Goal: Task Accomplishment & Management: Complete application form

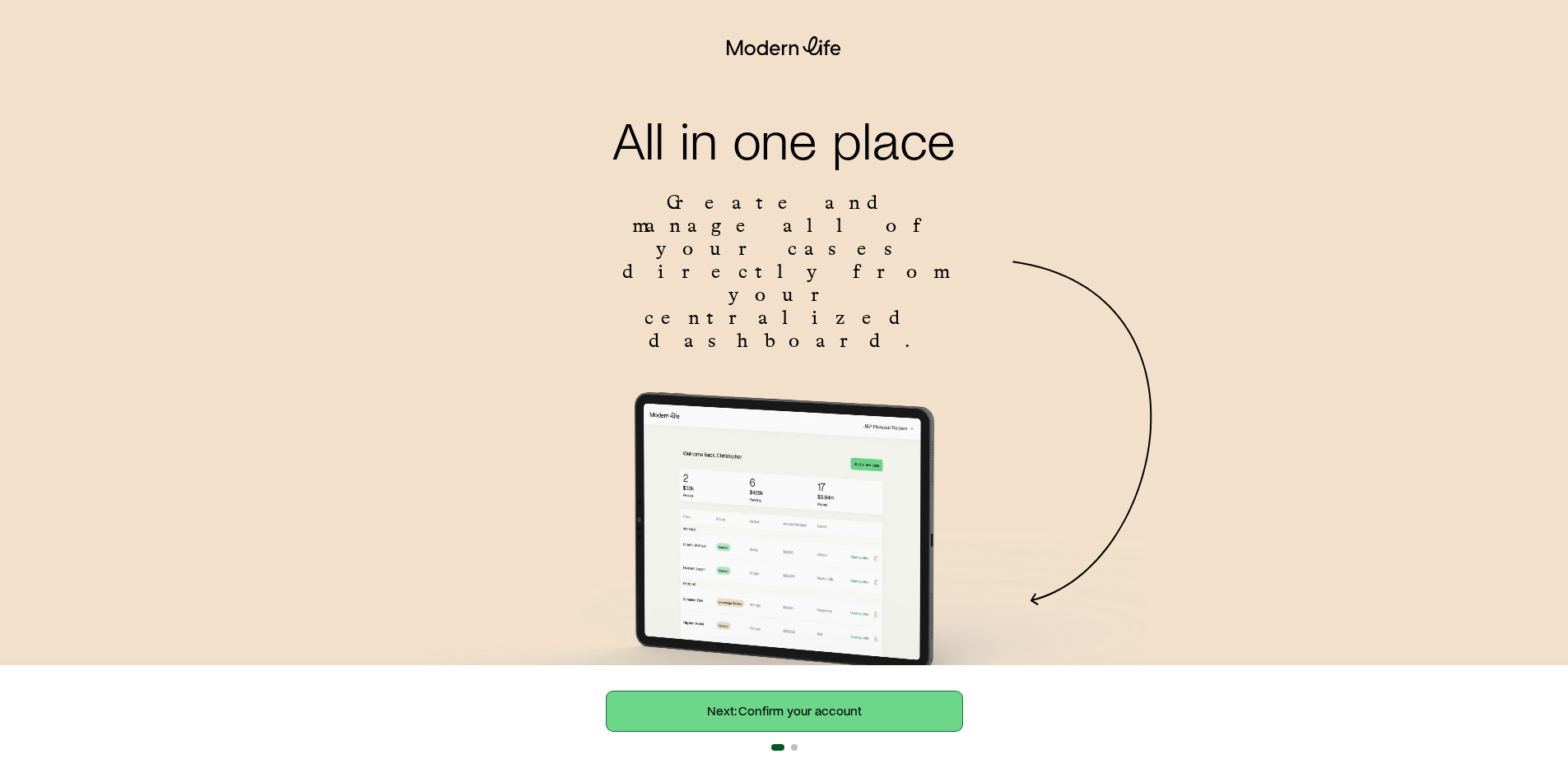
click at [856, 700] on link "Next: Confirm your account" at bounding box center [784, 711] width 356 height 39
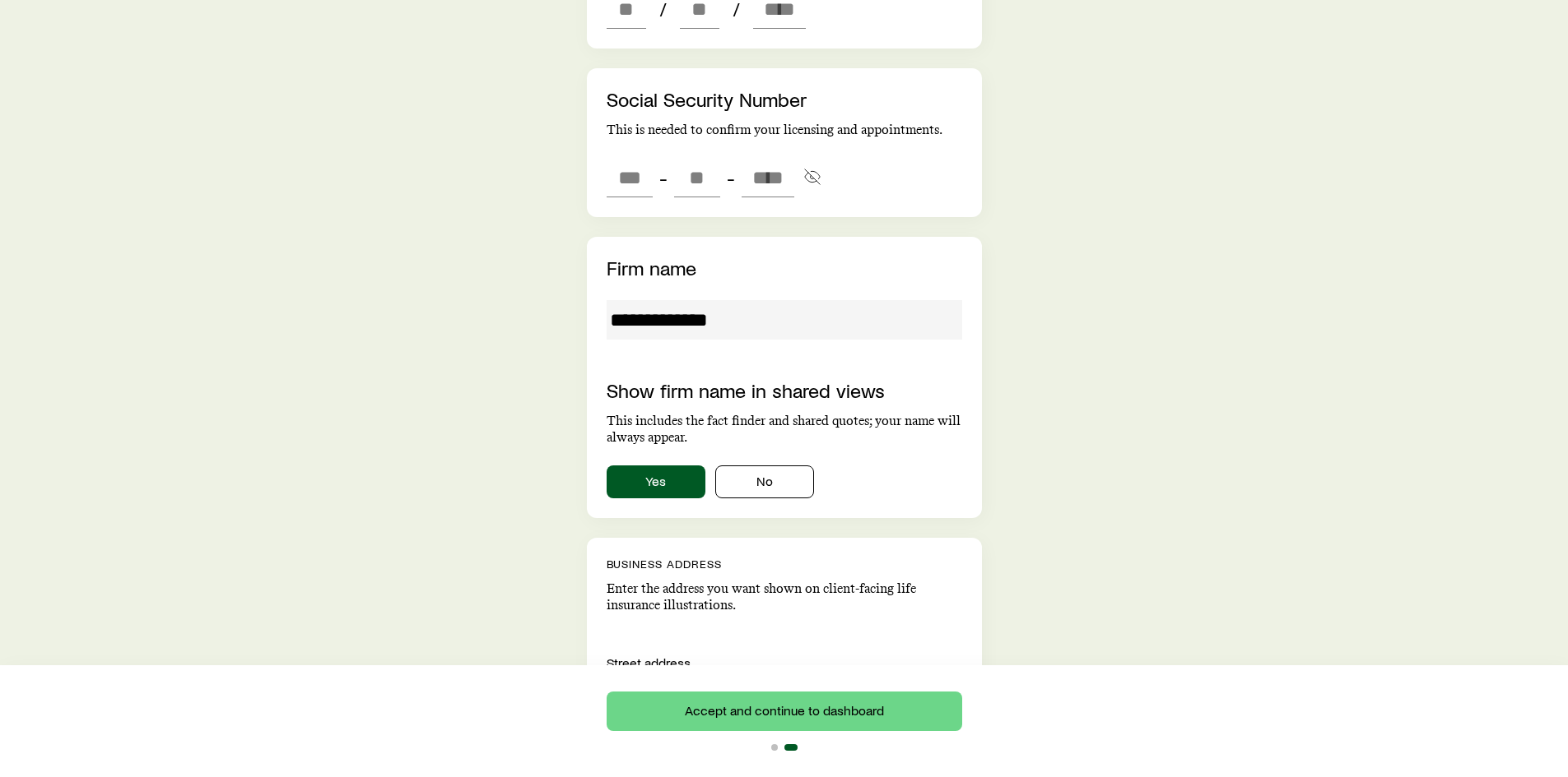
scroll to position [823, 0]
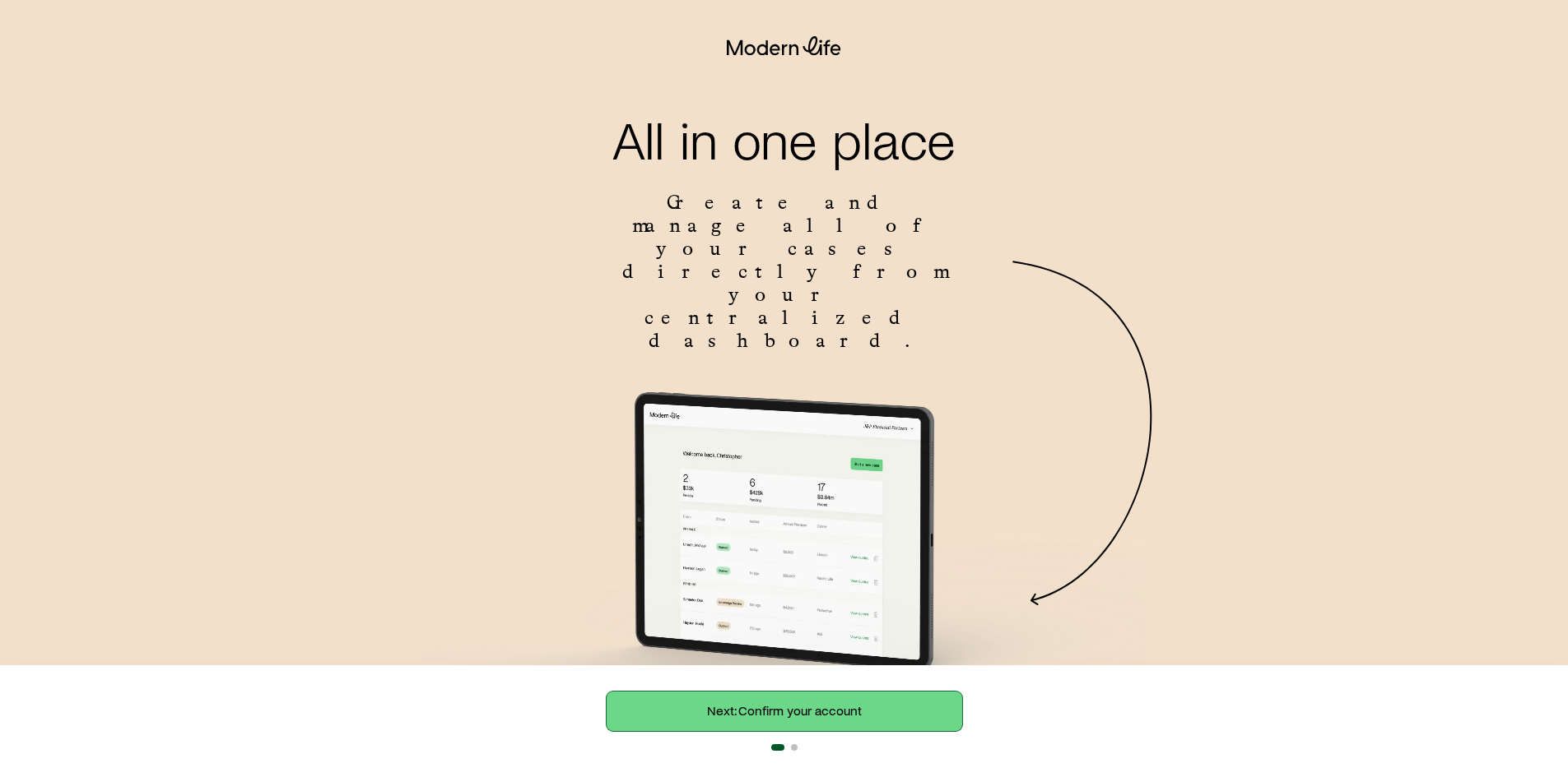
click at [705, 718] on link "Next: Confirm your account" at bounding box center [784, 711] width 356 height 39
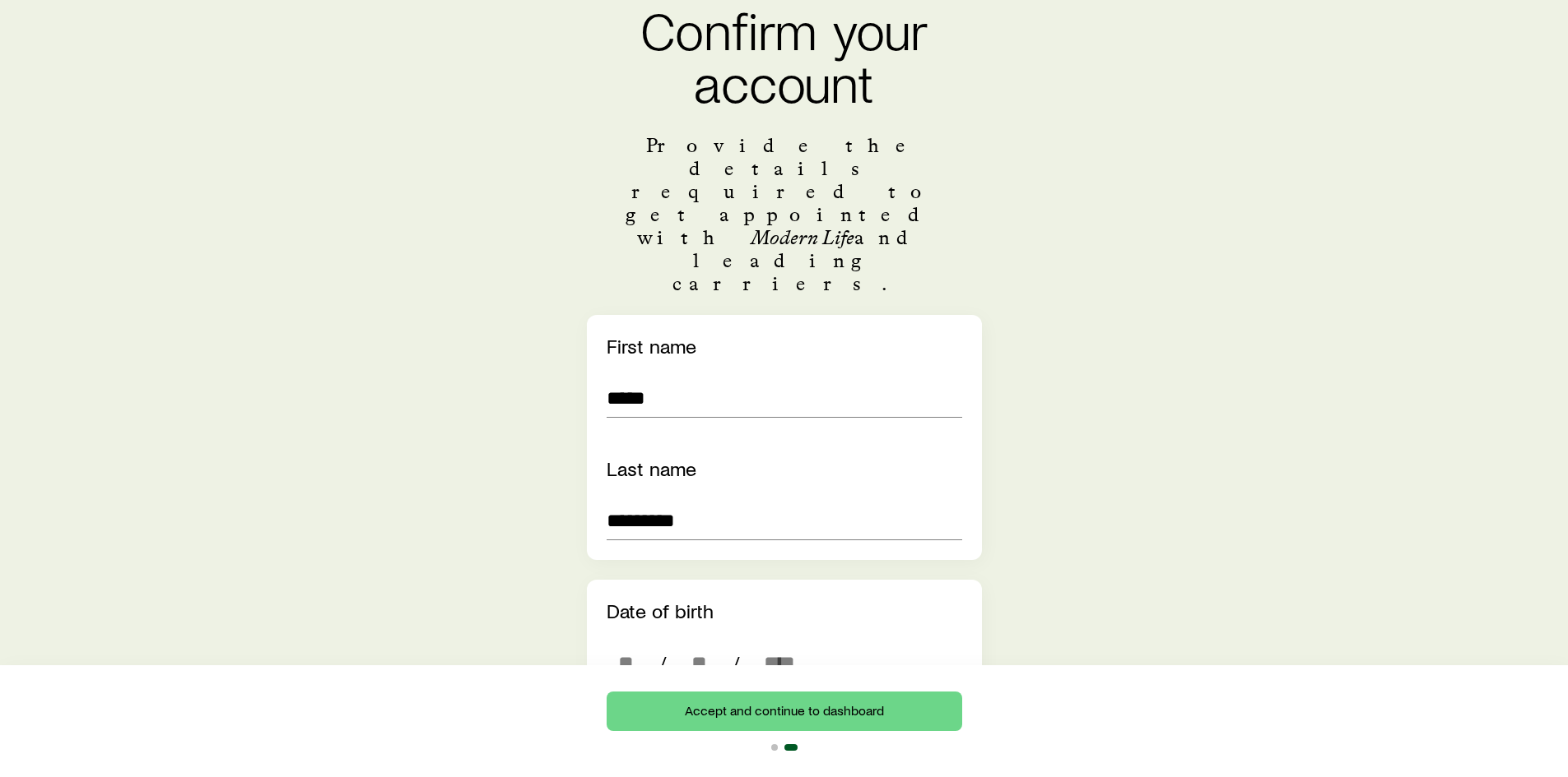
scroll to position [247, 0]
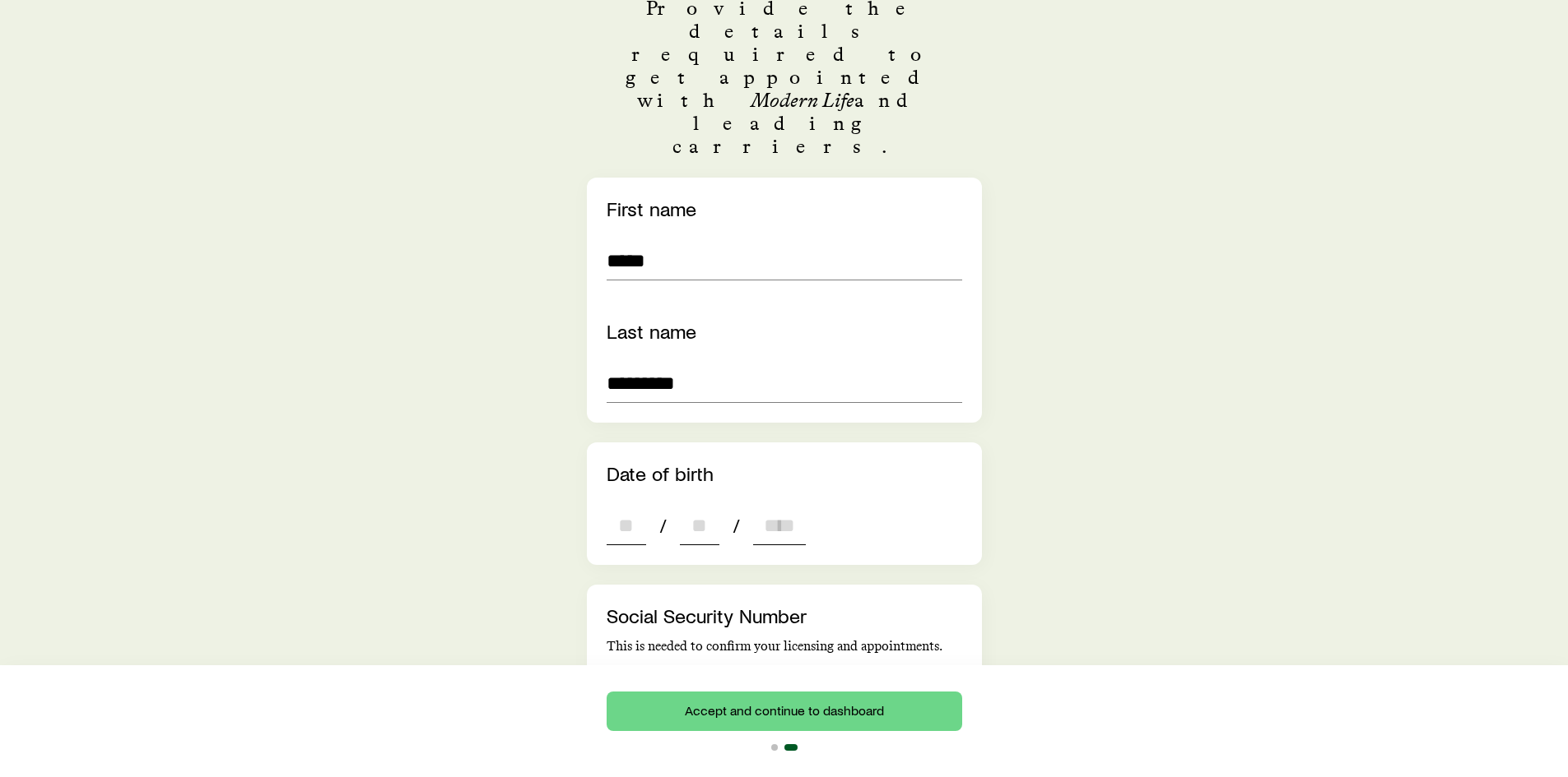
click at [635, 506] on input "dateOfBirth" at bounding box center [626, 525] width 39 height 39
type input "**"
type input "****"
type input "*"
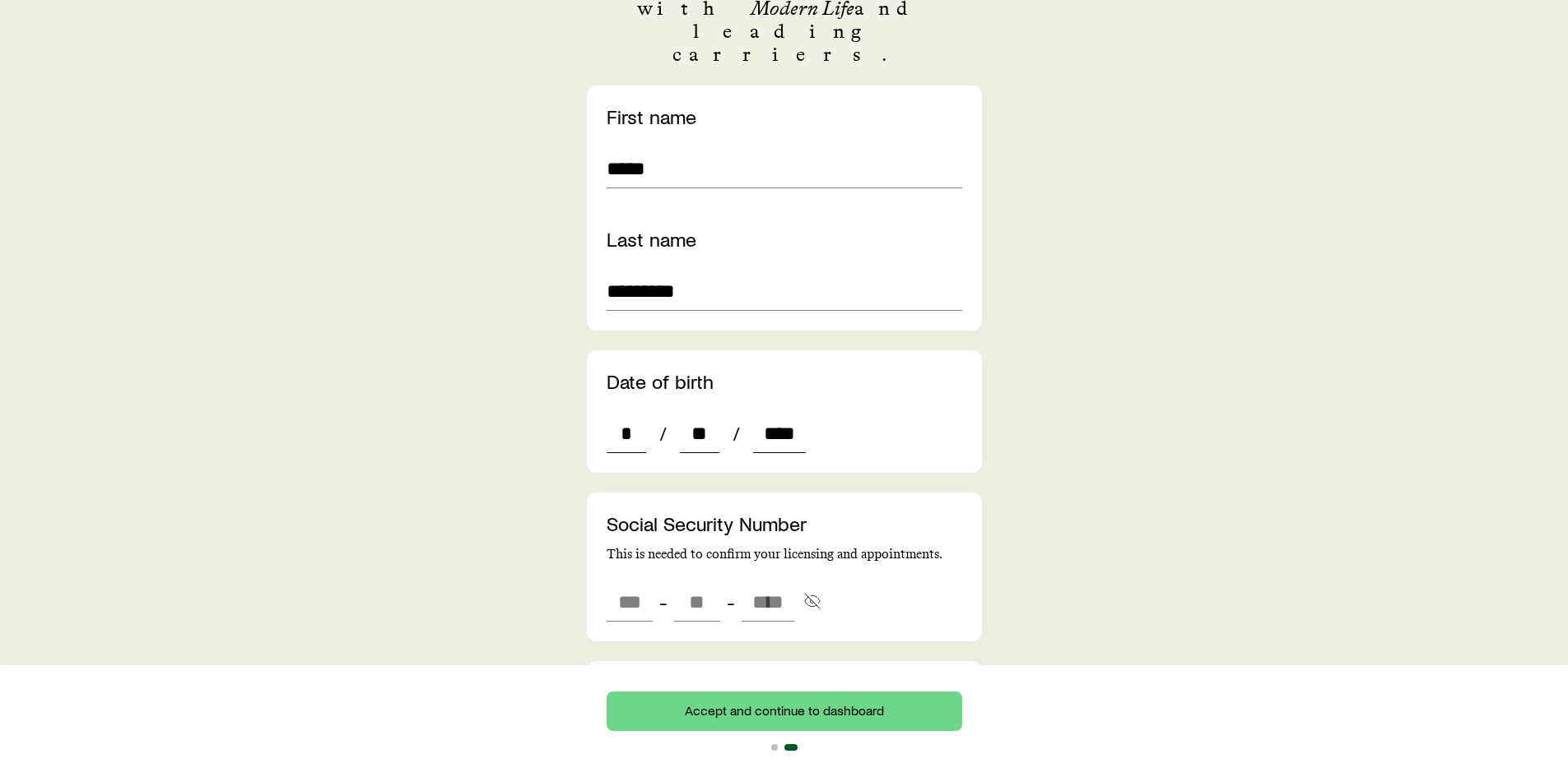
scroll to position [411, 0]
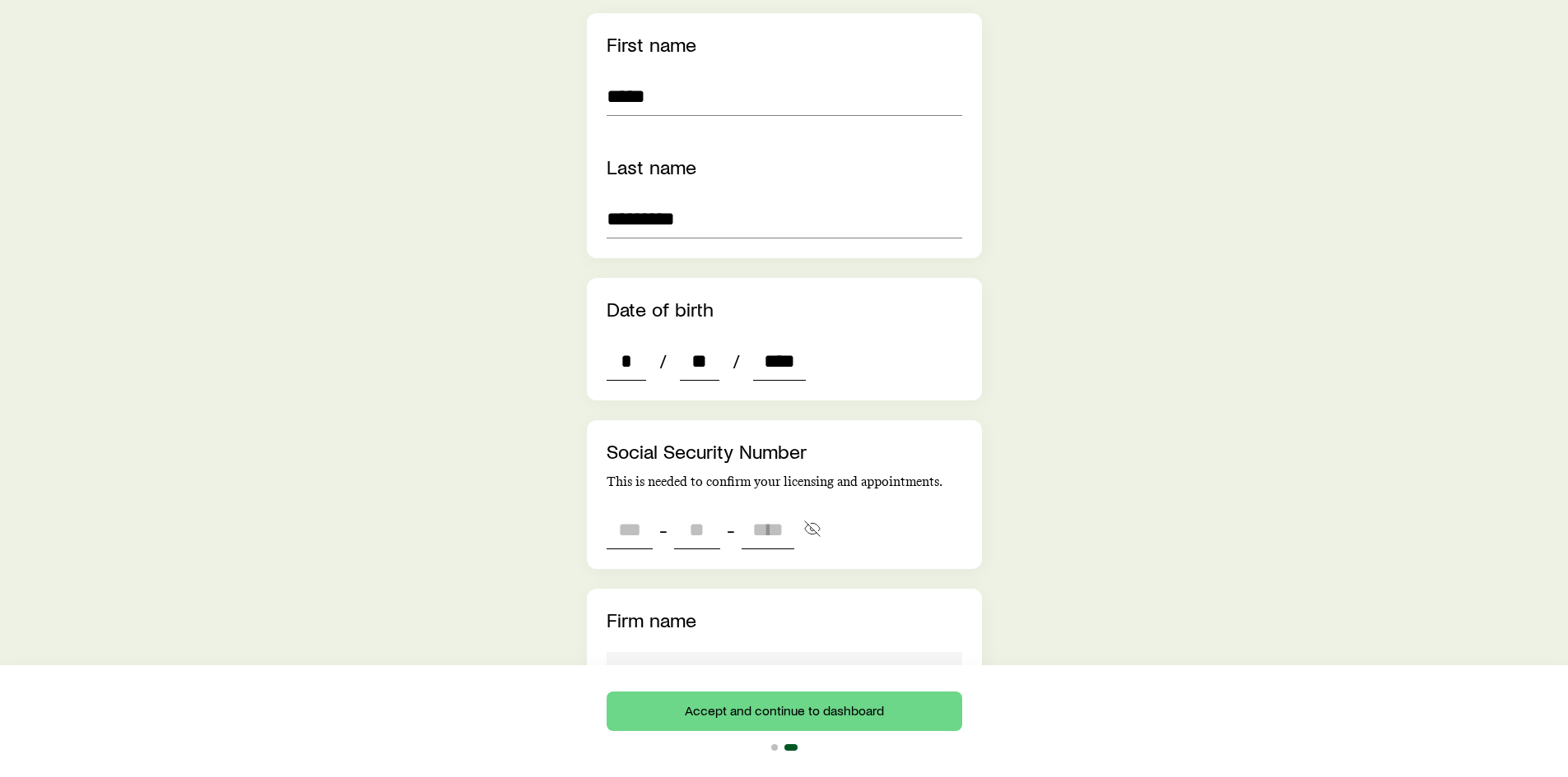
type input "****"
click at [628, 510] on input "tel" at bounding box center [630, 529] width 46 height 39
type input "***"
type input "**"
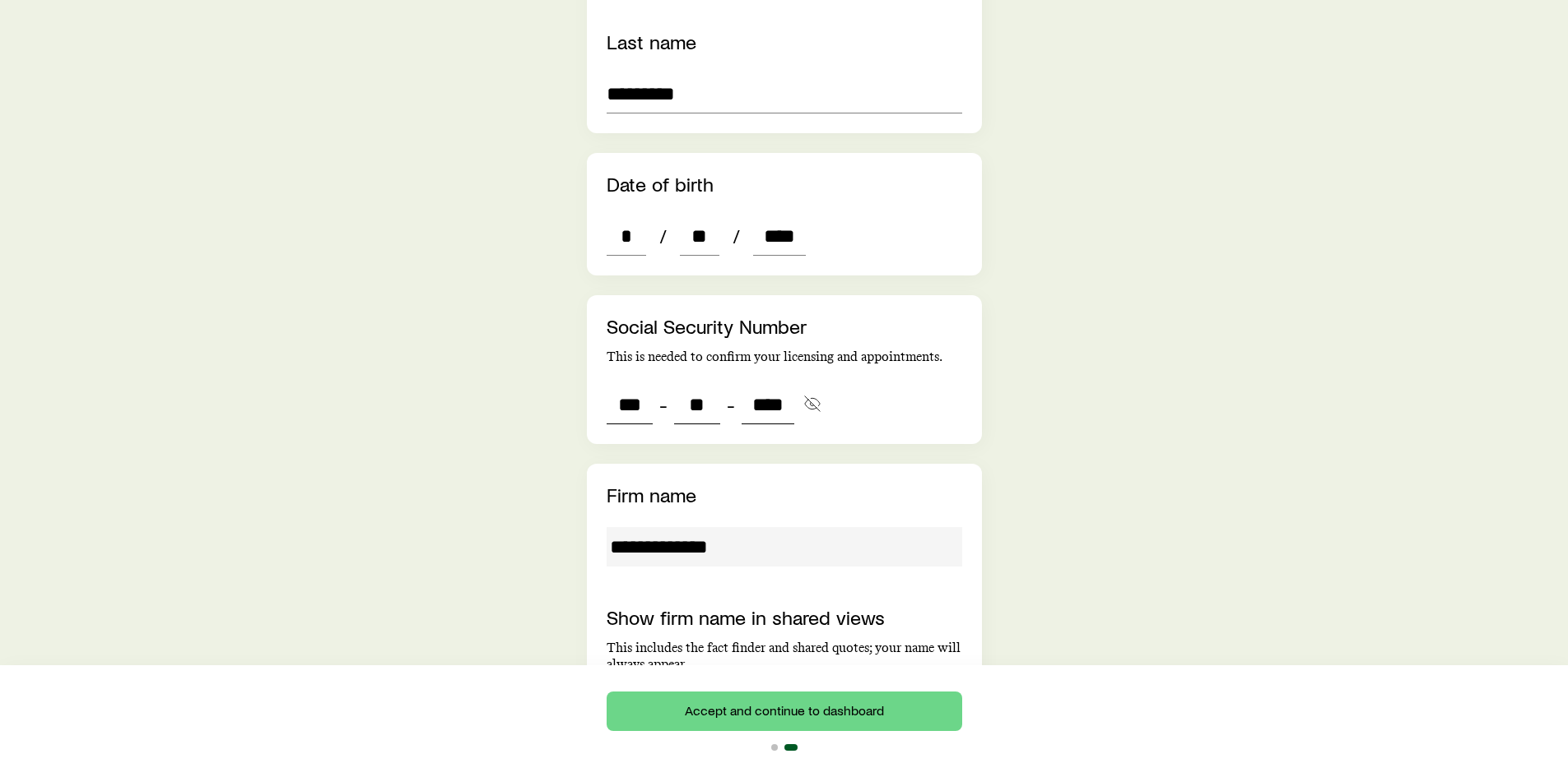
scroll to position [658, 0]
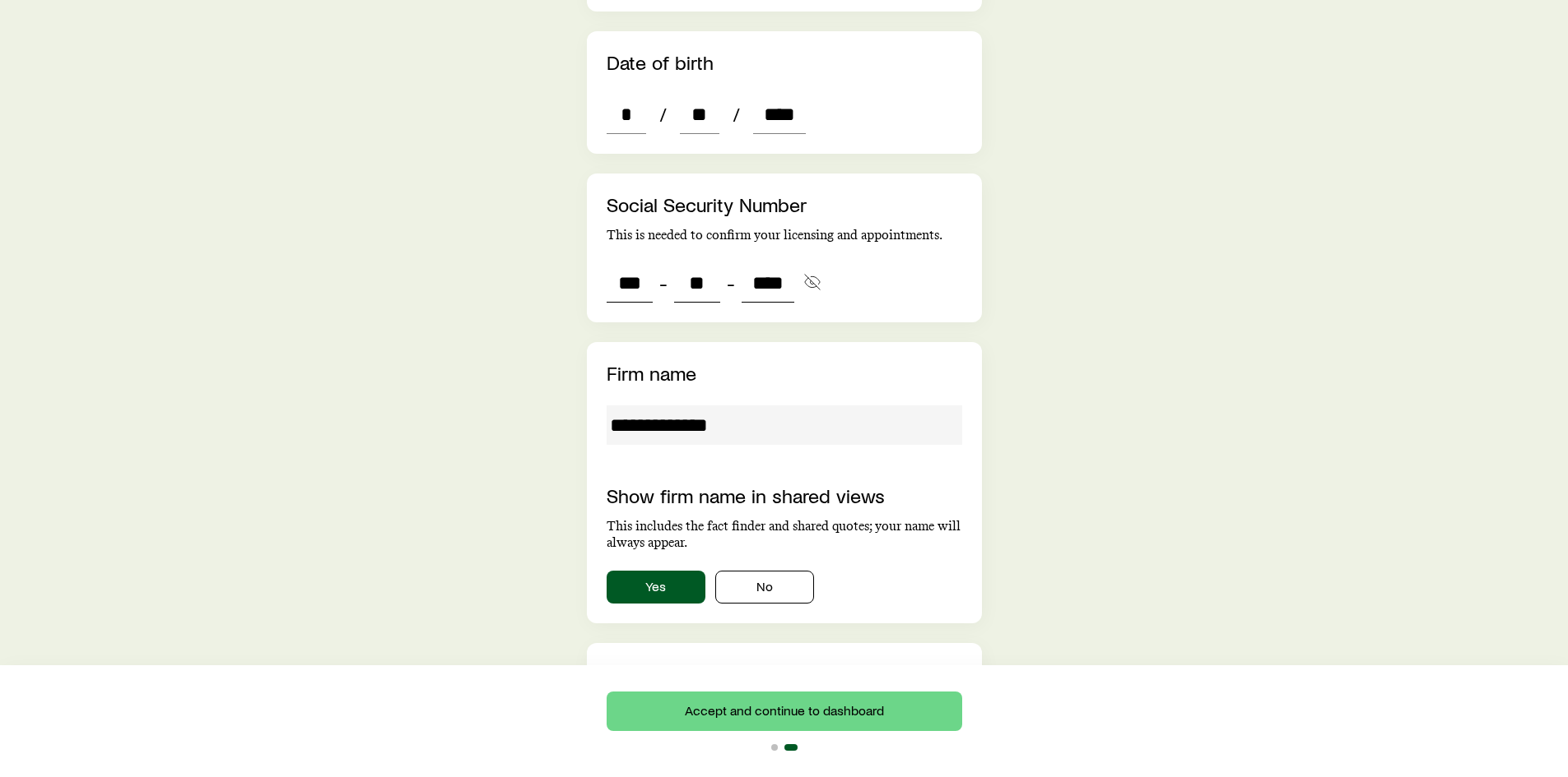
type input "****"
click at [794, 406] on input "**********" at bounding box center [784, 425] width 356 height 39
type input "***"
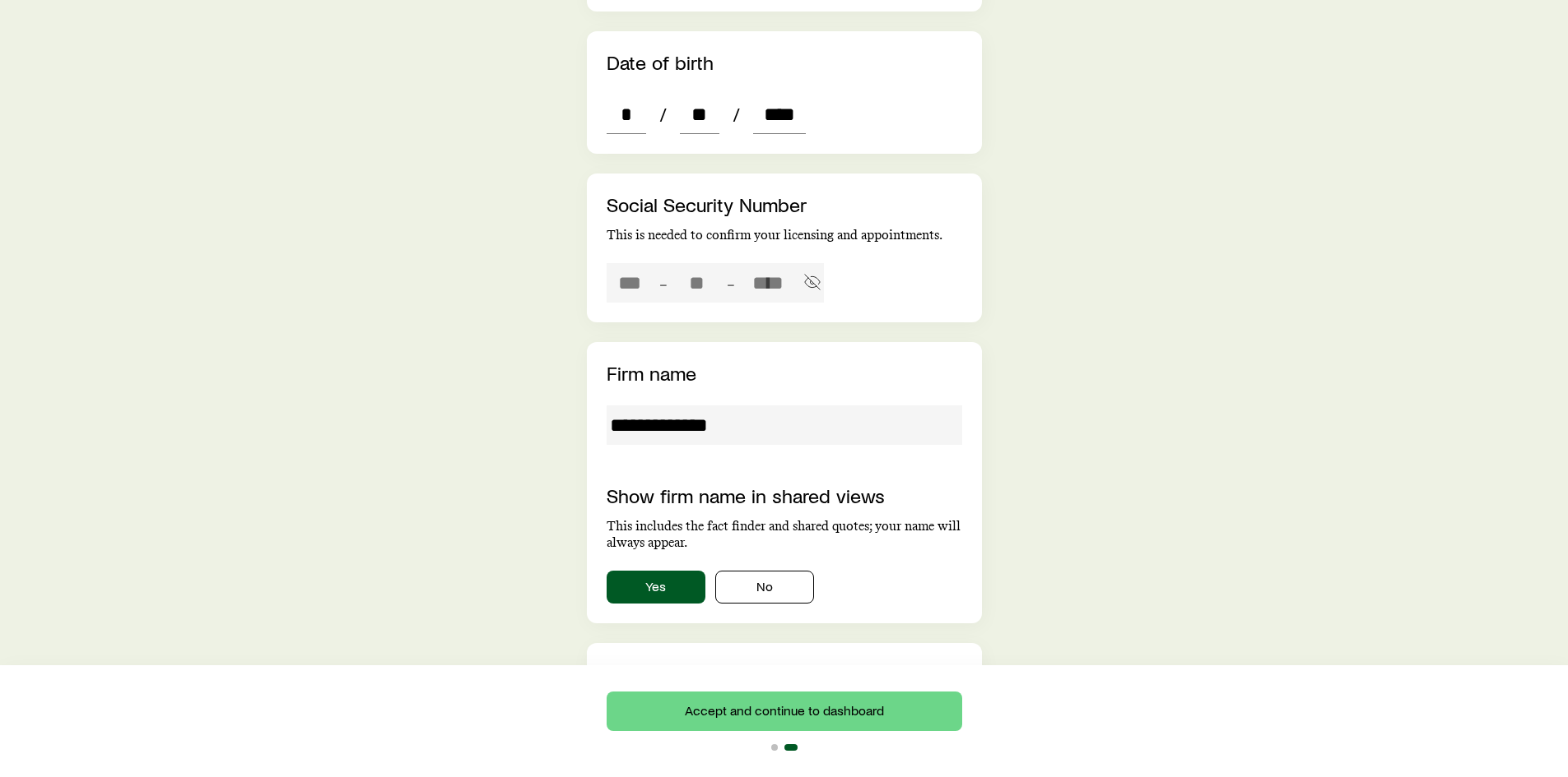
type input "**"
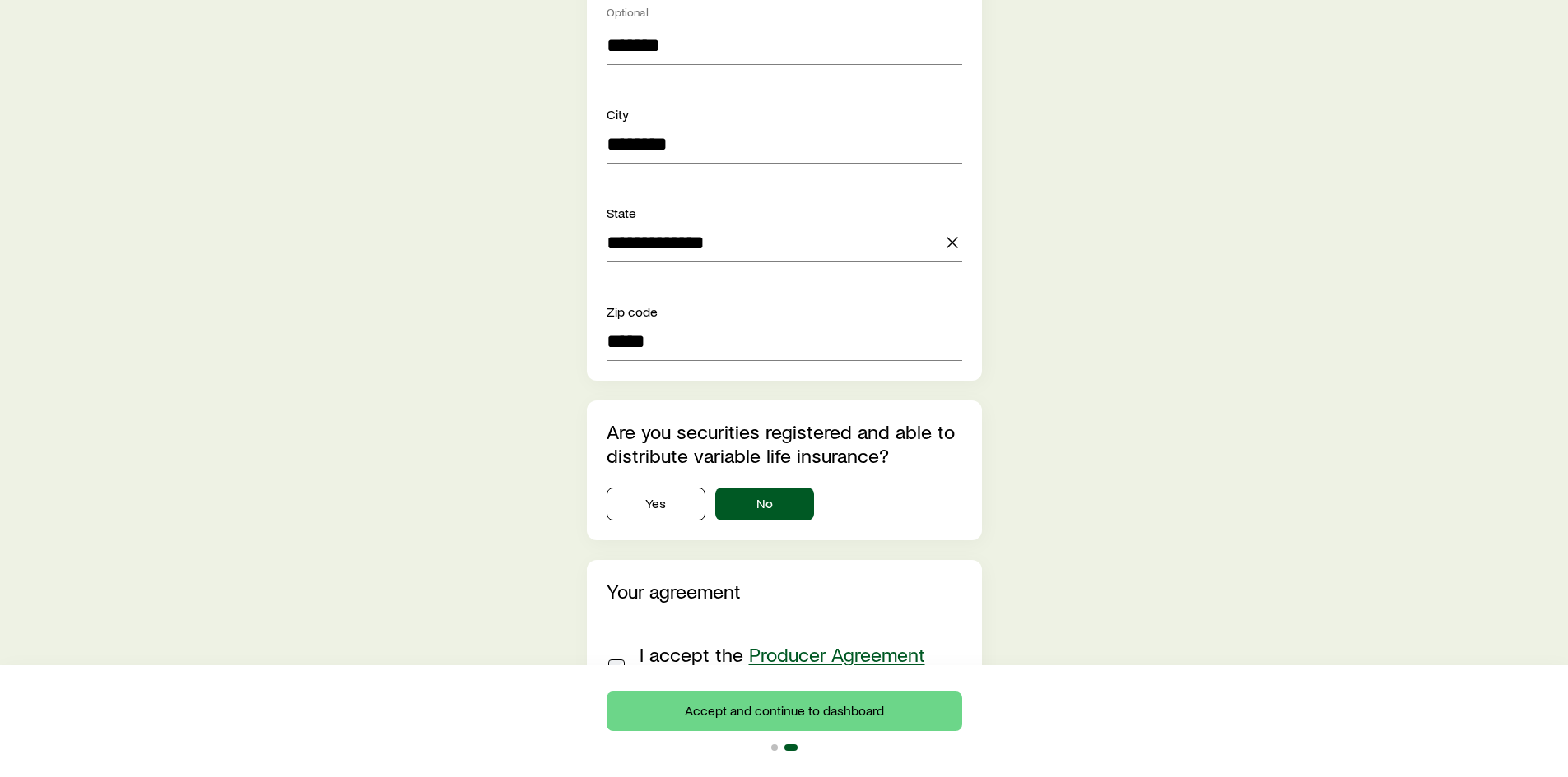
scroll to position [1702, 0]
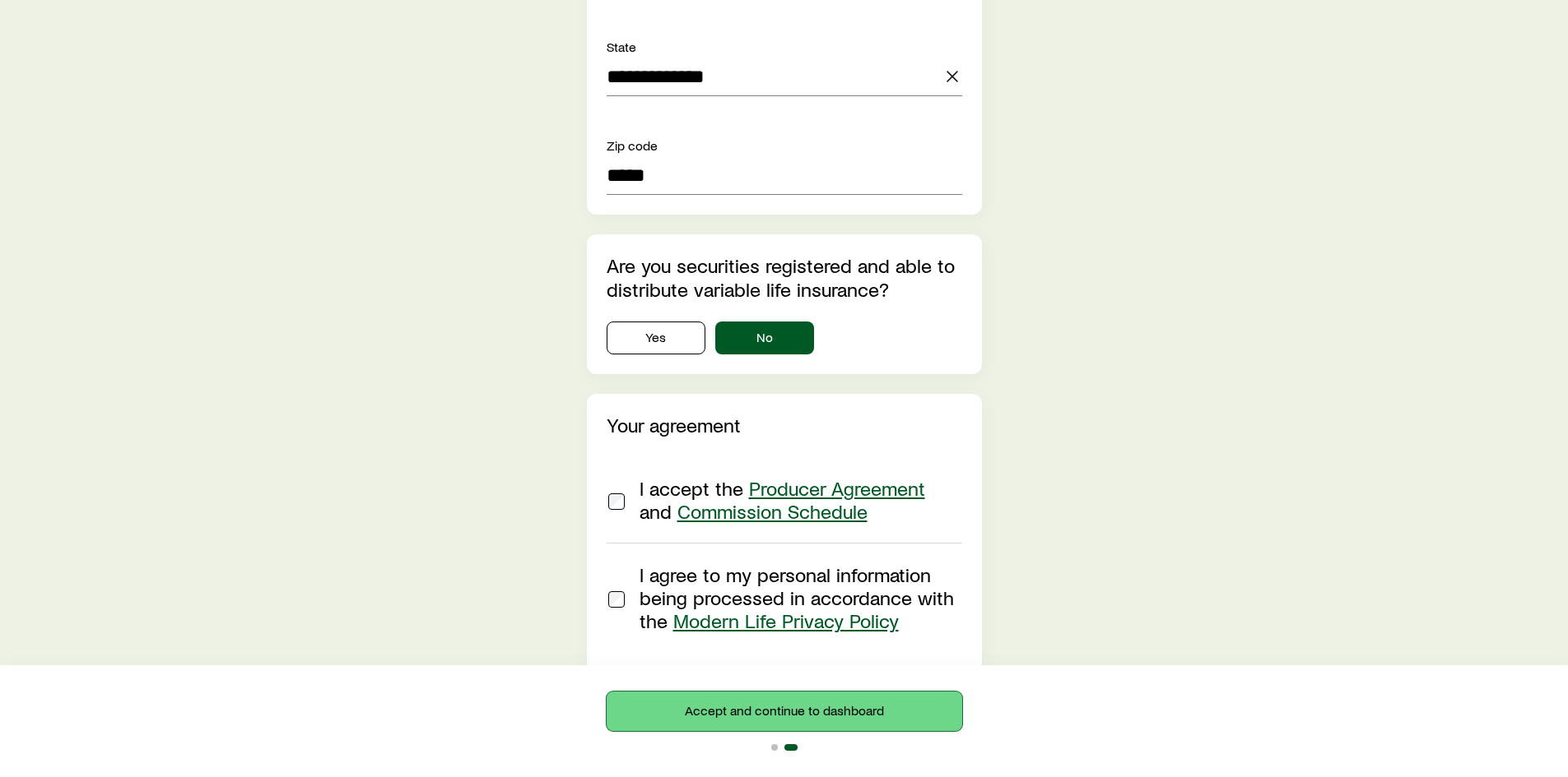
click at [716, 710] on button "Accept and continue to dashboard" at bounding box center [784, 711] width 356 height 39
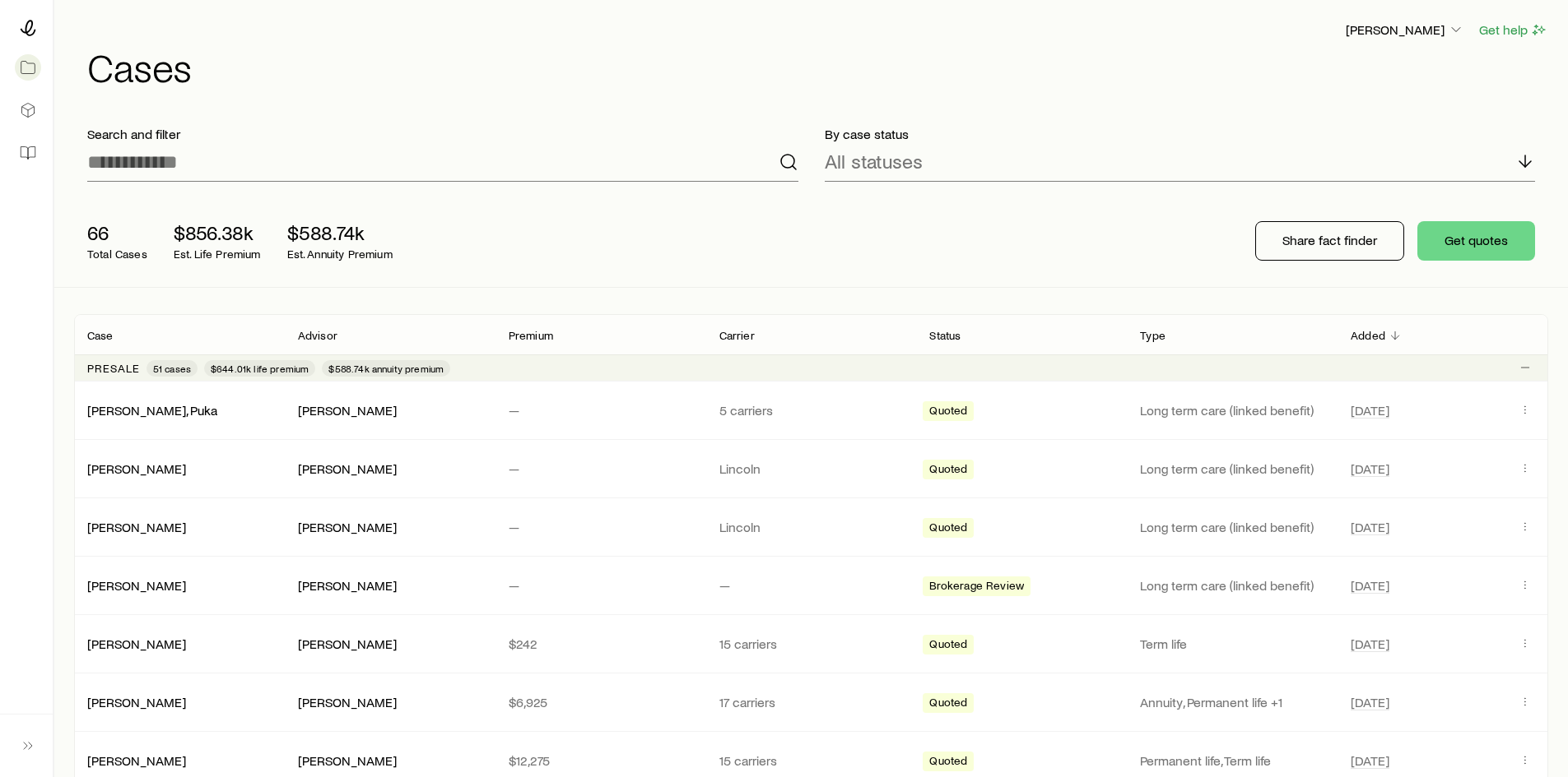
click at [1174, 47] on h1 "Cases" at bounding box center [817, 66] width 1461 height 39
click at [1416, 22] on p "Derek Wakefield" at bounding box center [1405, 30] width 118 height 17
click at [1349, 201] on span "Sign out" at bounding box center [1327, 198] width 45 height 17
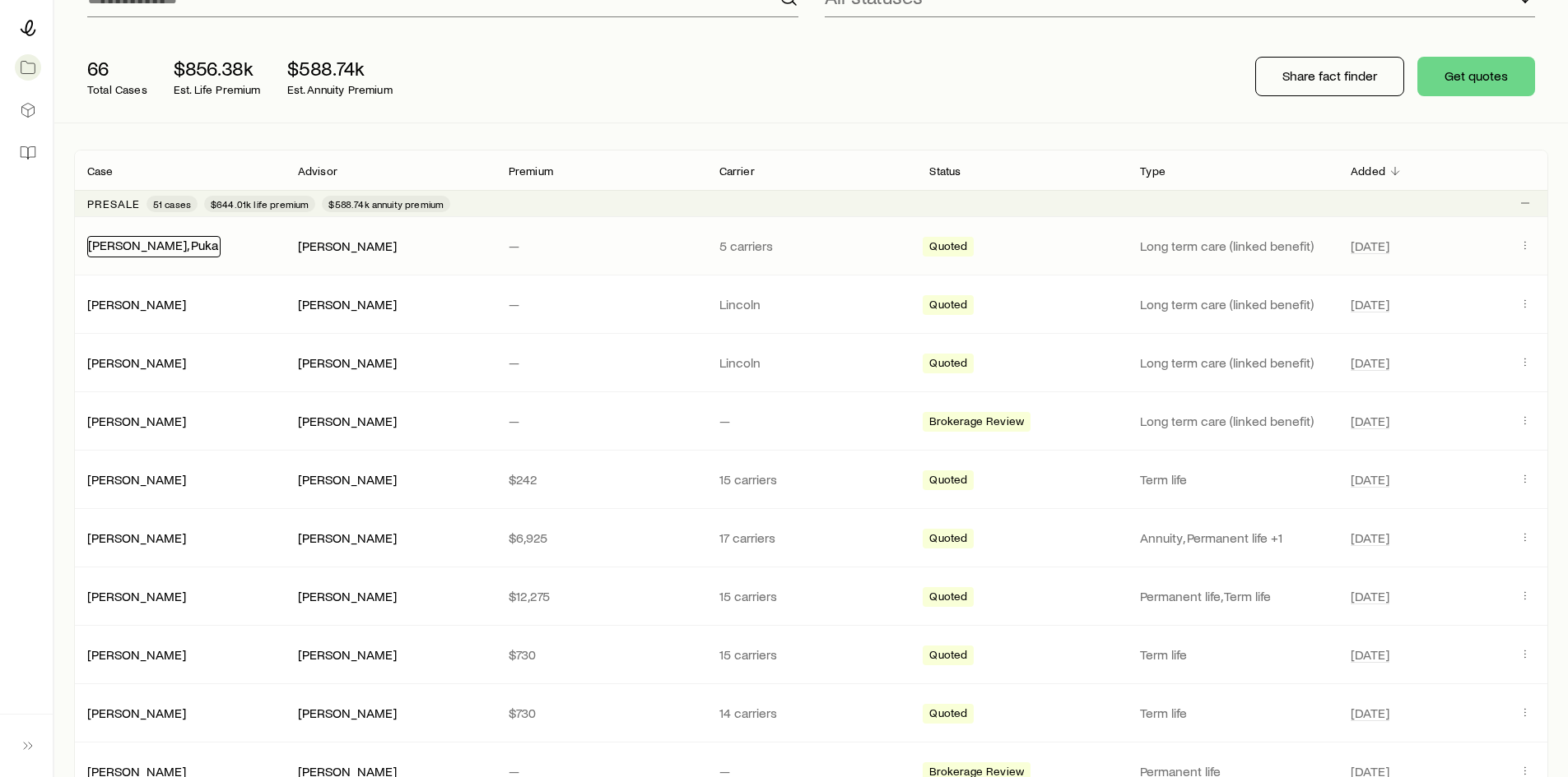
click at [112, 245] on link "Nacua, Puka" at bounding box center [153, 245] width 130 height 16
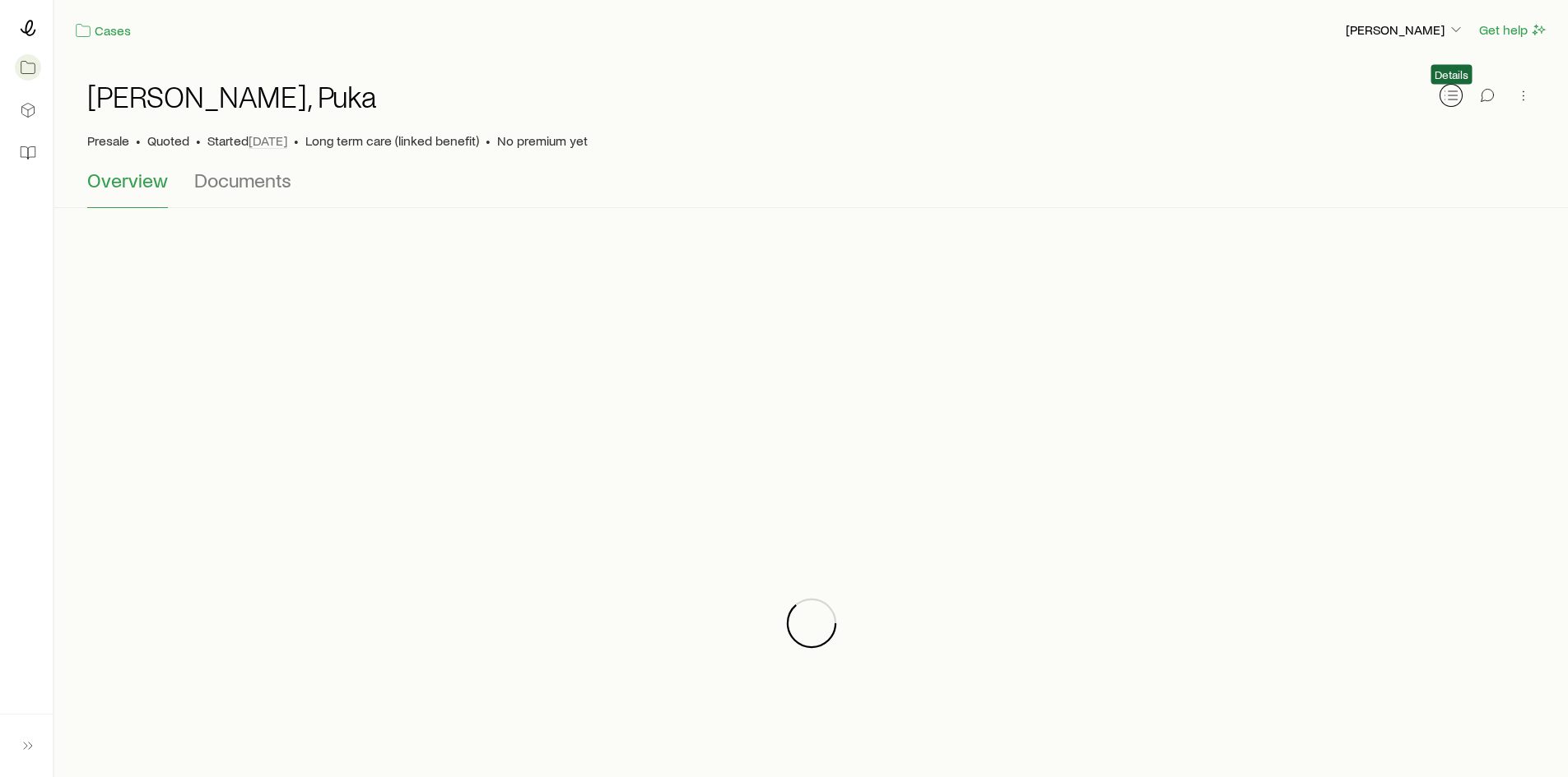
click at [1445, 101] on icon "button" at bounding box center [1451, 95] width 17 height 17
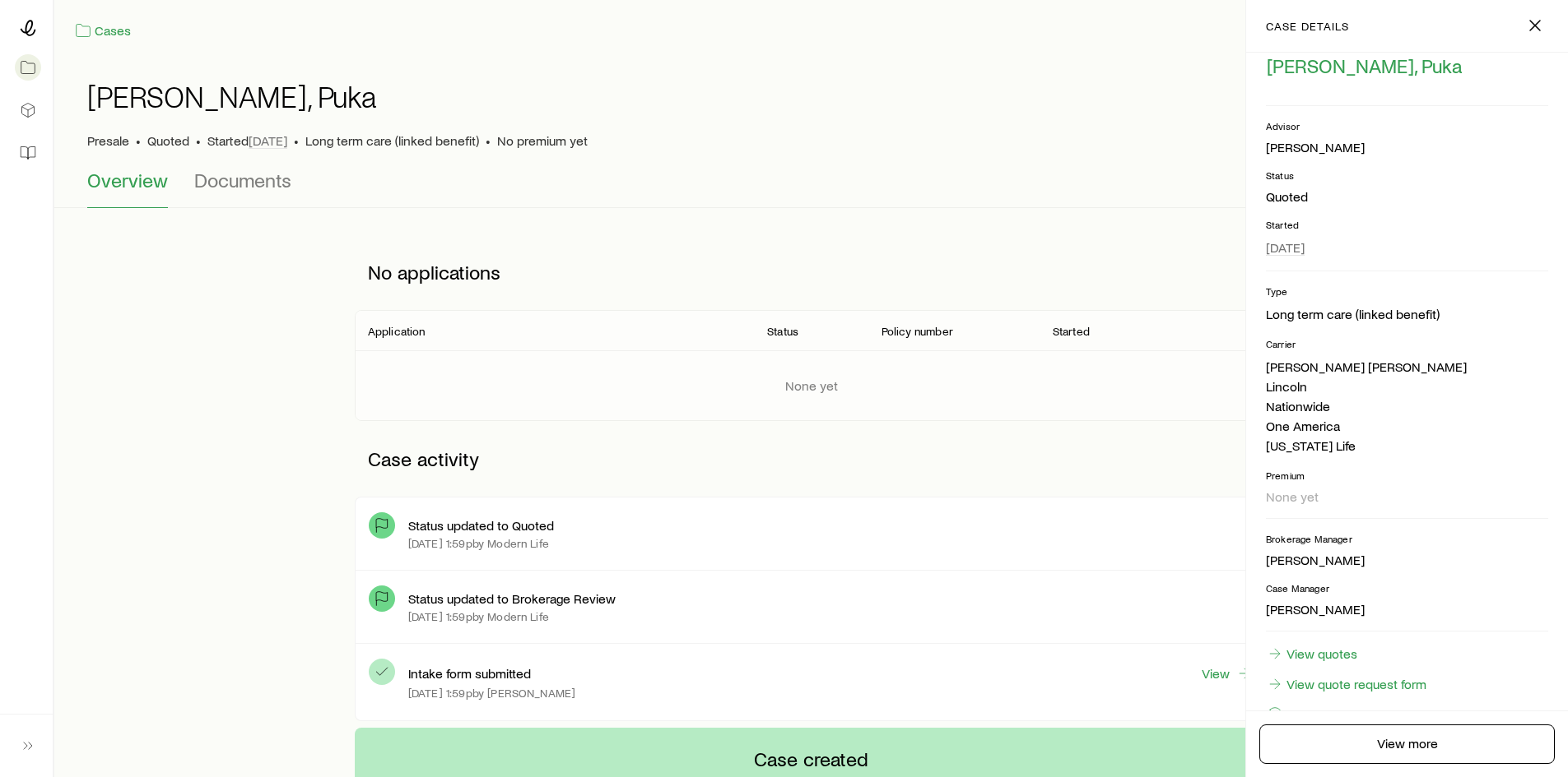
scroll to position [90, 0]
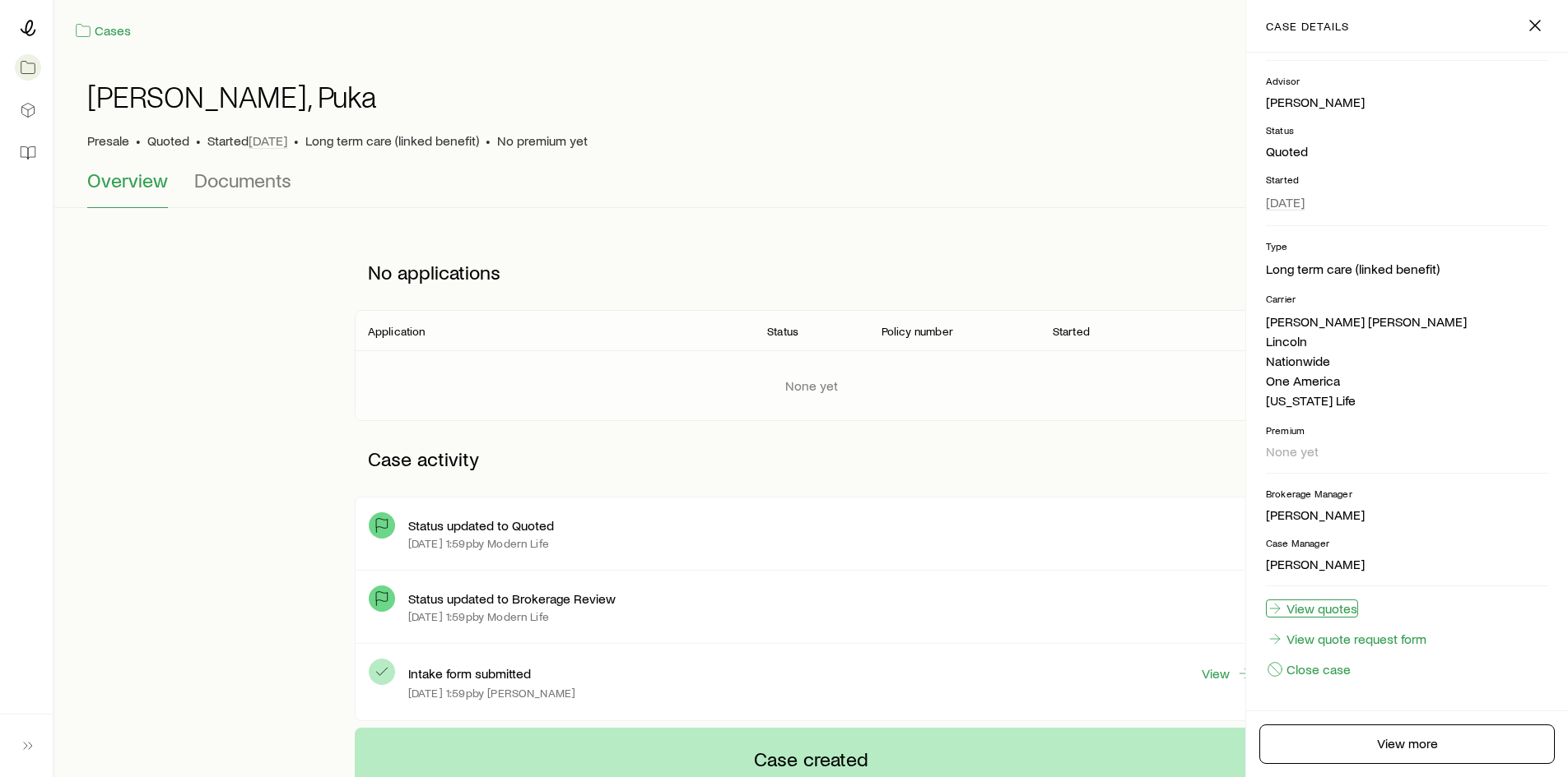
click at [1340, 605] on link "View quotes" at bounding box center [1312, 608] width 92 height 18
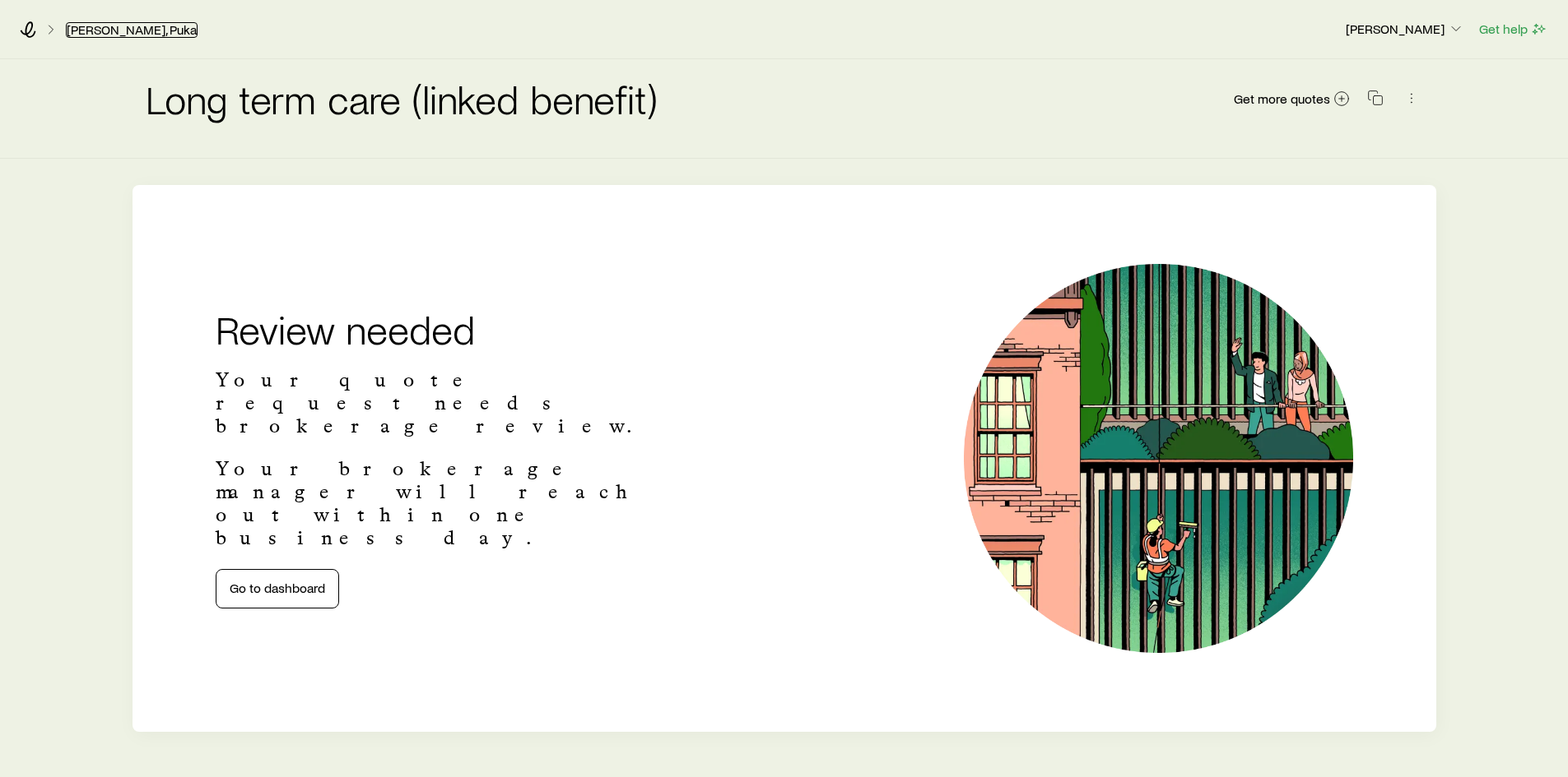
click at [73, 29] on link "Nacua, Puka" at bounding box center [131, 30] width 131 height 16
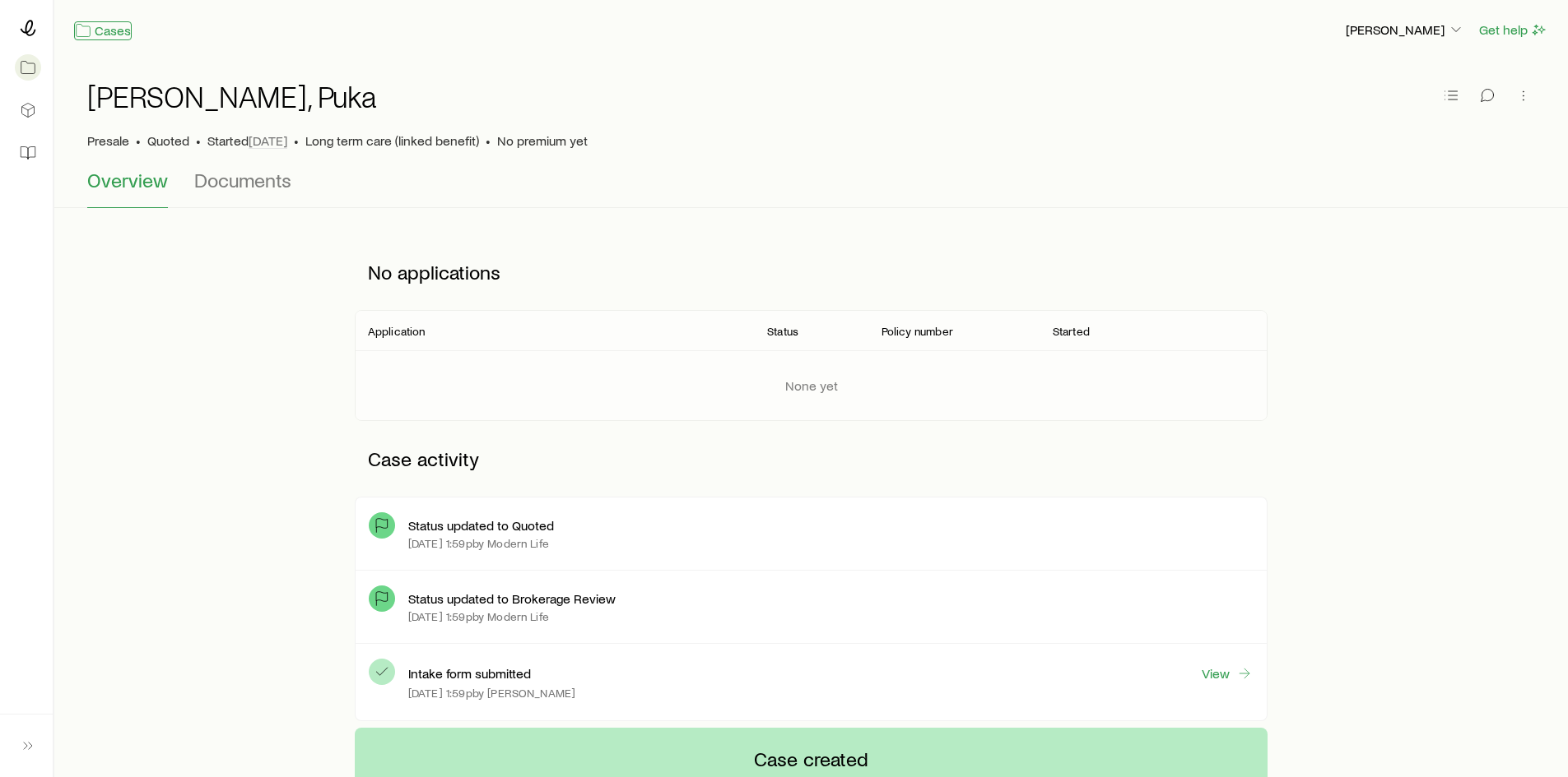
click at [84, 30] on icon at bounding box center [83, 30] width 17 height 17
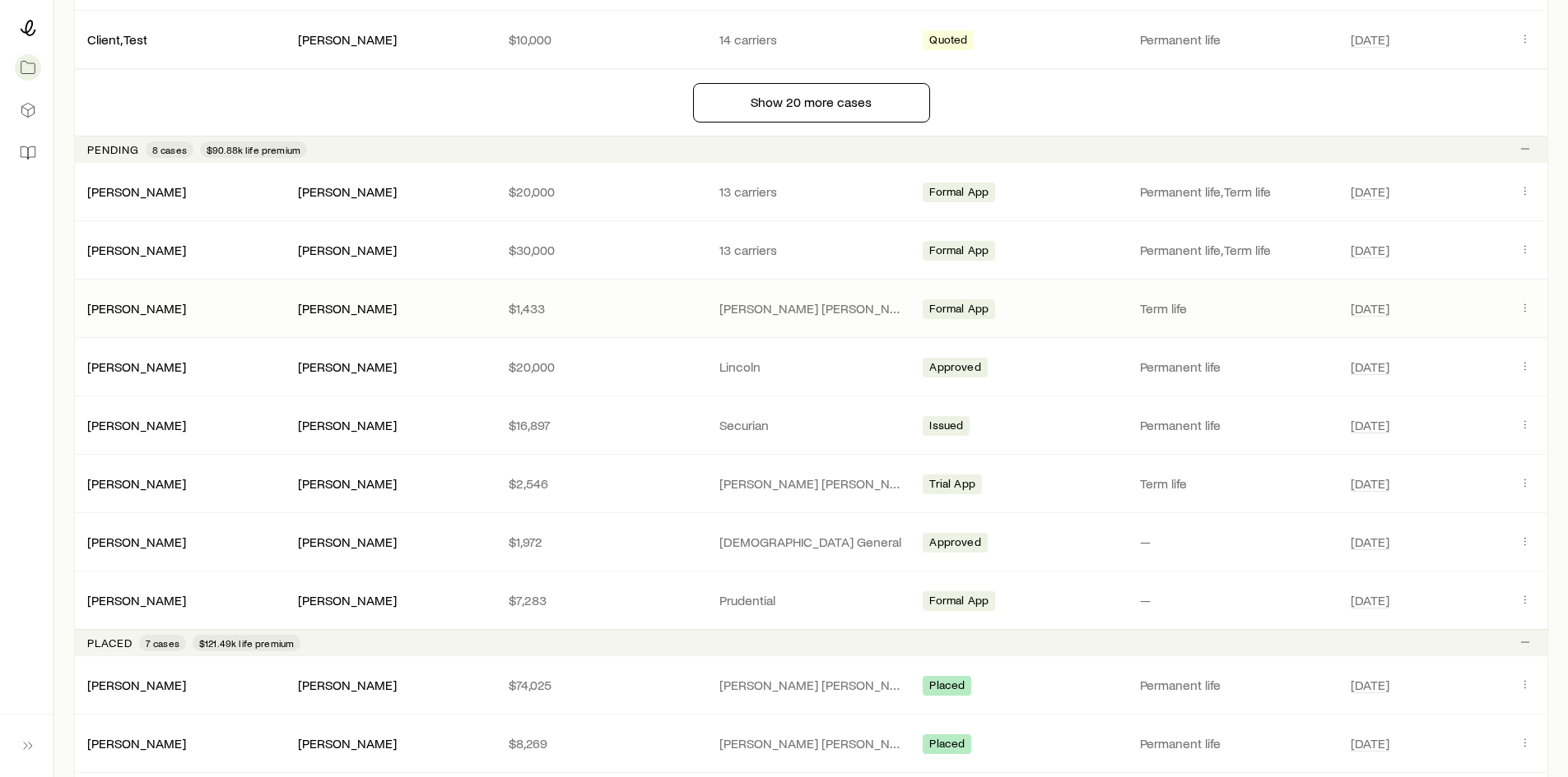
scroll to position [1728, 0]
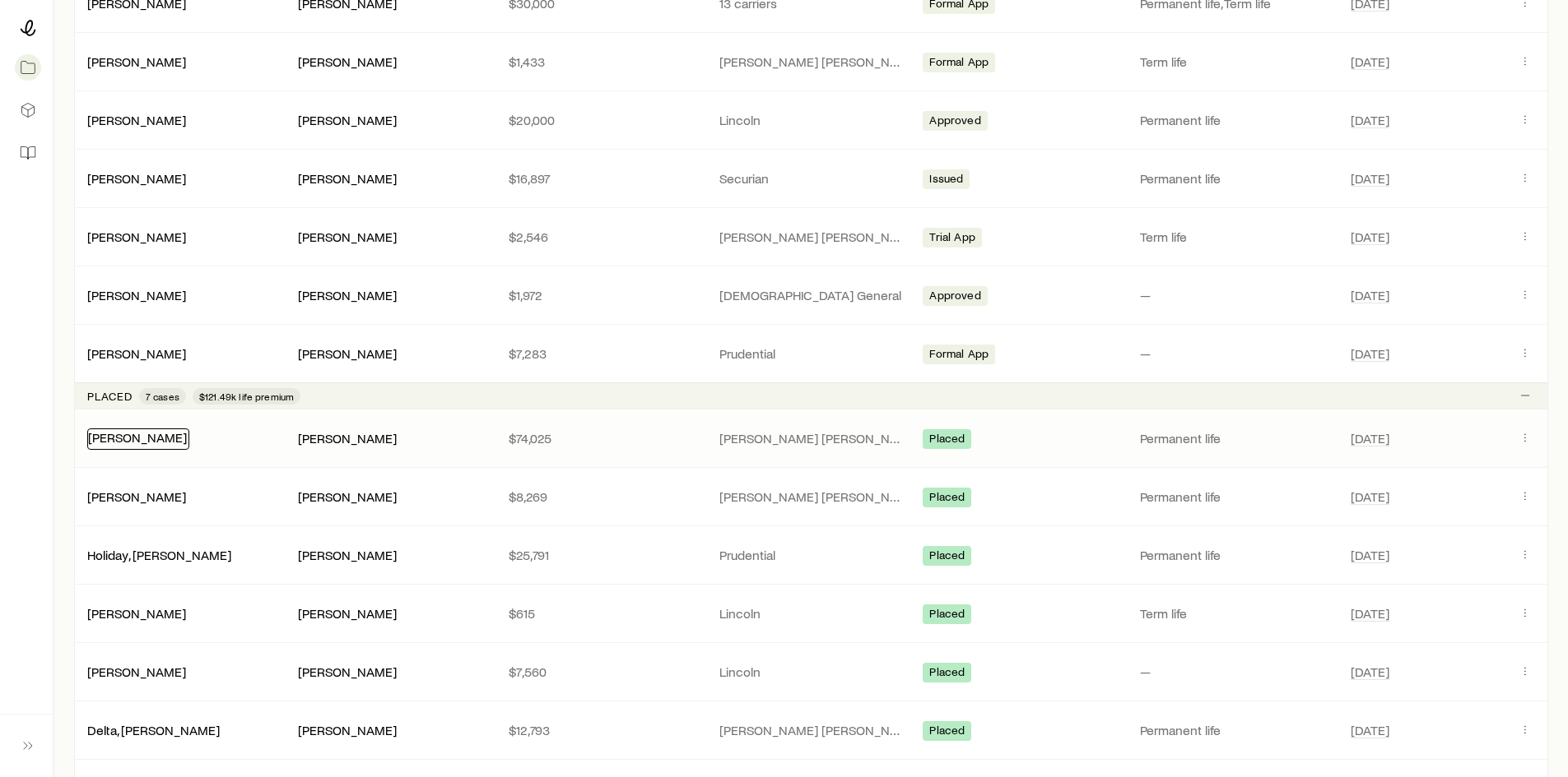
click at [176, 436] on link "Hazelwood, Scott" at bounding box center [137, 437] width 99 height 16
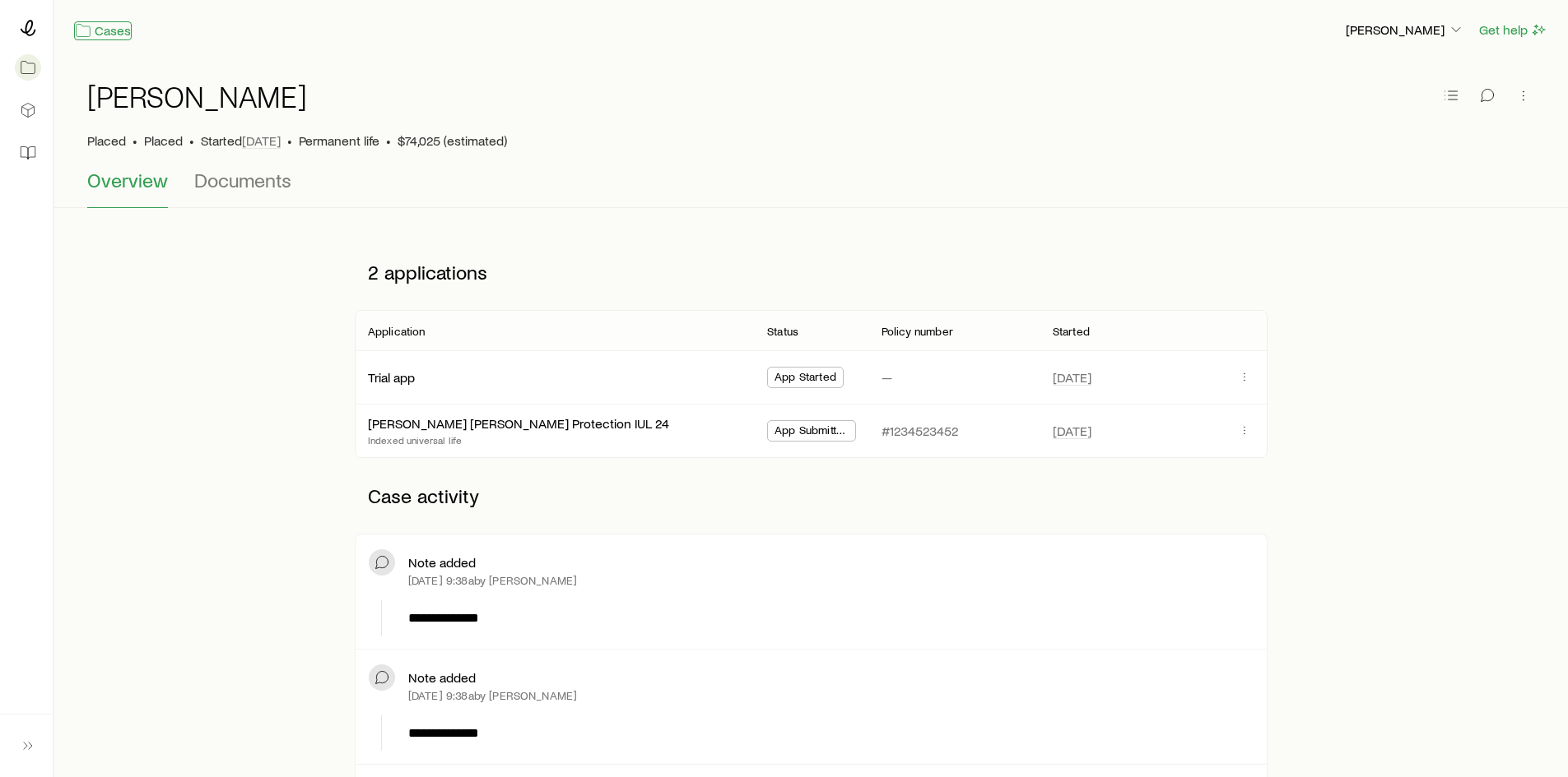
click at [93, 23] on link "Cases" at bounding box center [103, 31] width 57 height 19
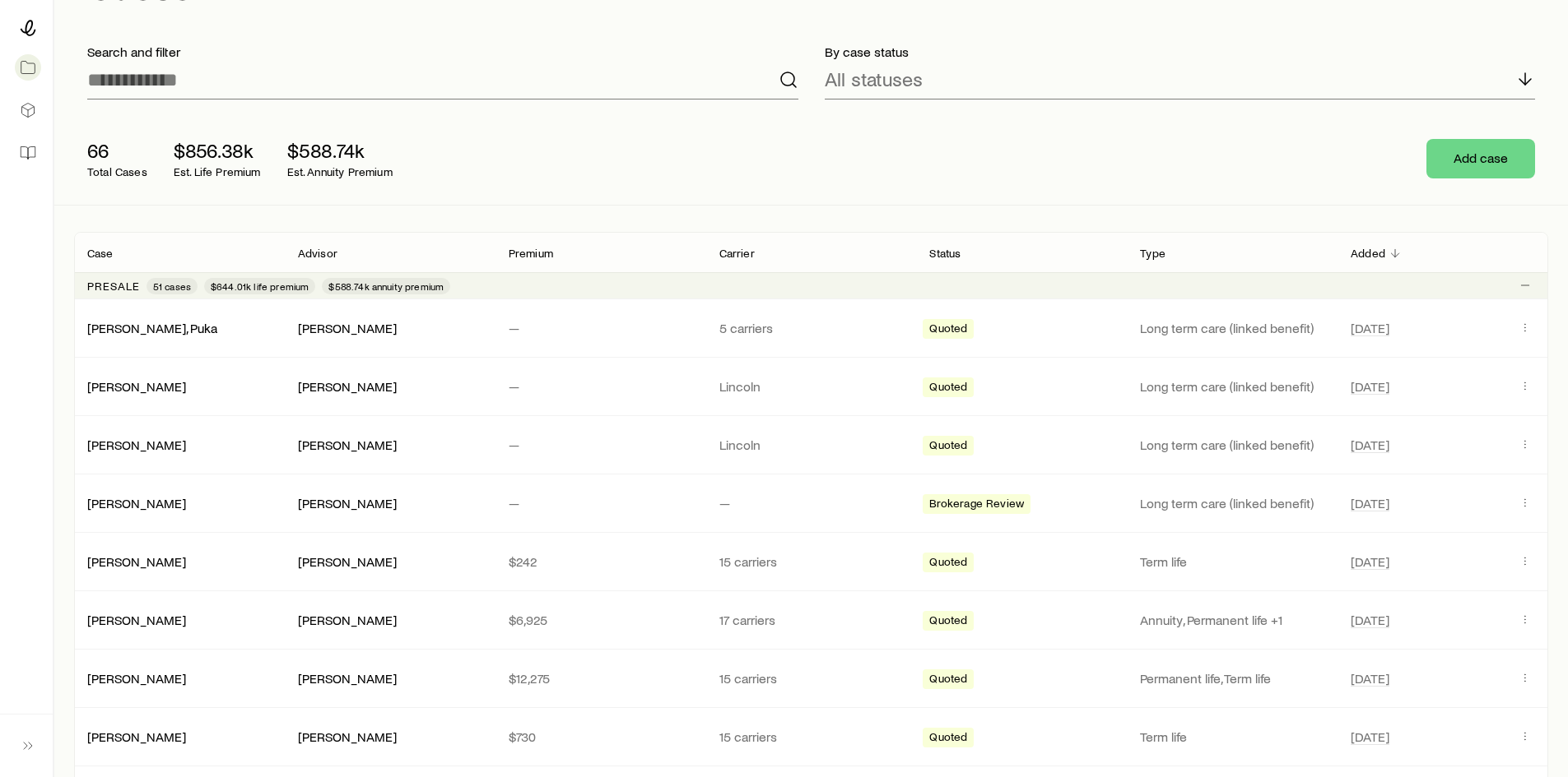
scroll to position [164, 0]
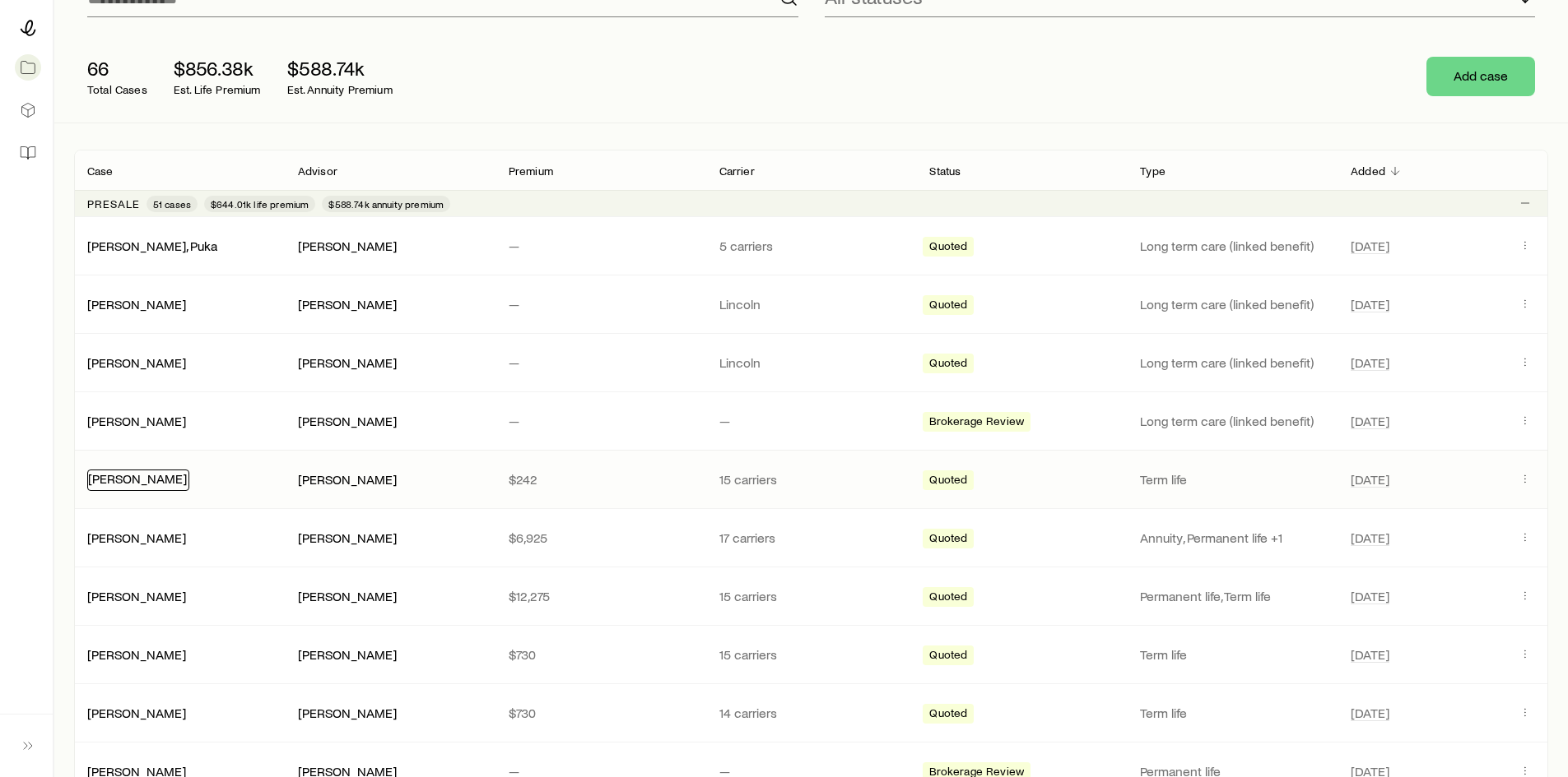
click at [137, 485] on link "Robbins, Joe" at bounding box center [137, 478] width 99 height 16
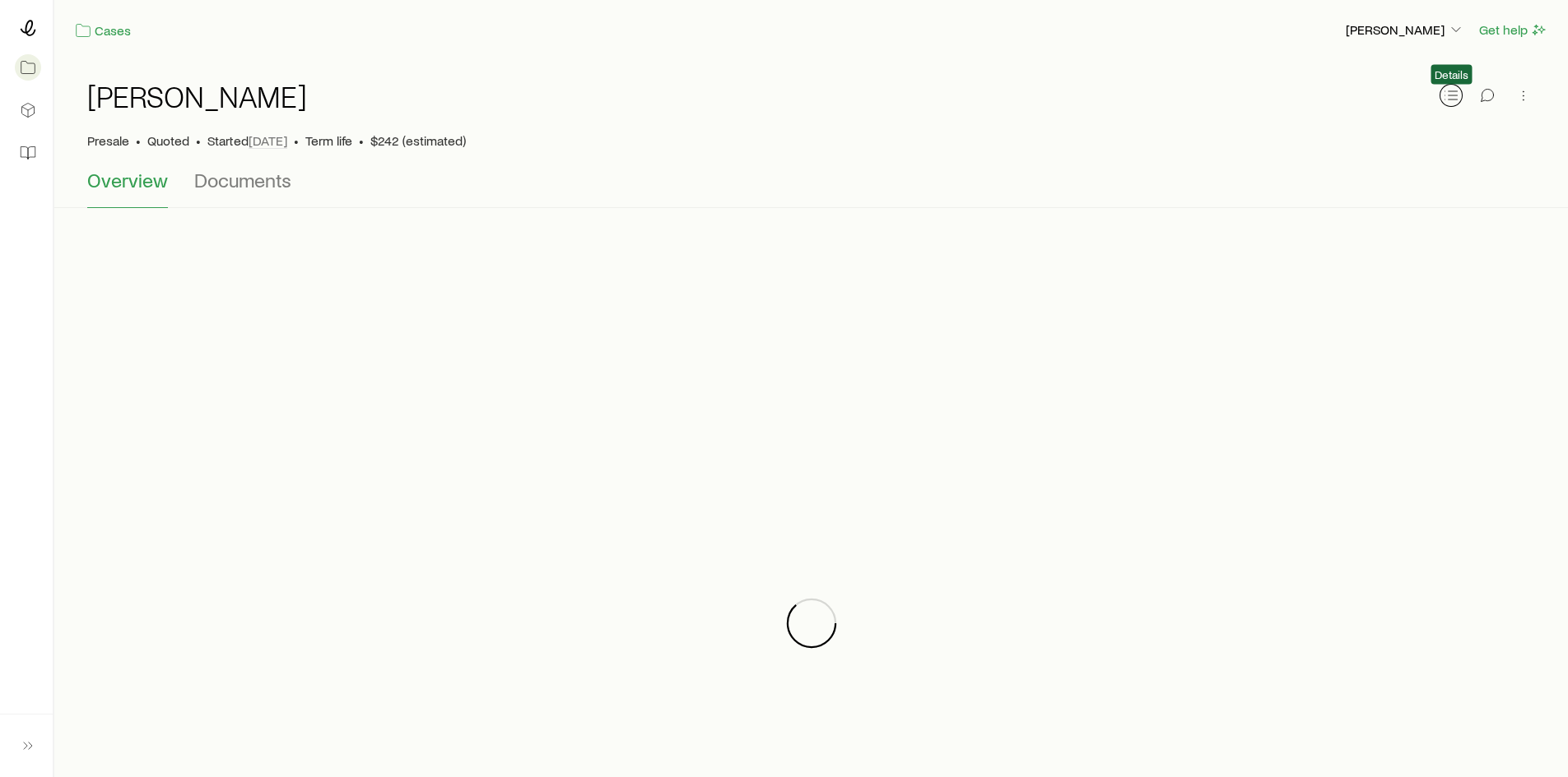
click at [1453, 96] on line "button" at bounding box center [1453, 96] width 9 height 0
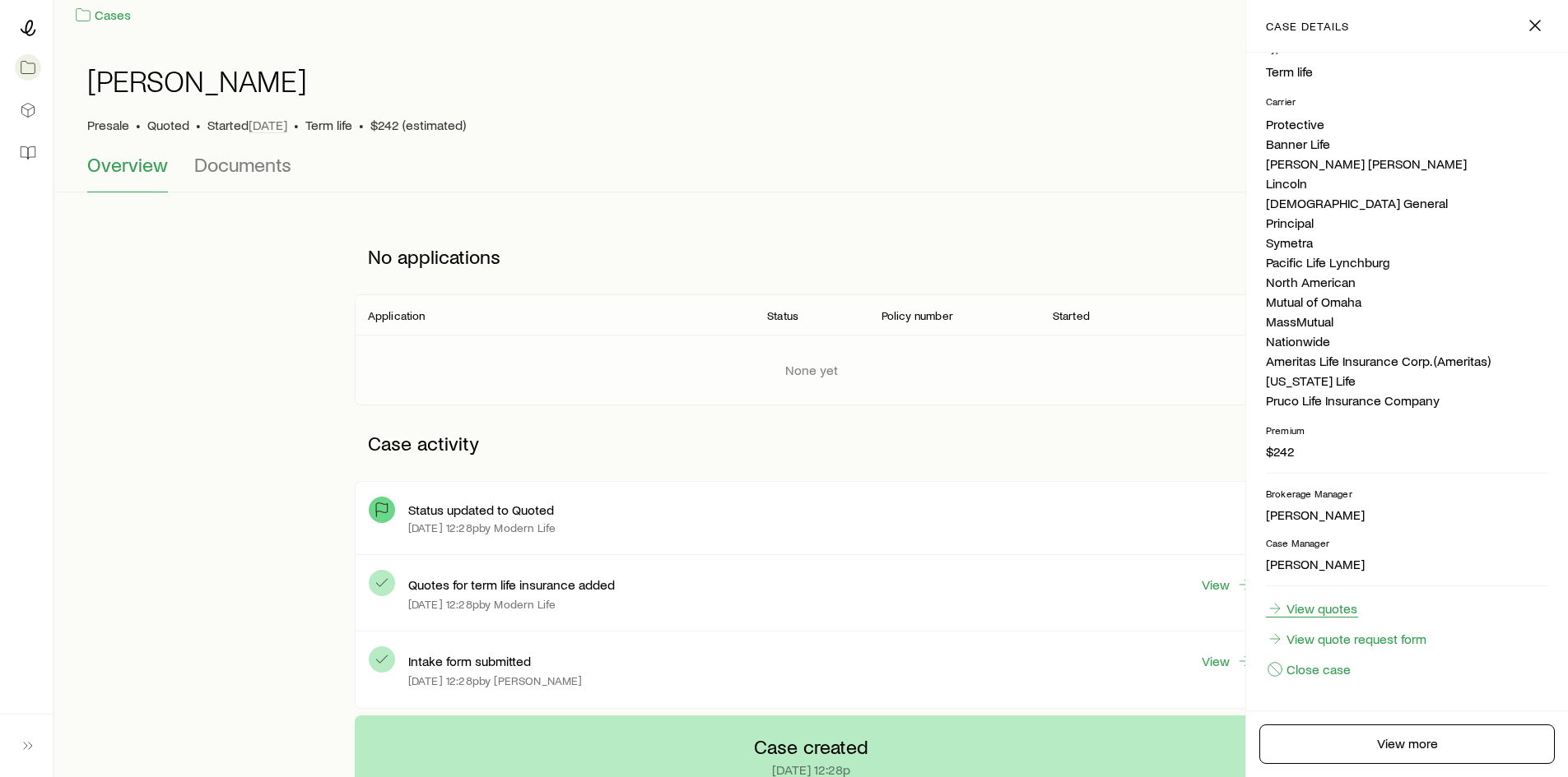
scroll to position [83, 0]
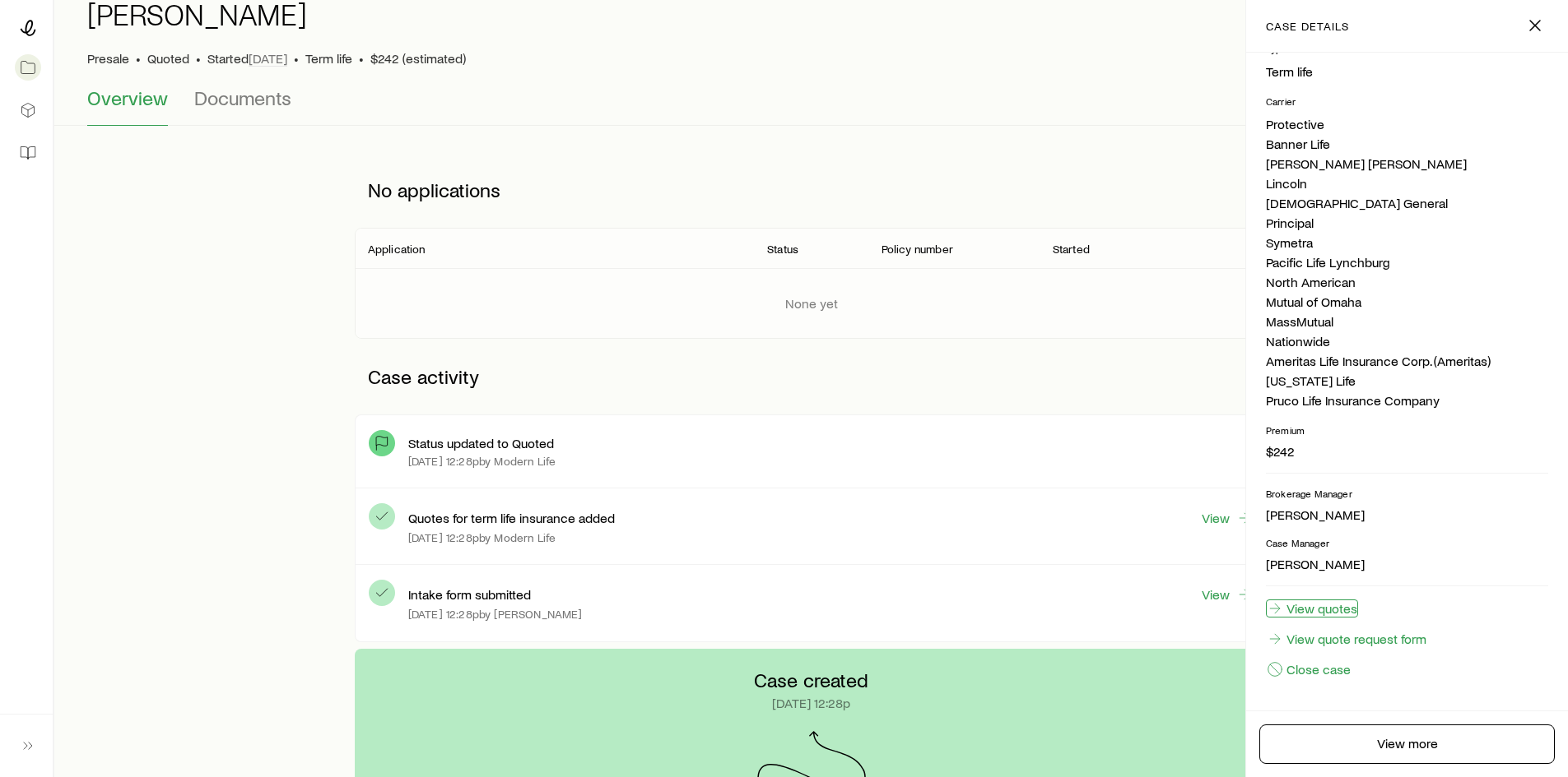
click at [1322, 608] on link "View quotes" at bounding box center [1312, 608] width 92 height 18
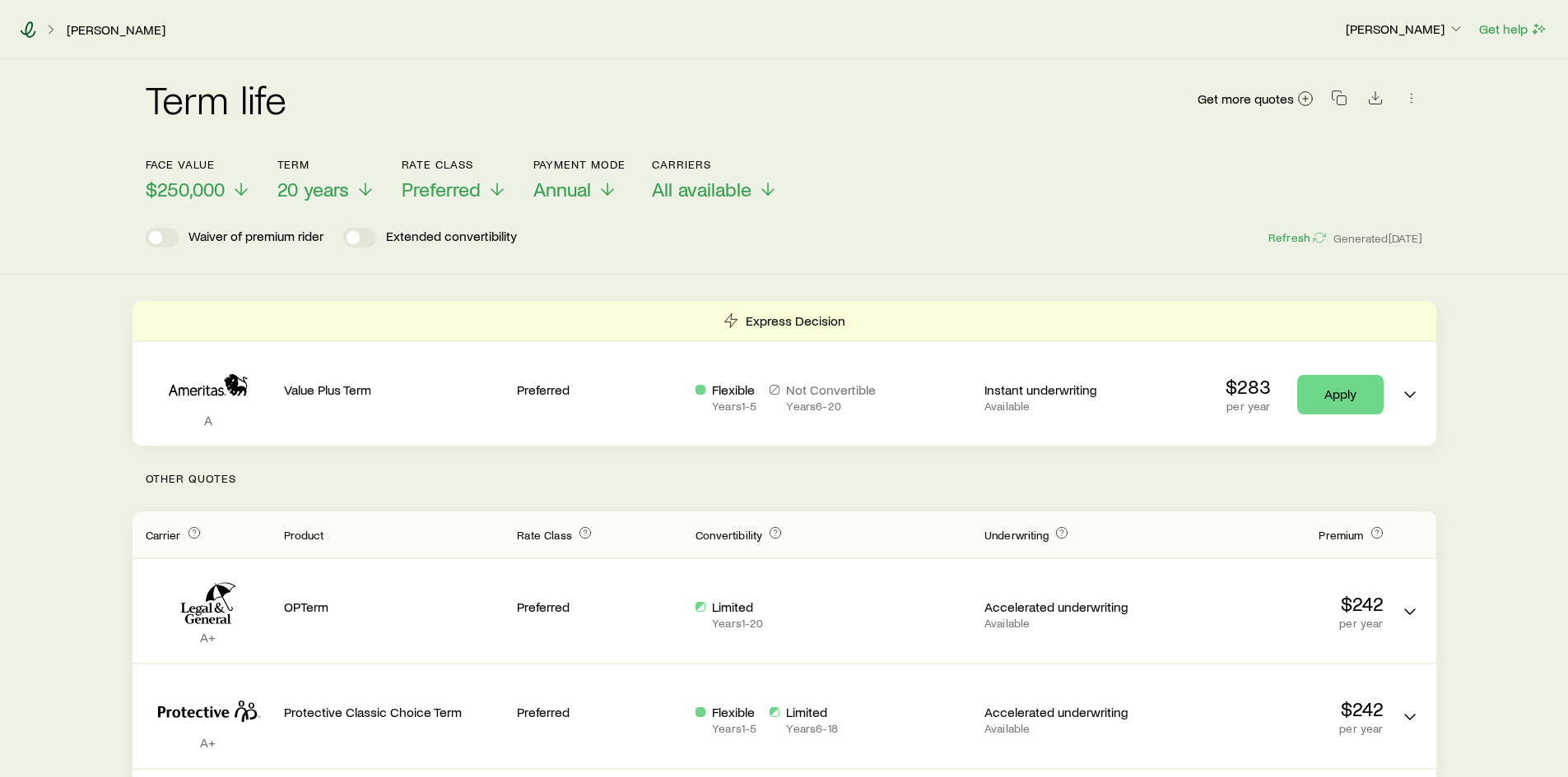
click at [23, 24] on icon at bounding box center [28, 30] width 17 height 17
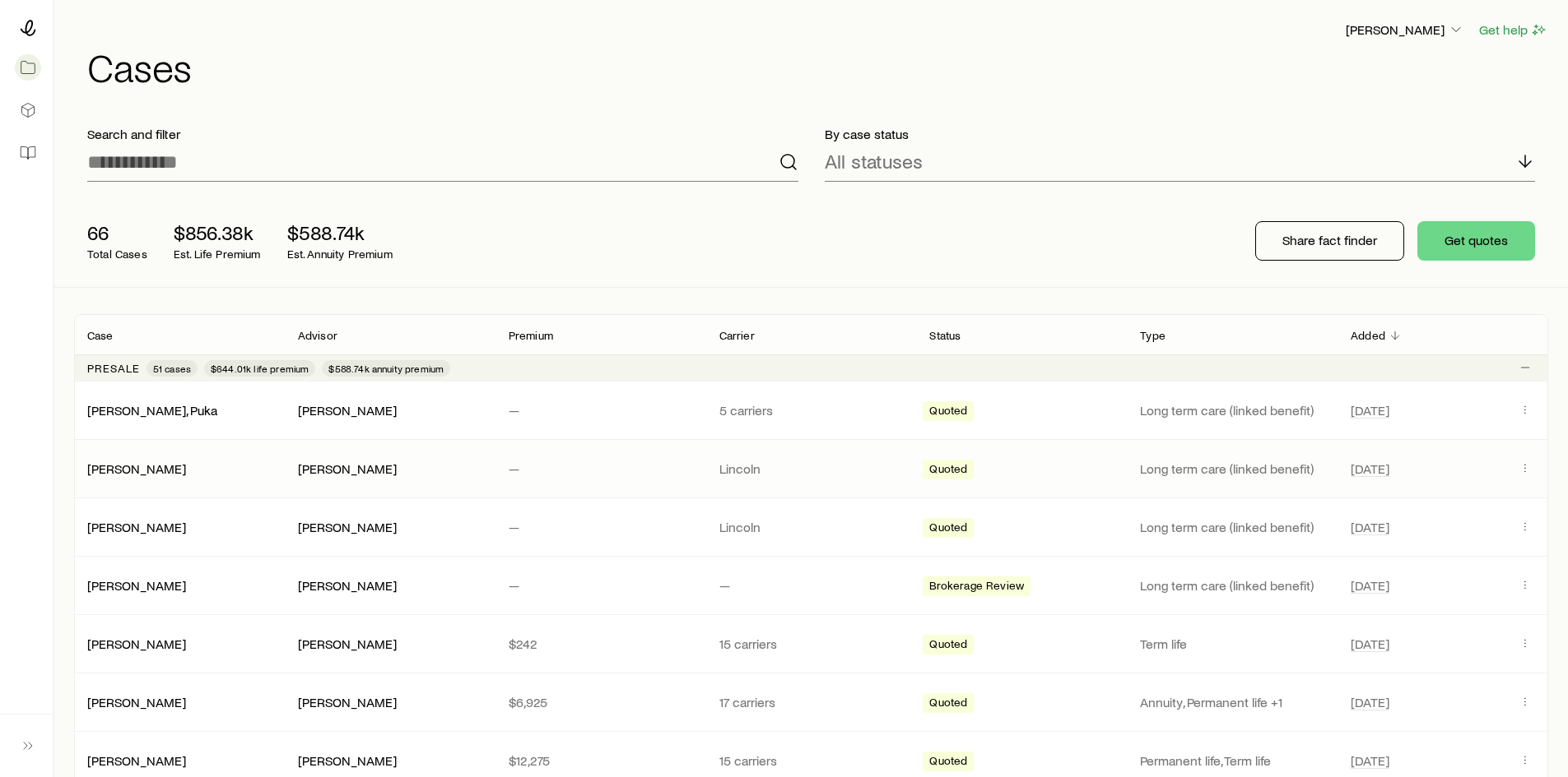
scroll to position [83, 0]
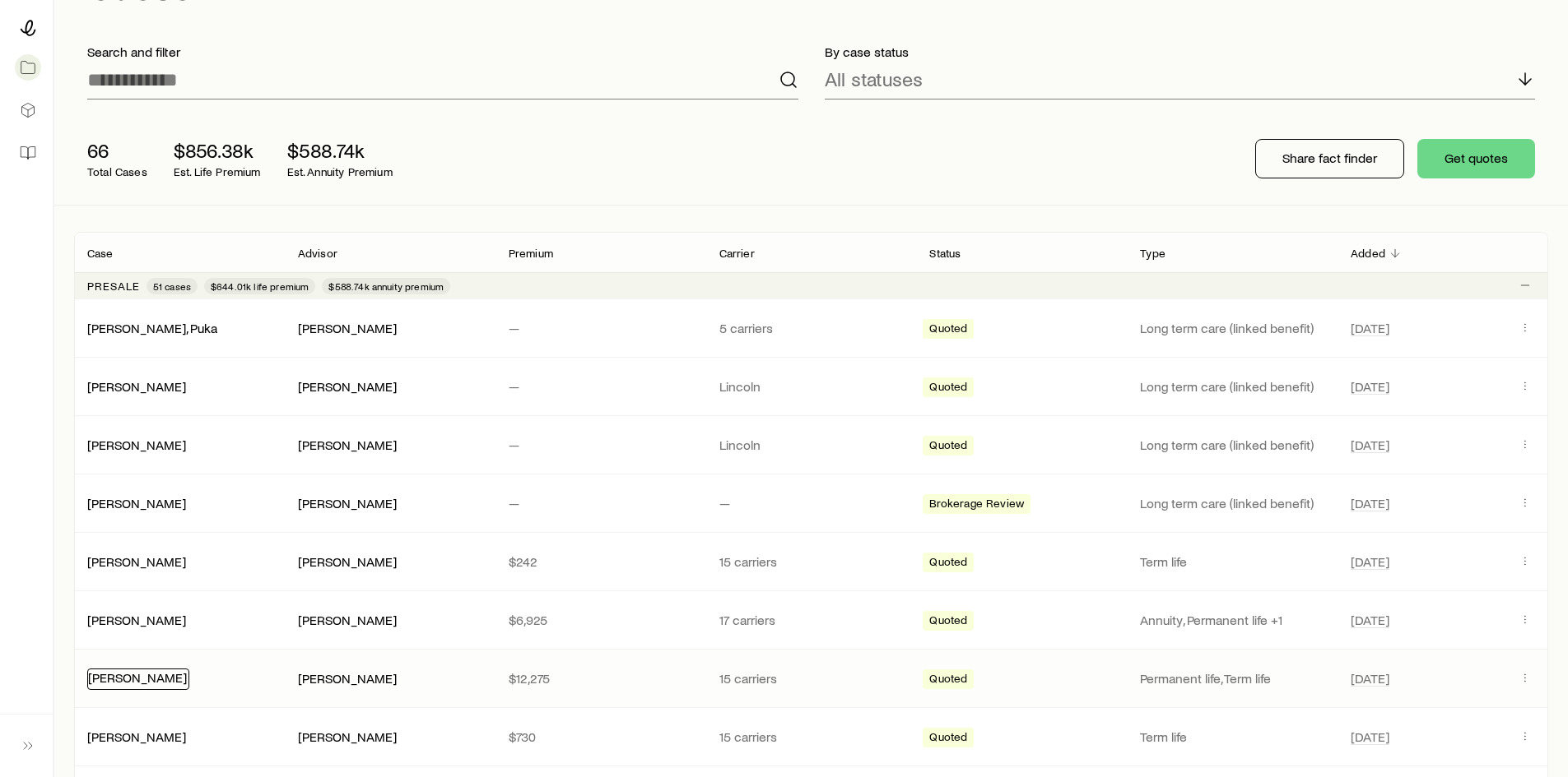
click at [131, 676] on link "Smith, Frank" at bounding box center [137, 677] width 99 height 16
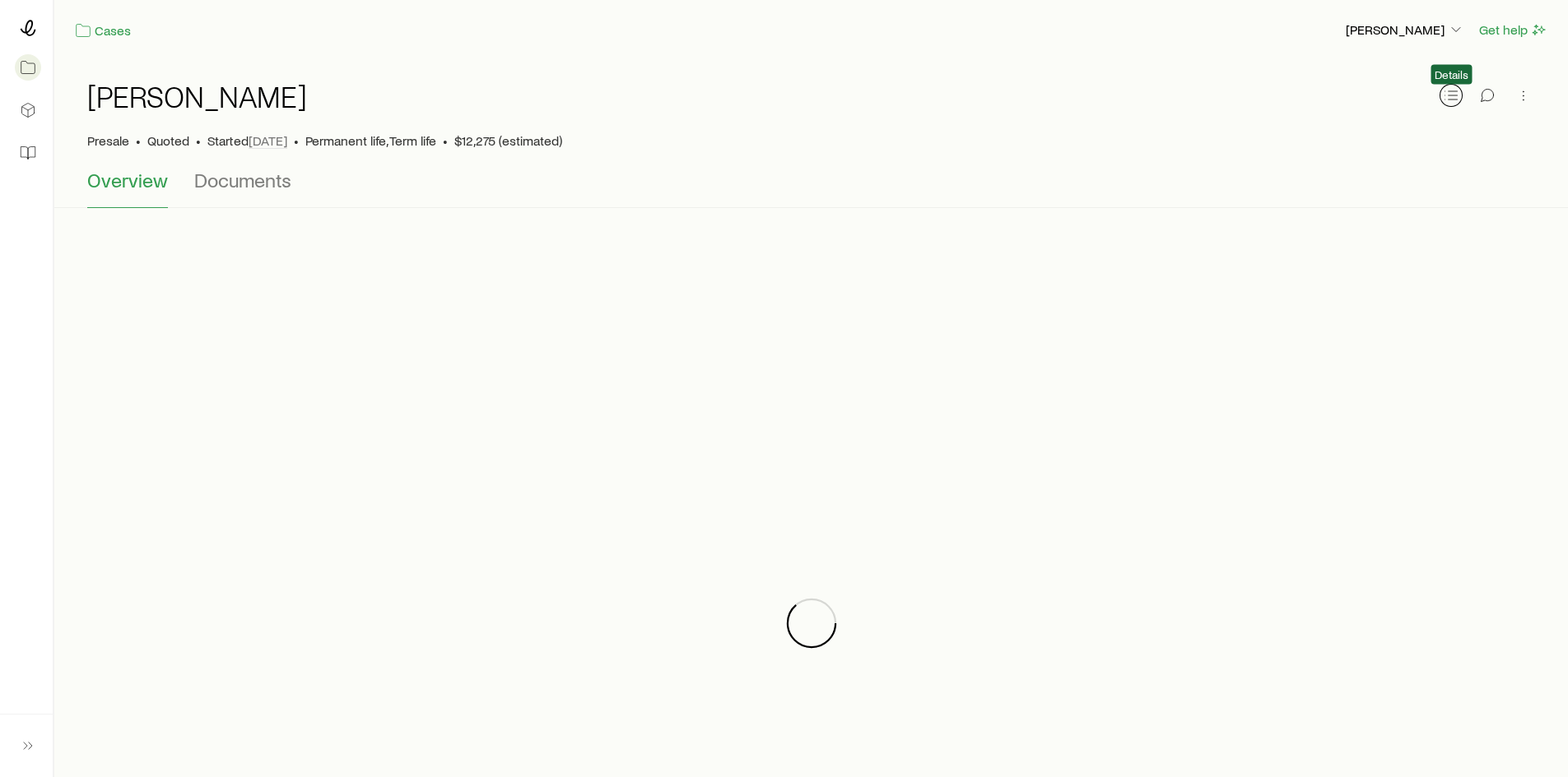
click at [1445, 91] on icon "button" at bounding box center [1451, 95] width 17 height 17
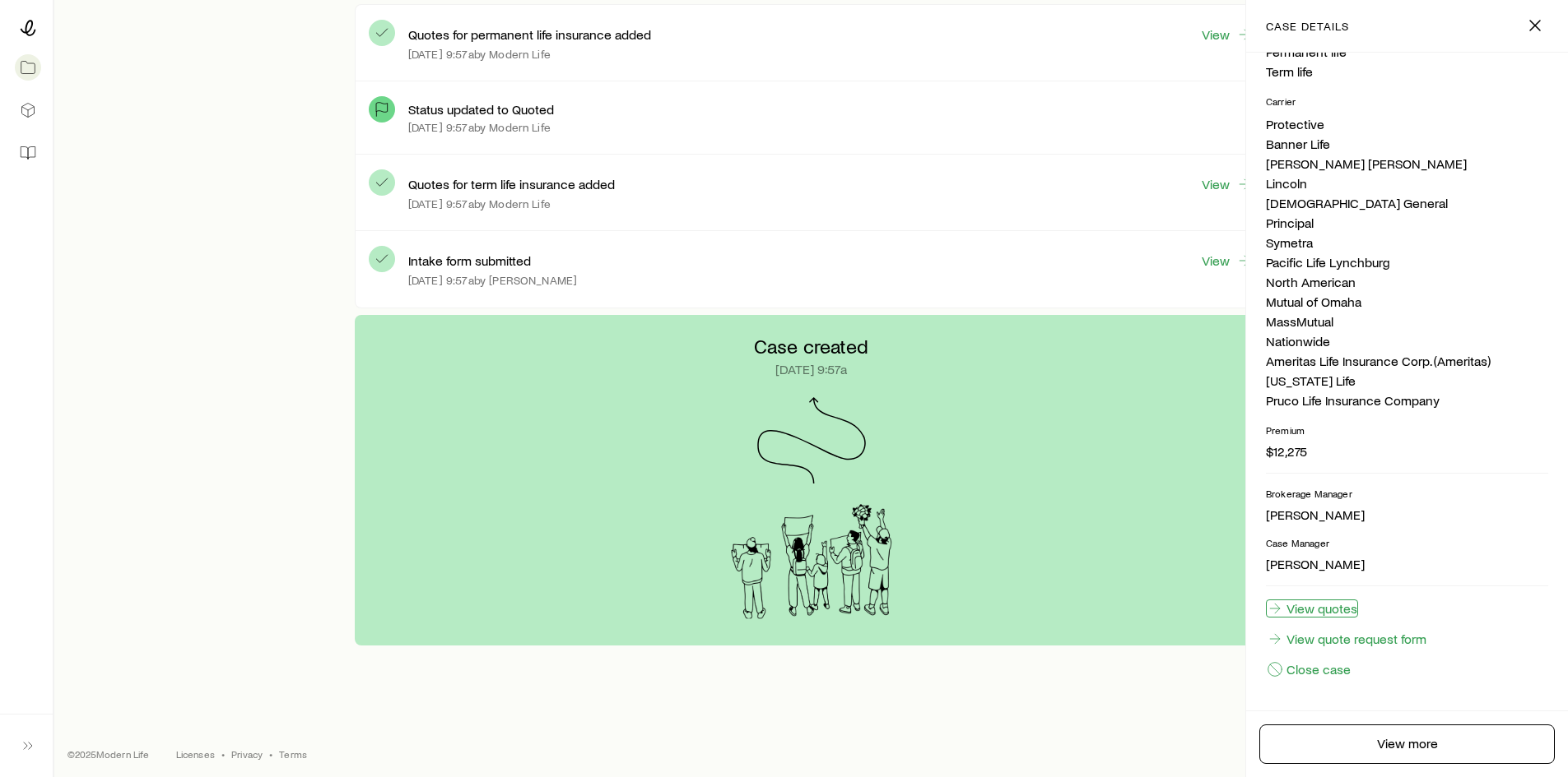
scroll to position [494, 0]
click at [1346, 608] on link "View quotes" at bounding box center [1312, 608] width 92 height 18
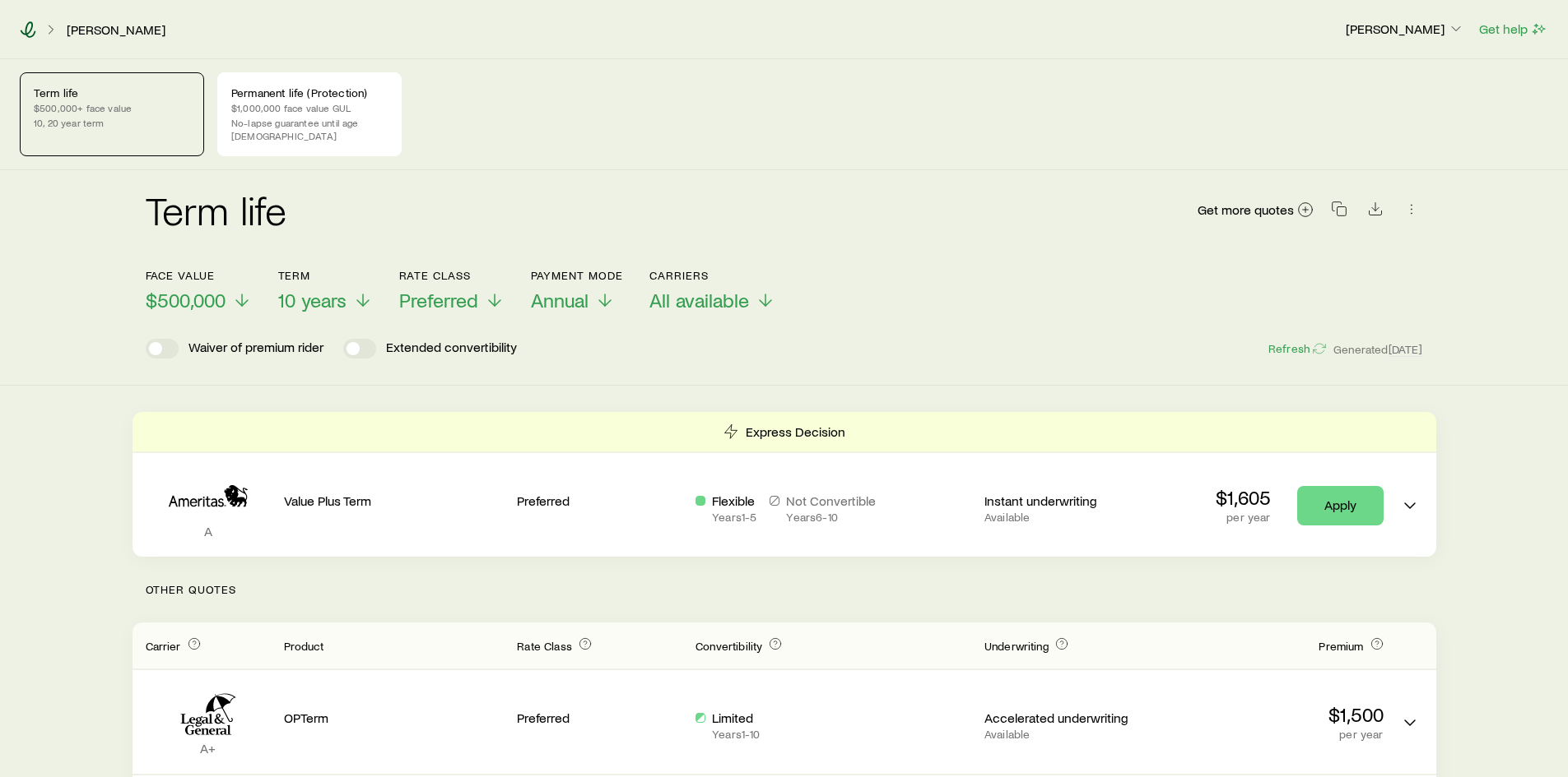
click at [26, 24] on icon at bounding box center [29, 30] width 16 height 17
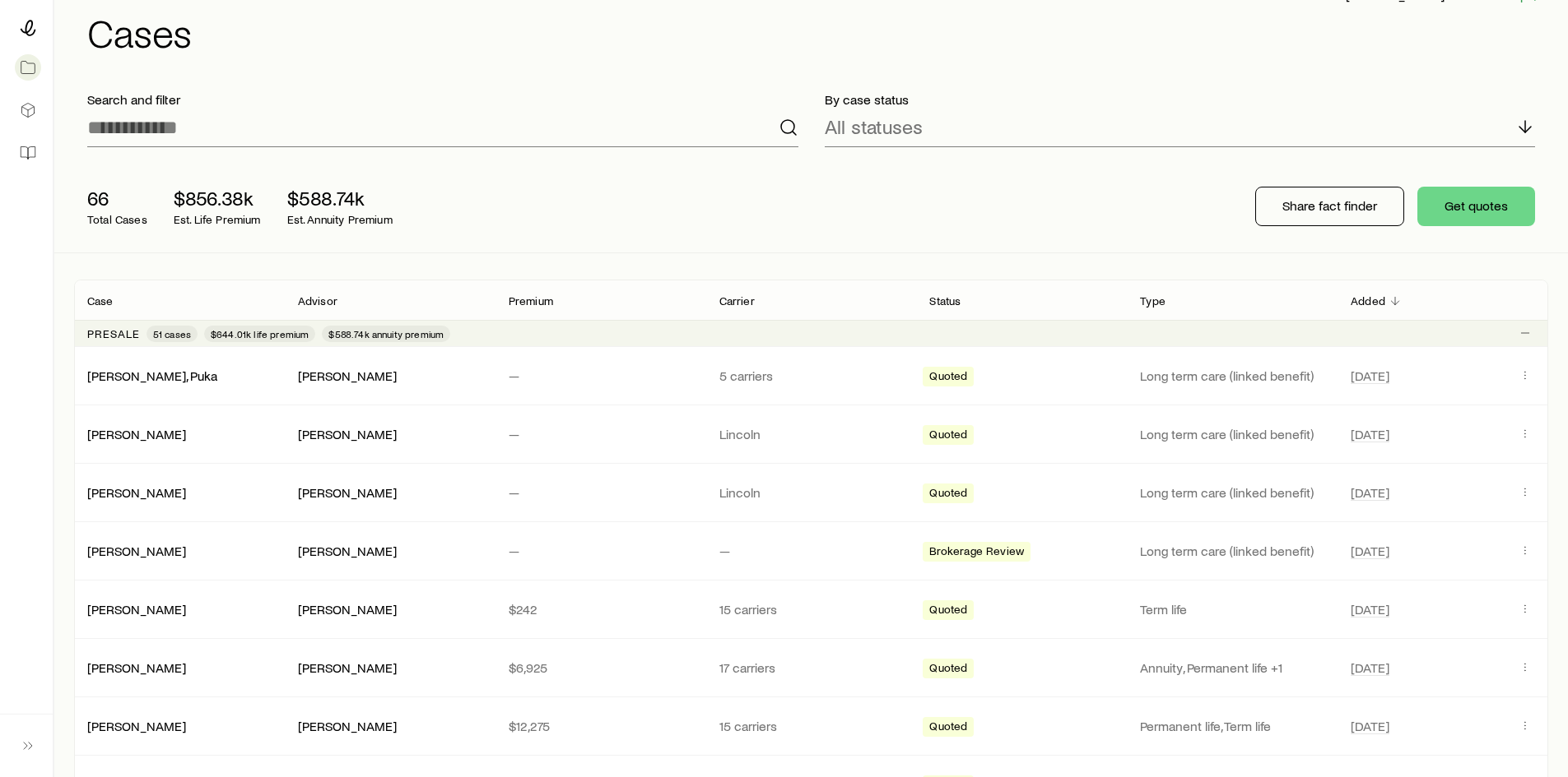
scroll to position [15, 0]
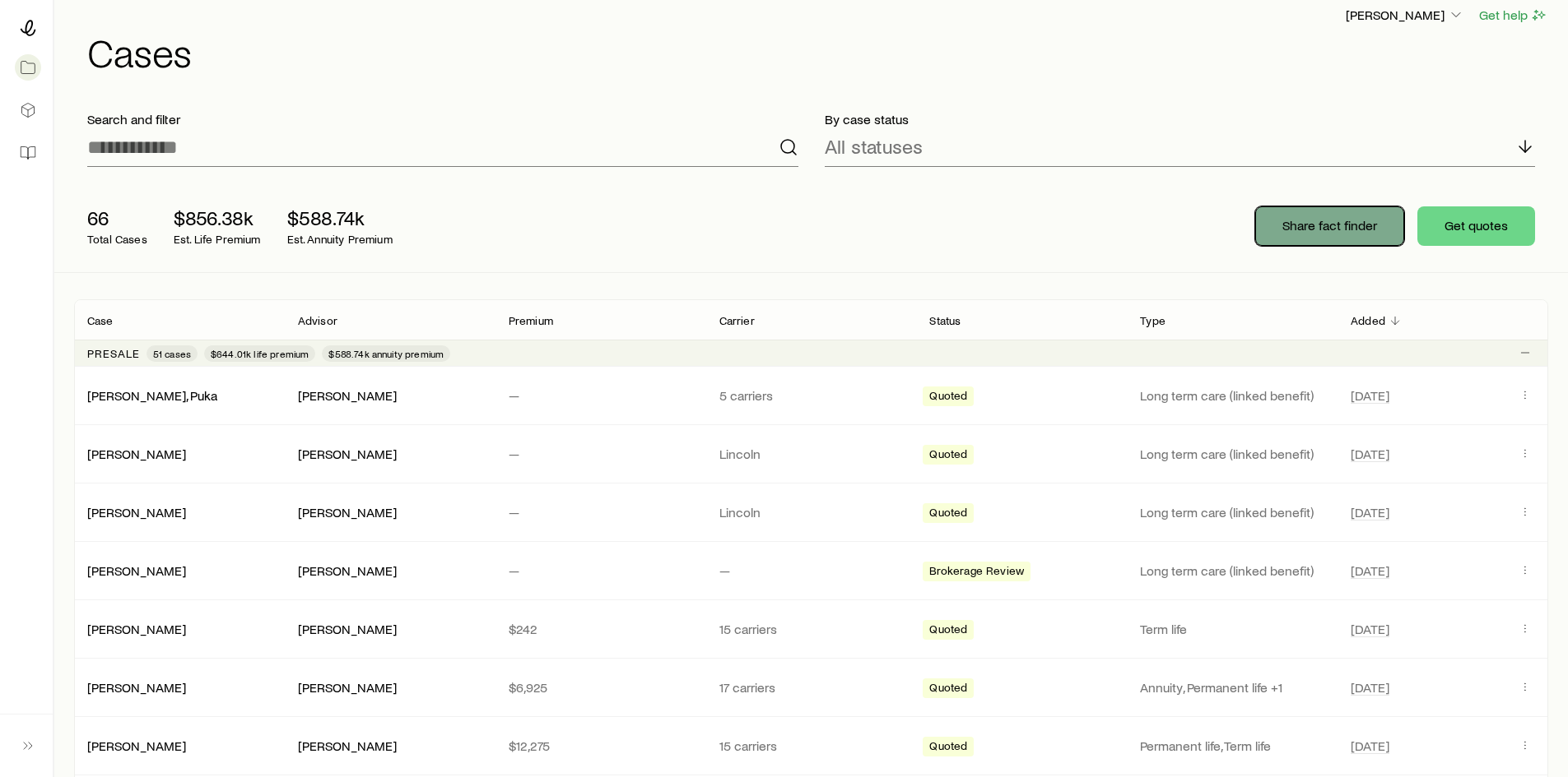
click at [1309, 219] on p "Share fact finder" at bounding box center [1330, 225] width 95 height 17
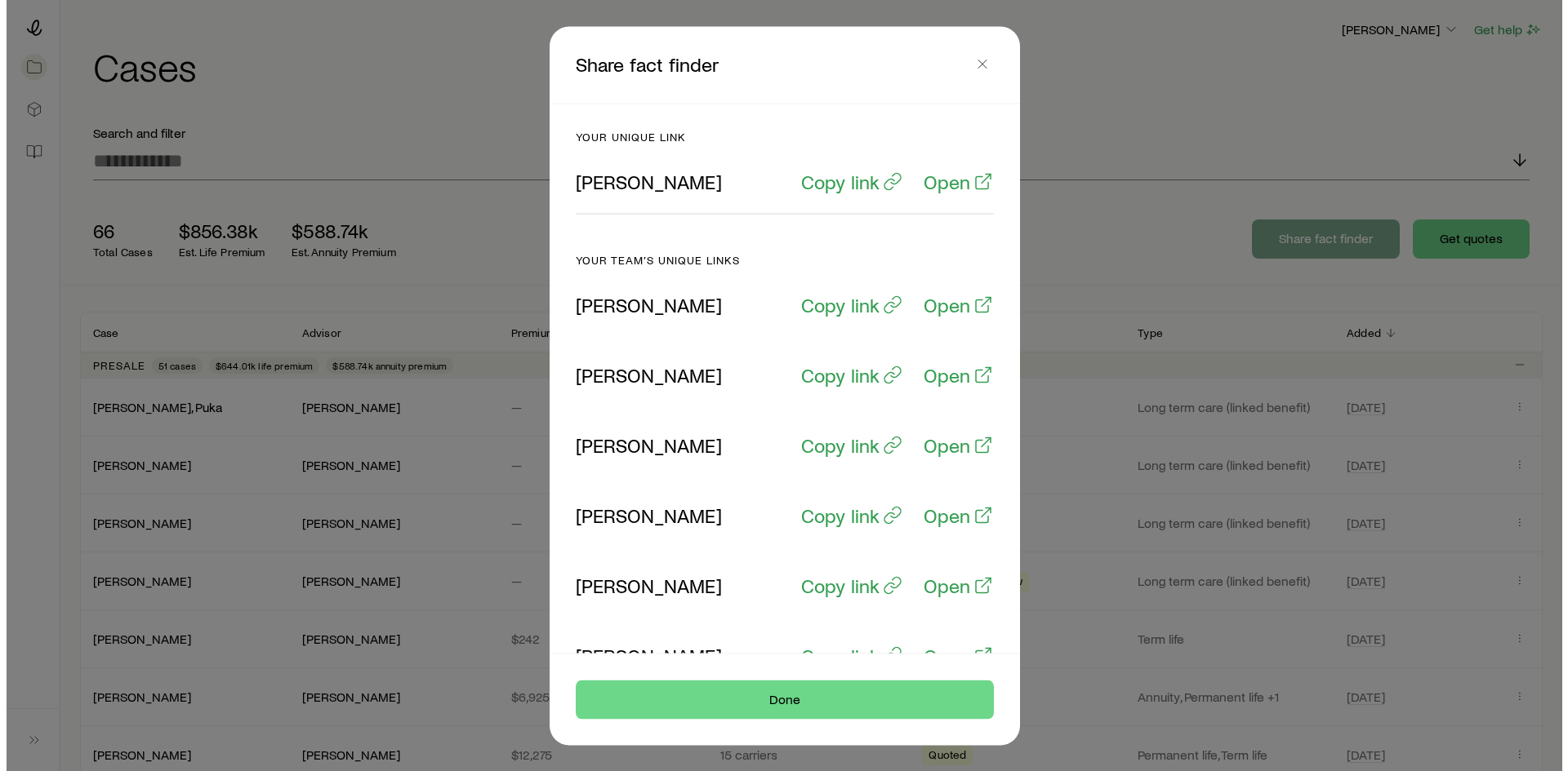
scroll to position [0, 0]
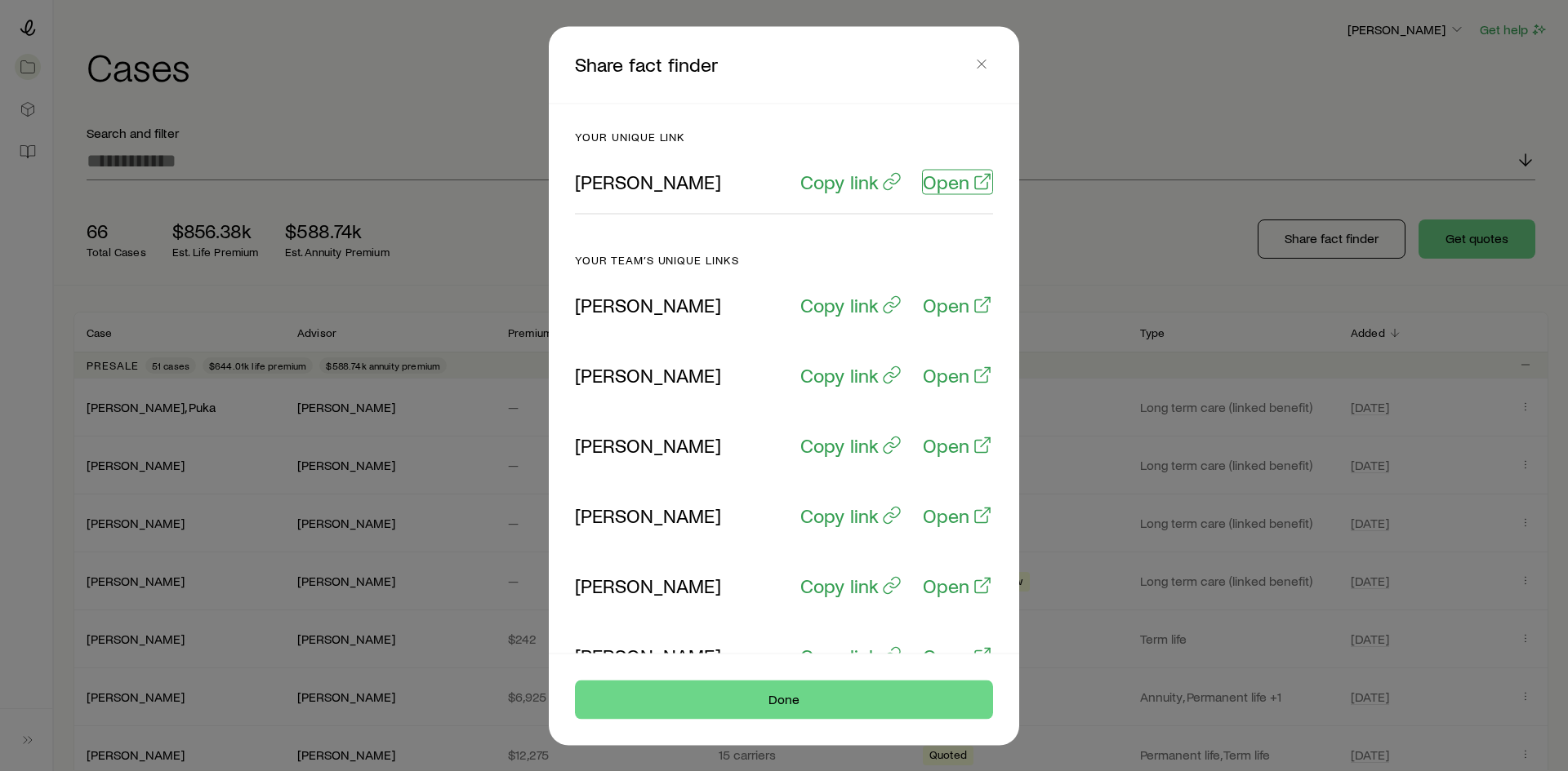
click at [948, 186] on p "Open" at bounding box center [947, 181] width 47 height 23
click at [986, 63] on icon "button" at bounding box center [981, 63] width 16 height 16
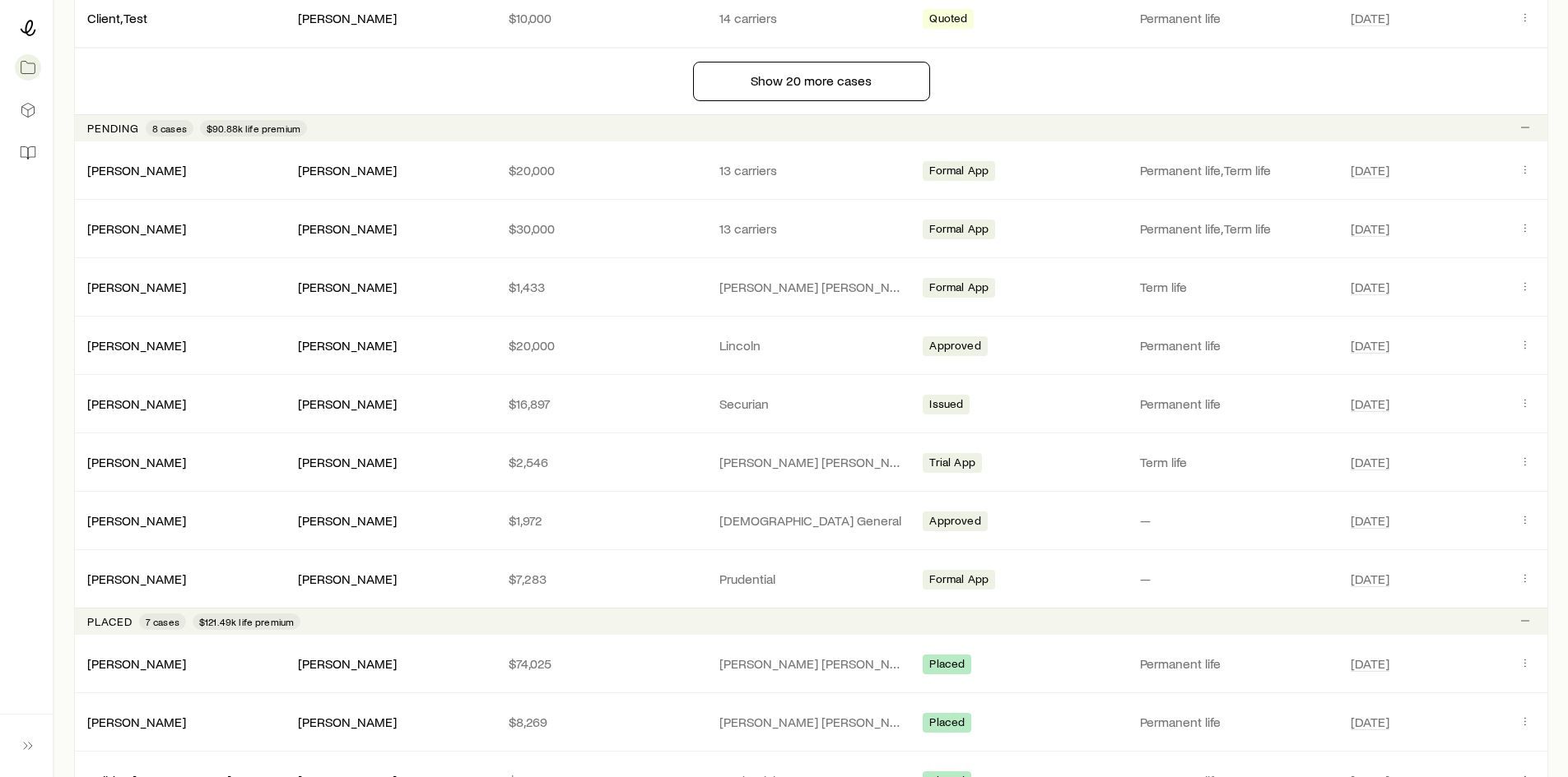
scroll to position [1577, 0]
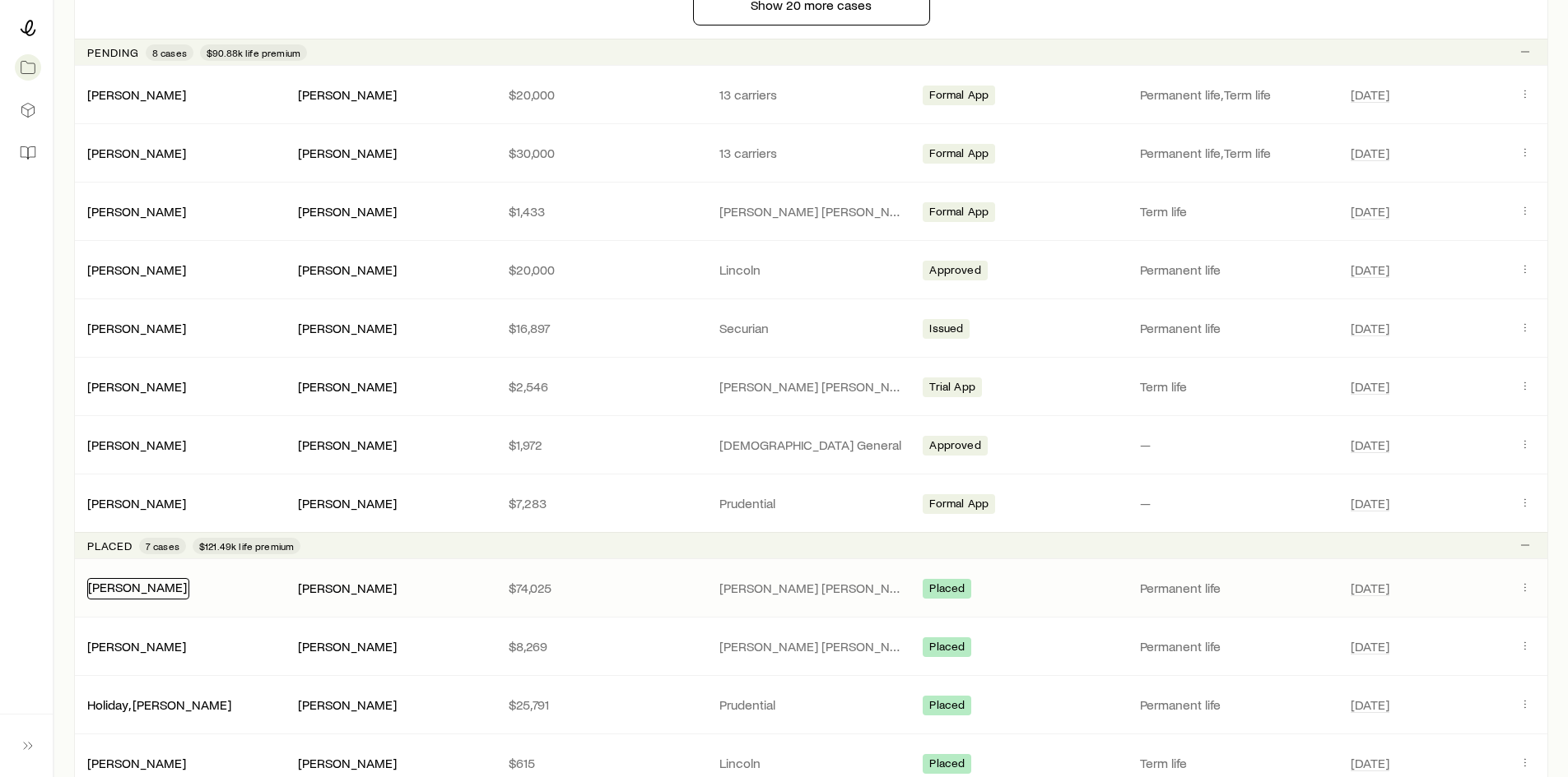
click at [168, 592] on link "Hazelwood, Scott" at bounding box center [137, 587] width 99 height 16
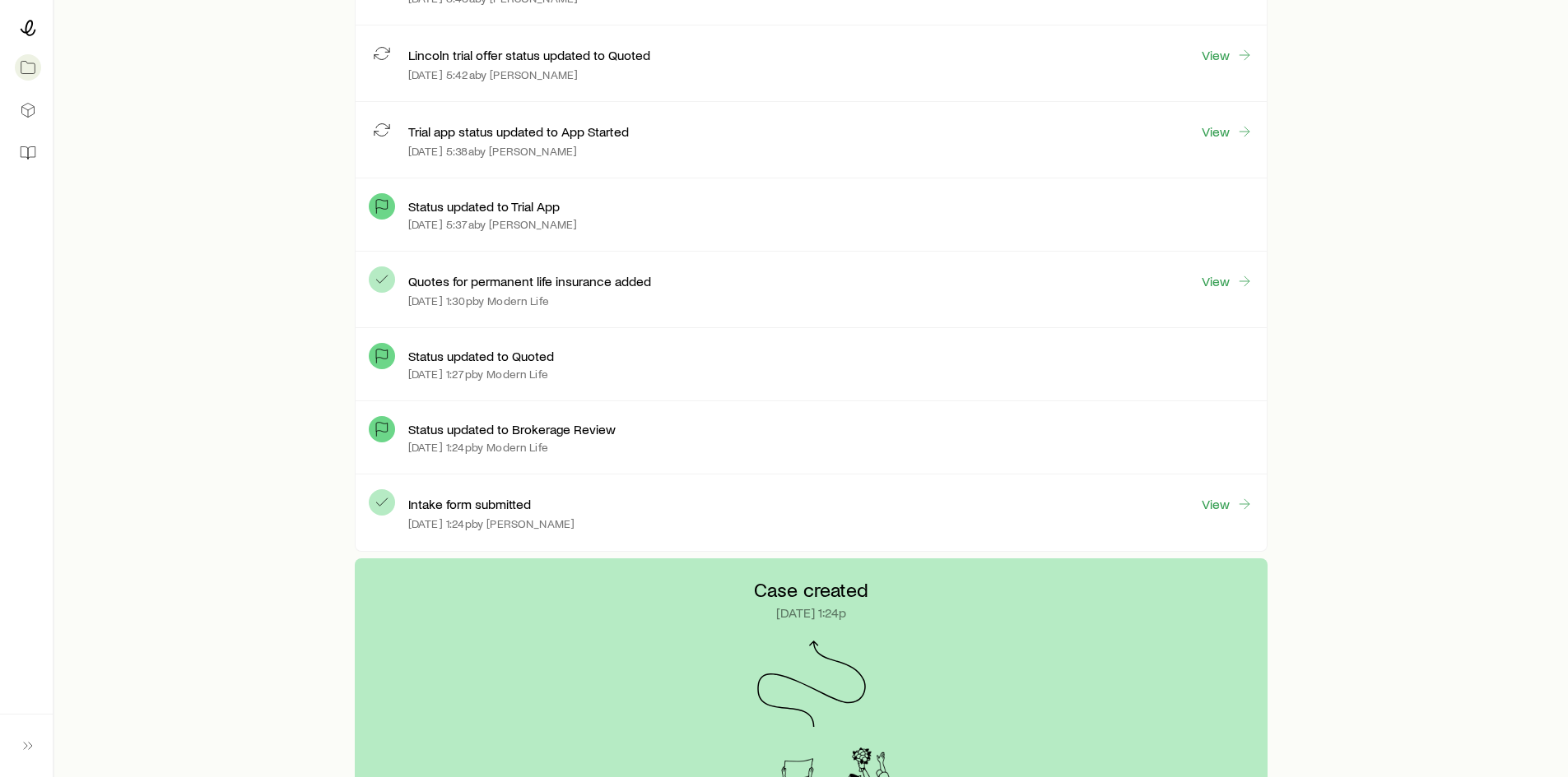
scroll to position [1332, 0]
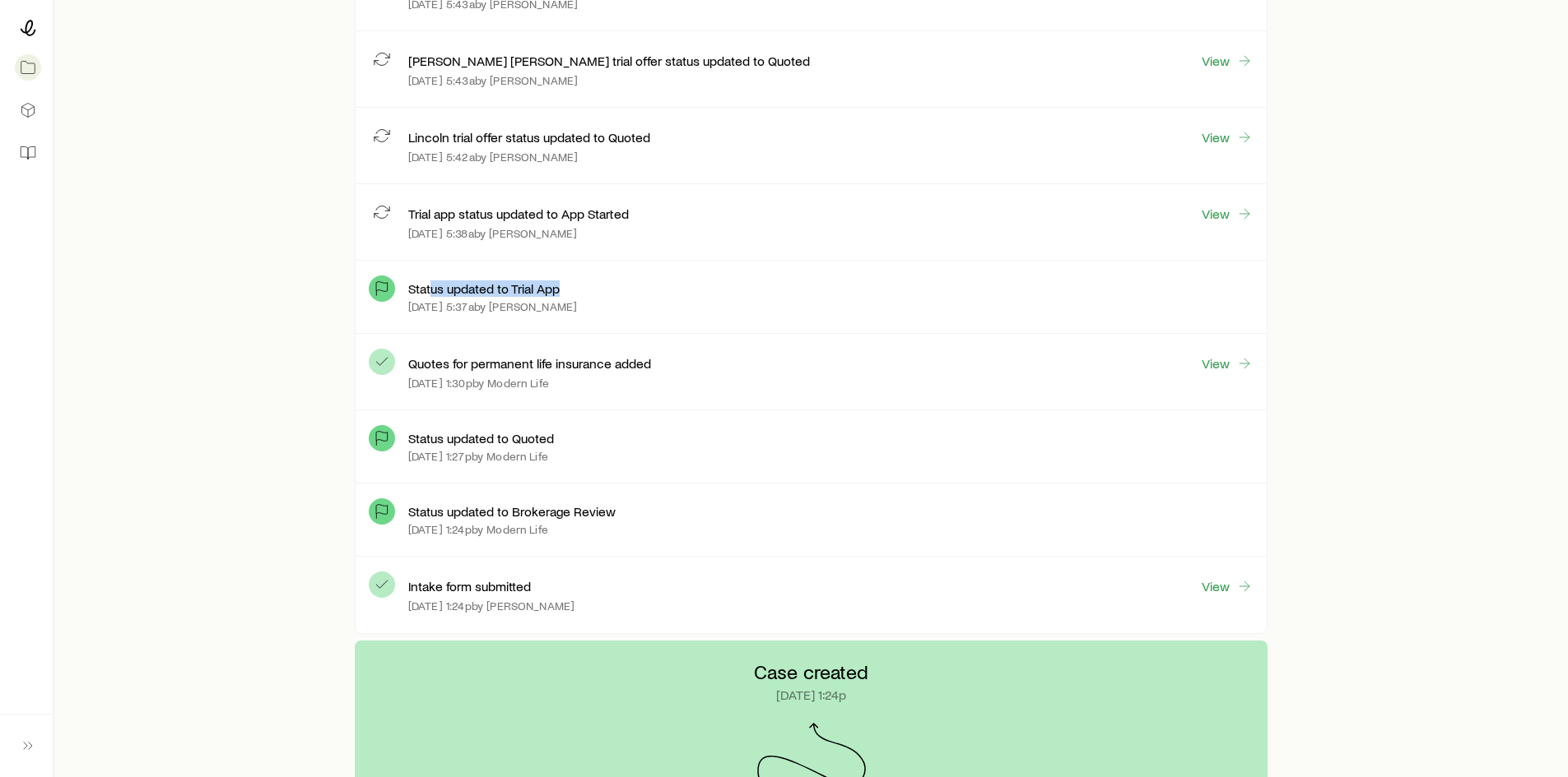
drag, startPoint x: 430, startPoint y: 287, endPoint x: 563, endPoint y: 287, distance: 133.0
click at [563, 287] on div "Status updated to Trial App" at bounding box center [831, 289] width 845 height 17
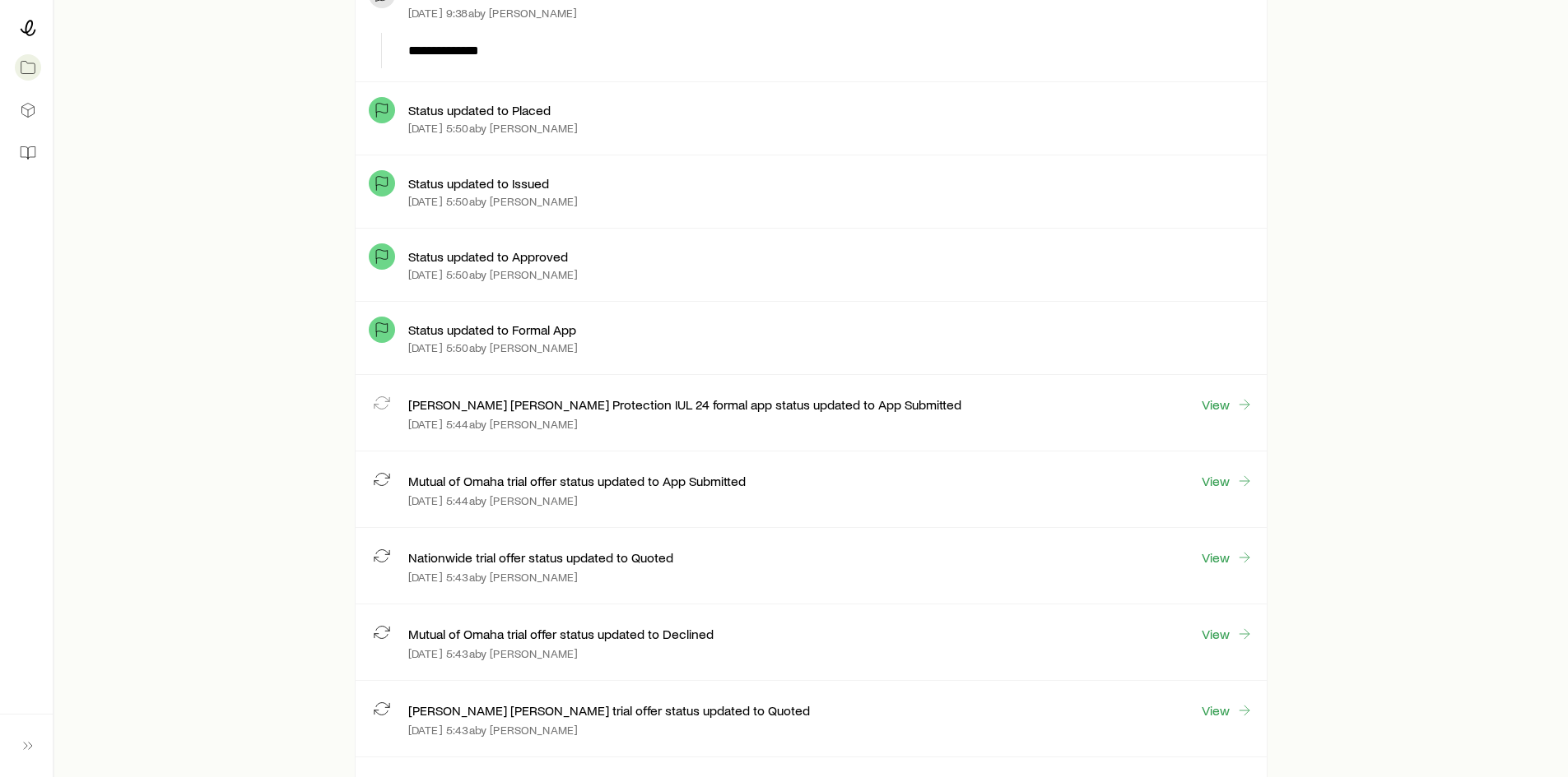
scroll to position [674, 0]
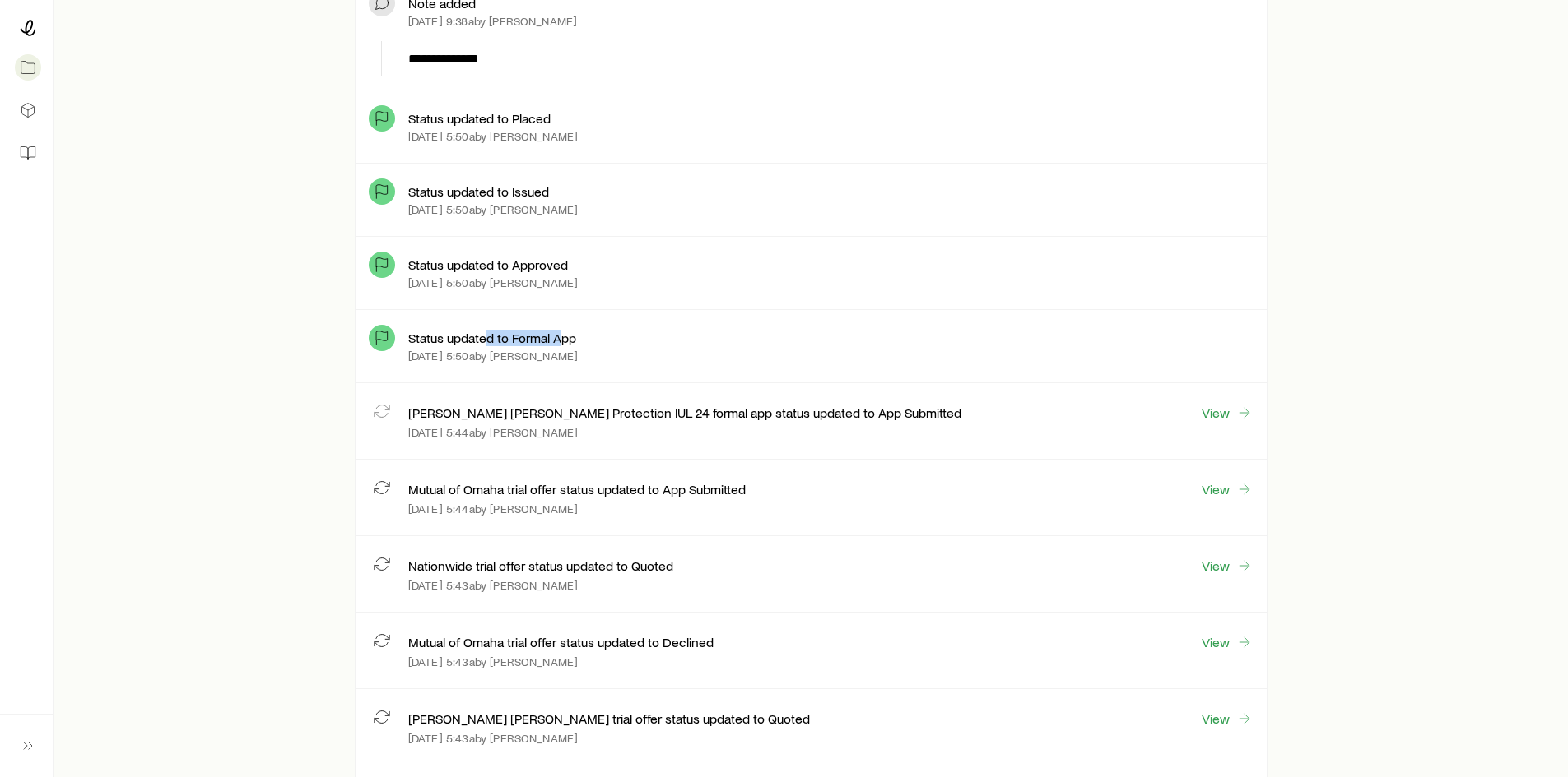
drag, startPoint x: 484, startPoint y: 335, endPoint x: 564, endPoint y: 337, distance: 80.0
click at [564, 337] on p "Status updated to Formal App" at bounding box center [491, 338] width 168 height 17
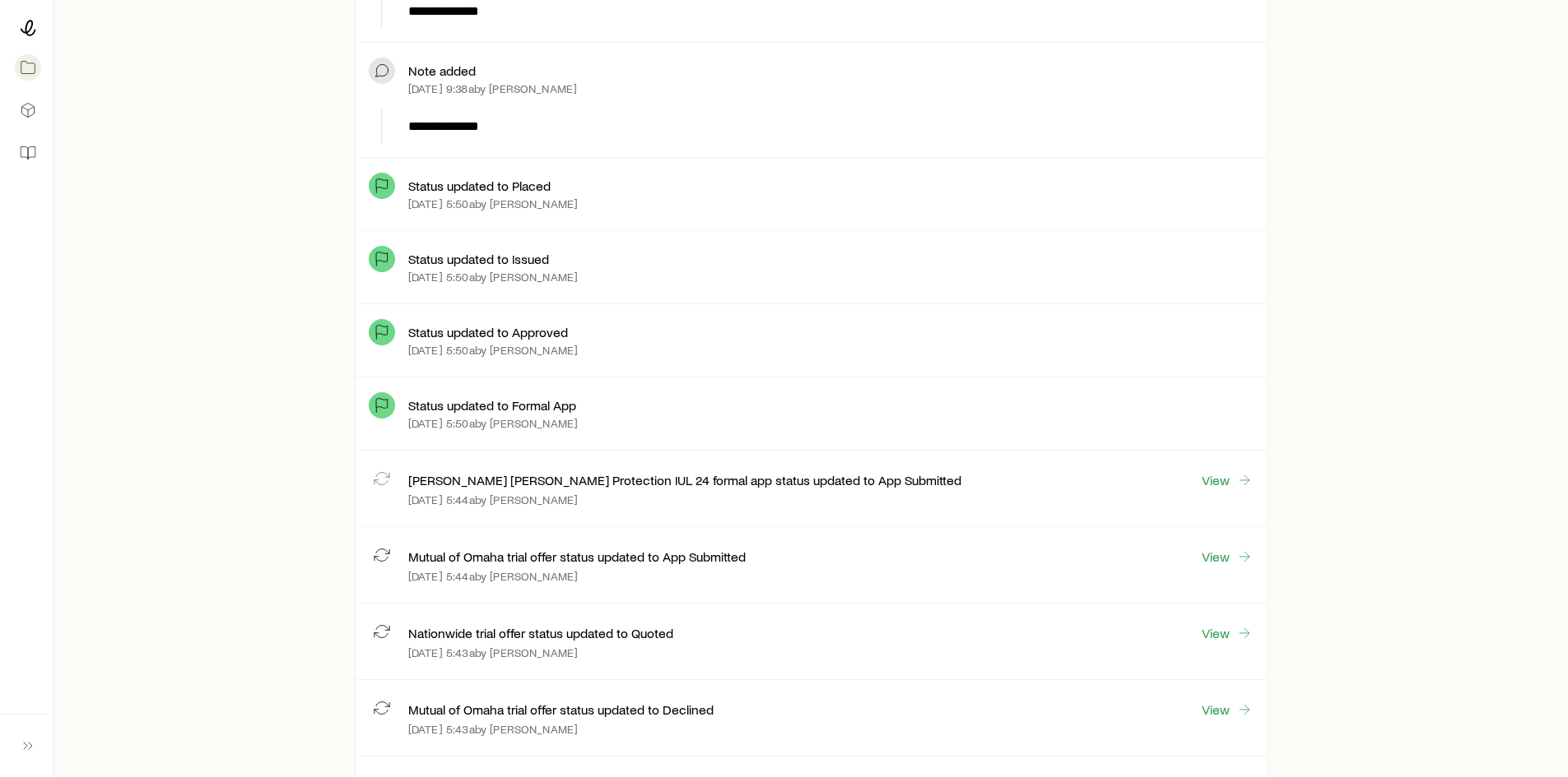
scroll to position [592, 0]
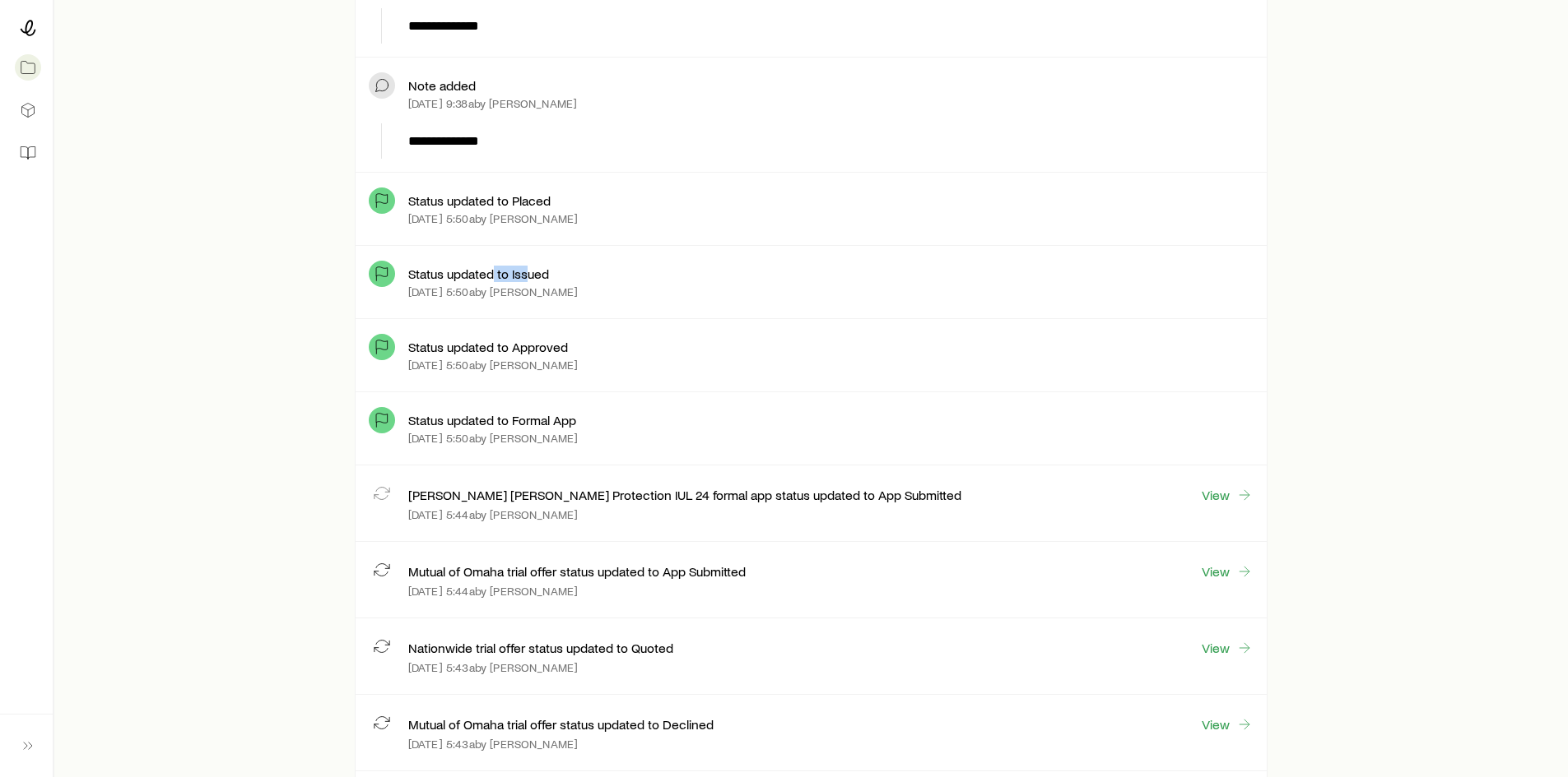
drag, startPoint x: 493, startPoint y: 267, endPoint x: 530, endPoint y: 272, distance: 37.3
click at [530, 272] on p "Status updated to Issued" at bounding box center [478, 274] width 141 height 17
drag, startPoint x: 485, startPoint y: 195, endPoint x: 560, endPoint y: 197, distance: 75.0
click at [560, 197] on div "Status updated to Placed" at bounding box center [831, 200] width 845 height 17
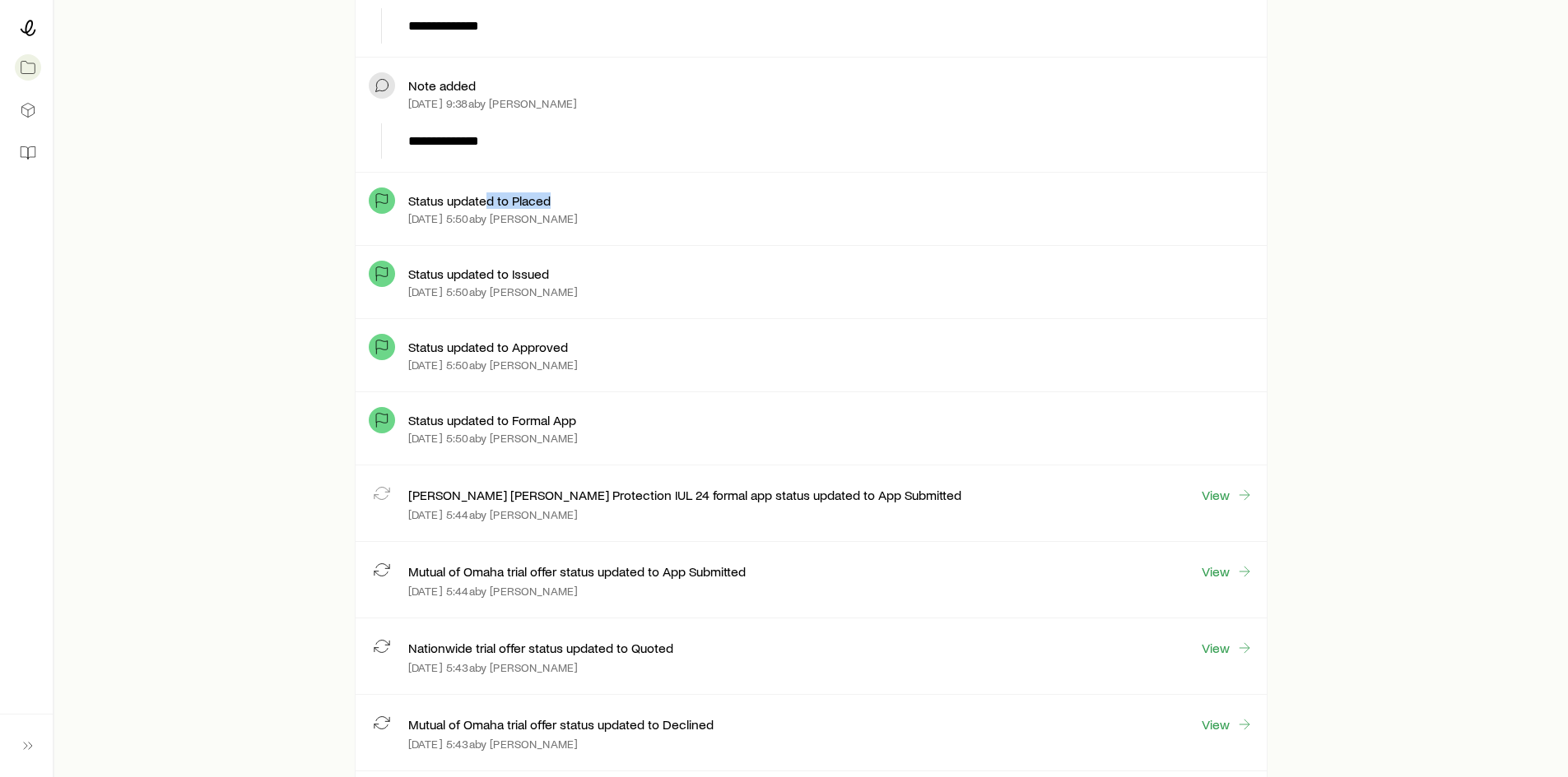
click at [560, 197] on div "Status updated to Placed" at bounding box center [831, 200] width 845 height 17
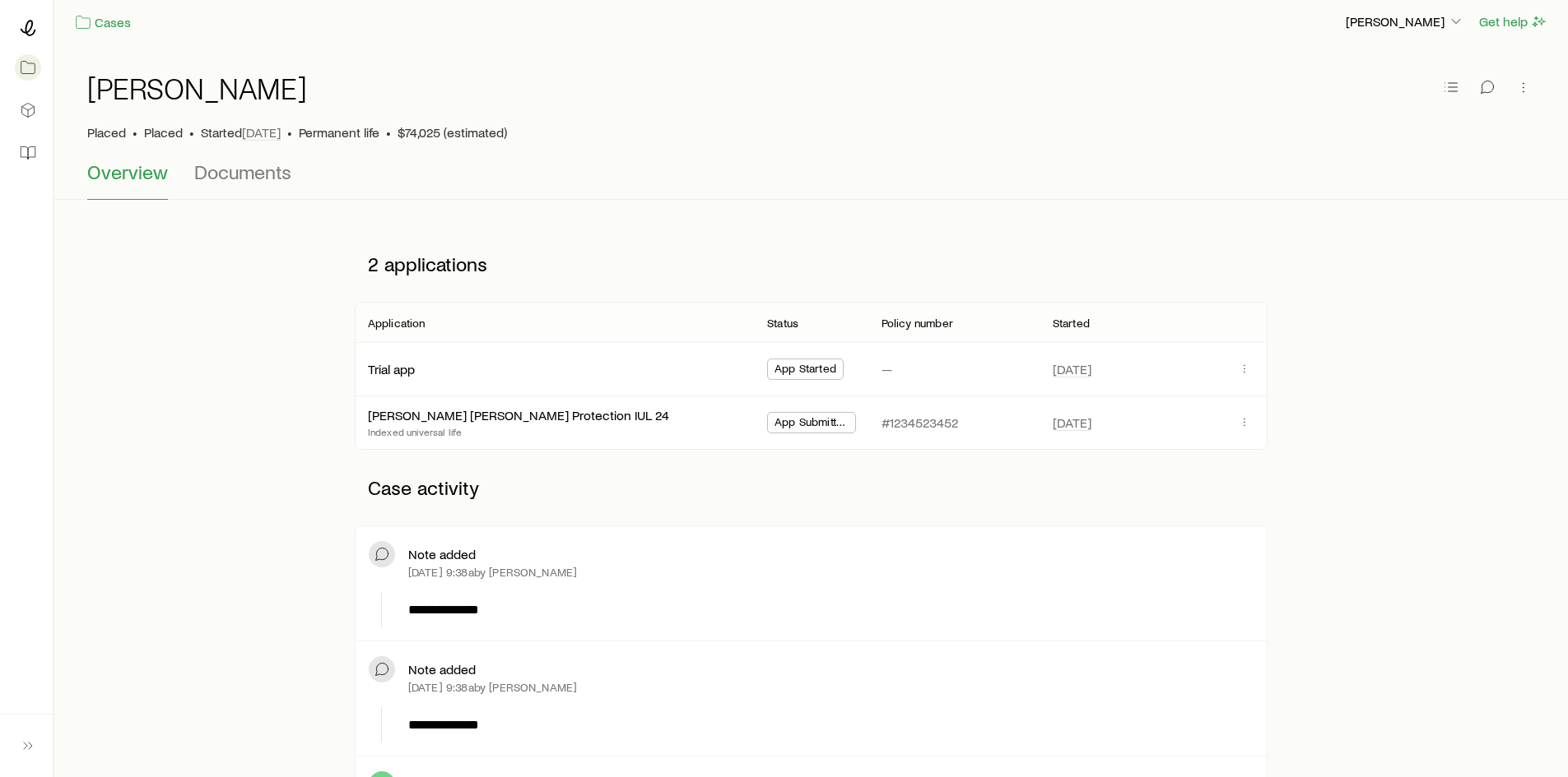
scroll to position [0, 0]
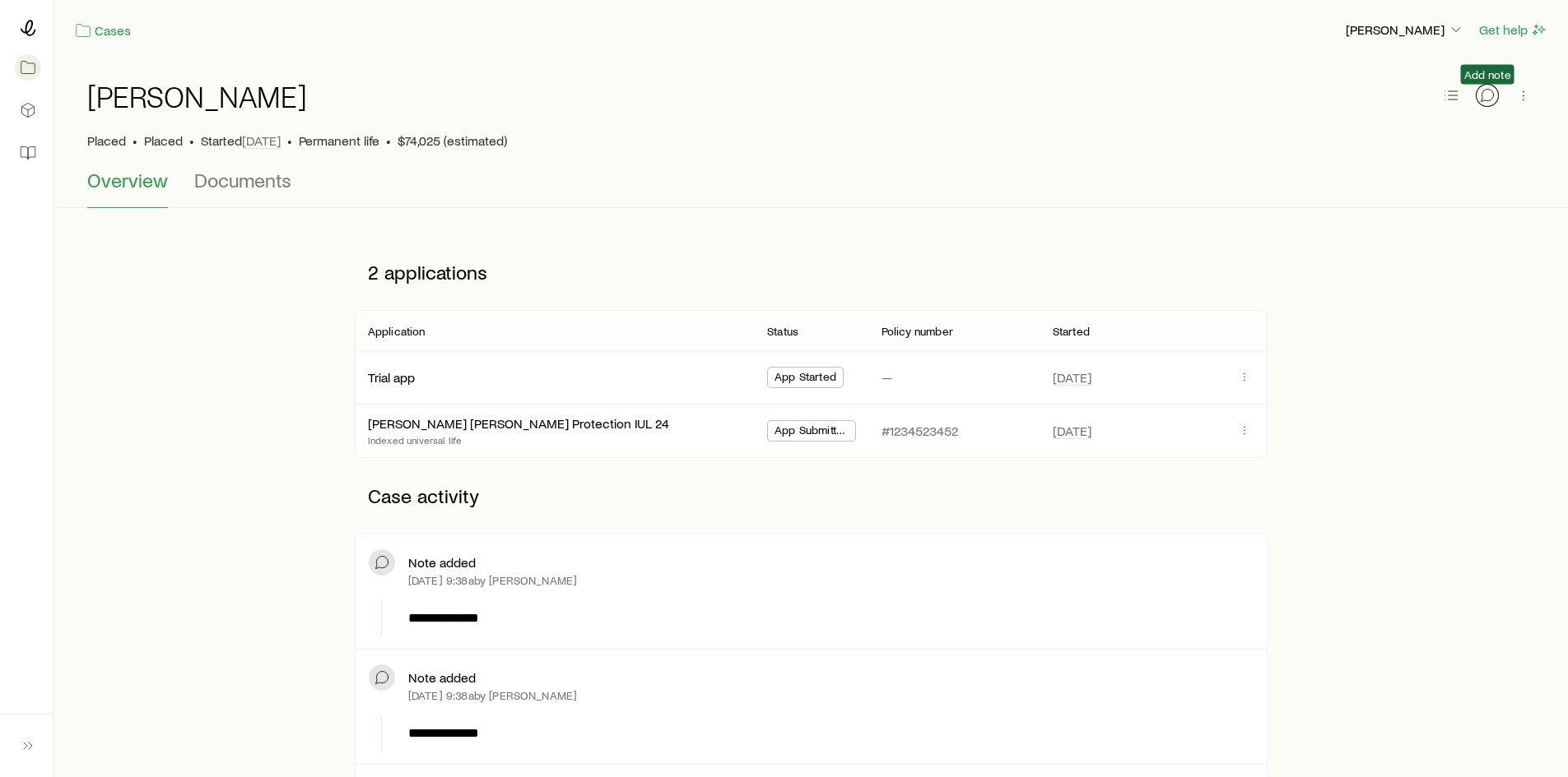
click at [1495, 99] on icon "button" at bounding box center [1487, 95] width 17 height 17
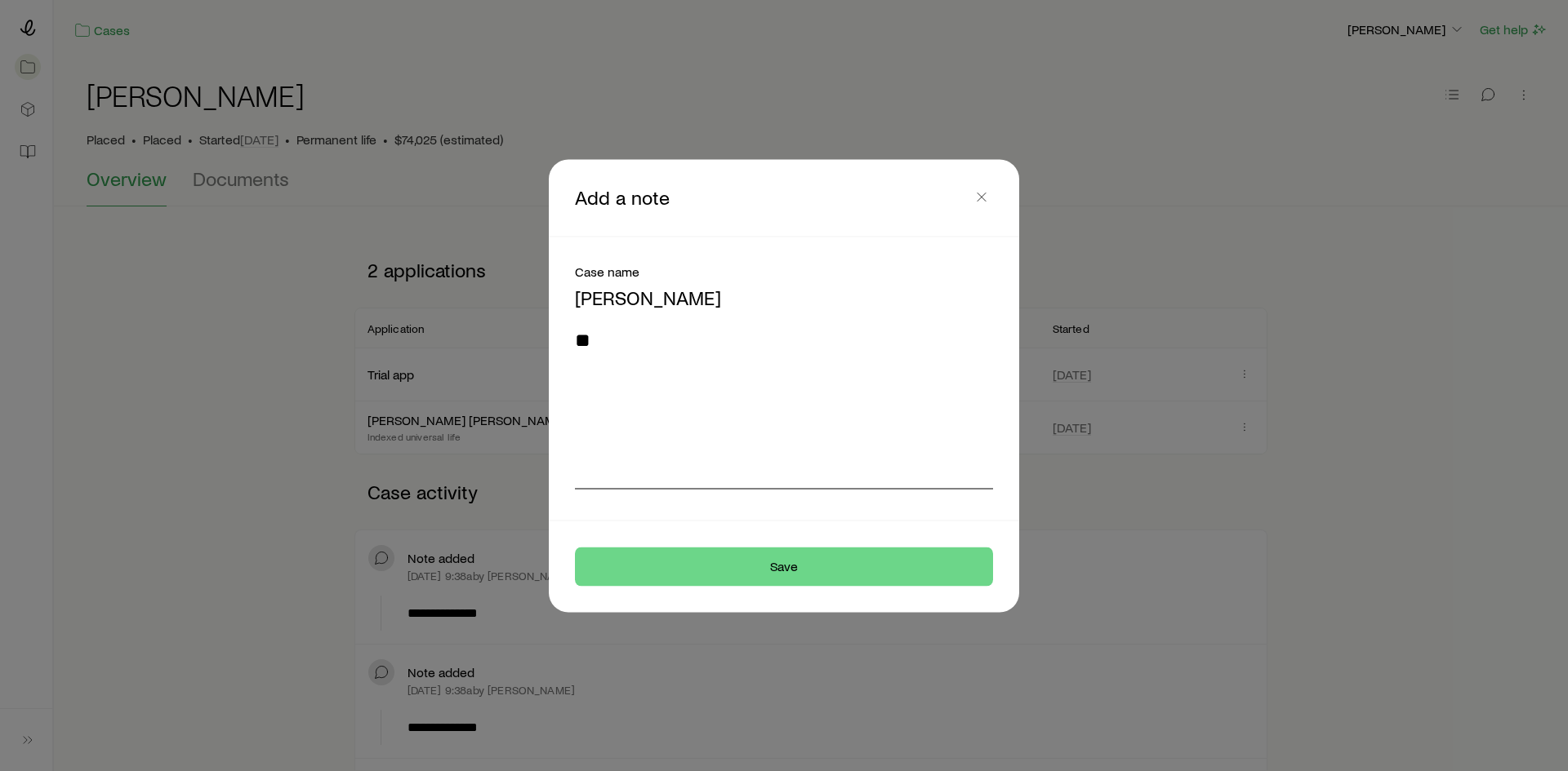
type textarea "*"
click at [984, 197] on icon "button" at bounding box center [981, 197] width 16 height 16
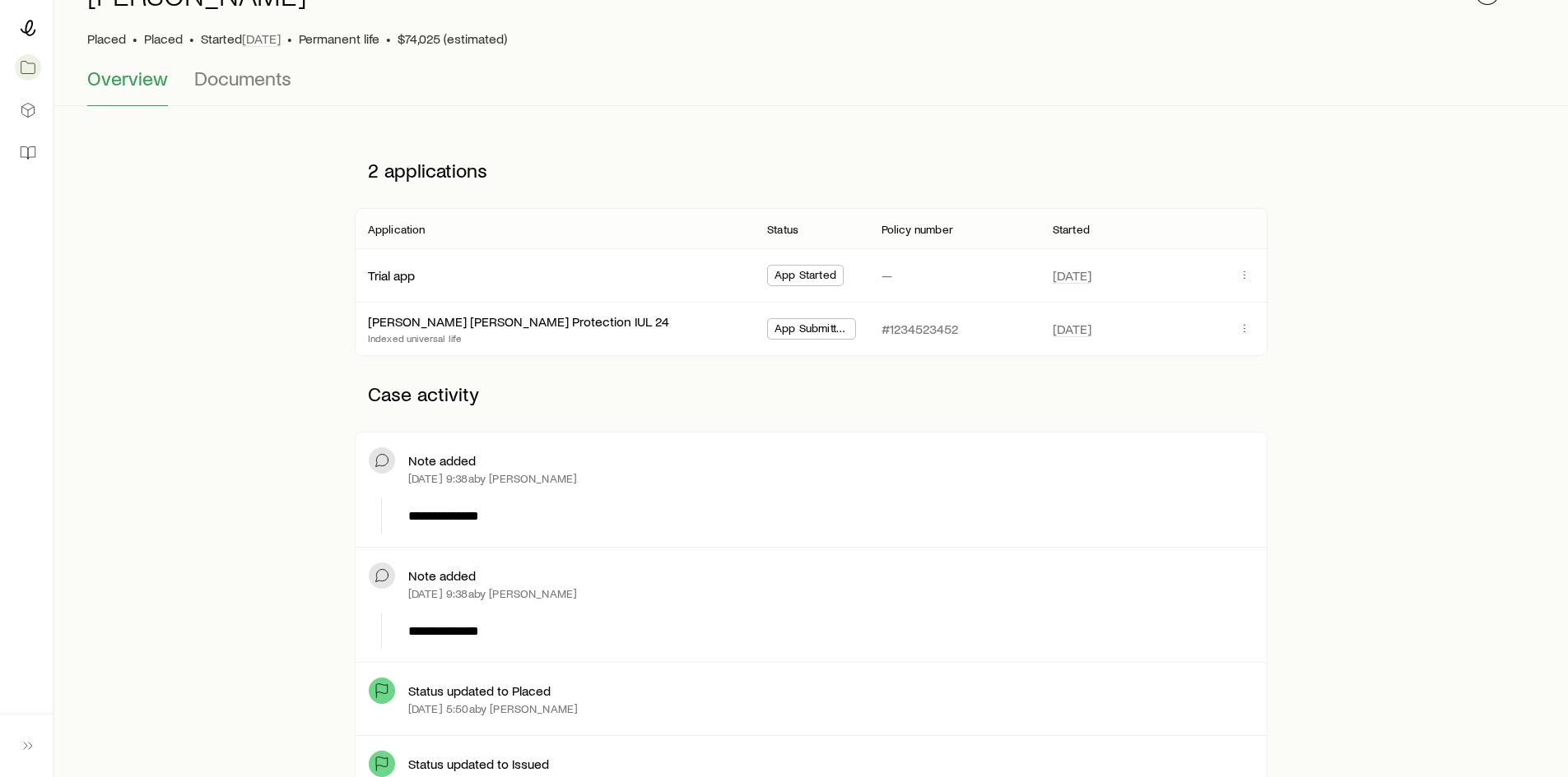
scroll to position [83, 0]
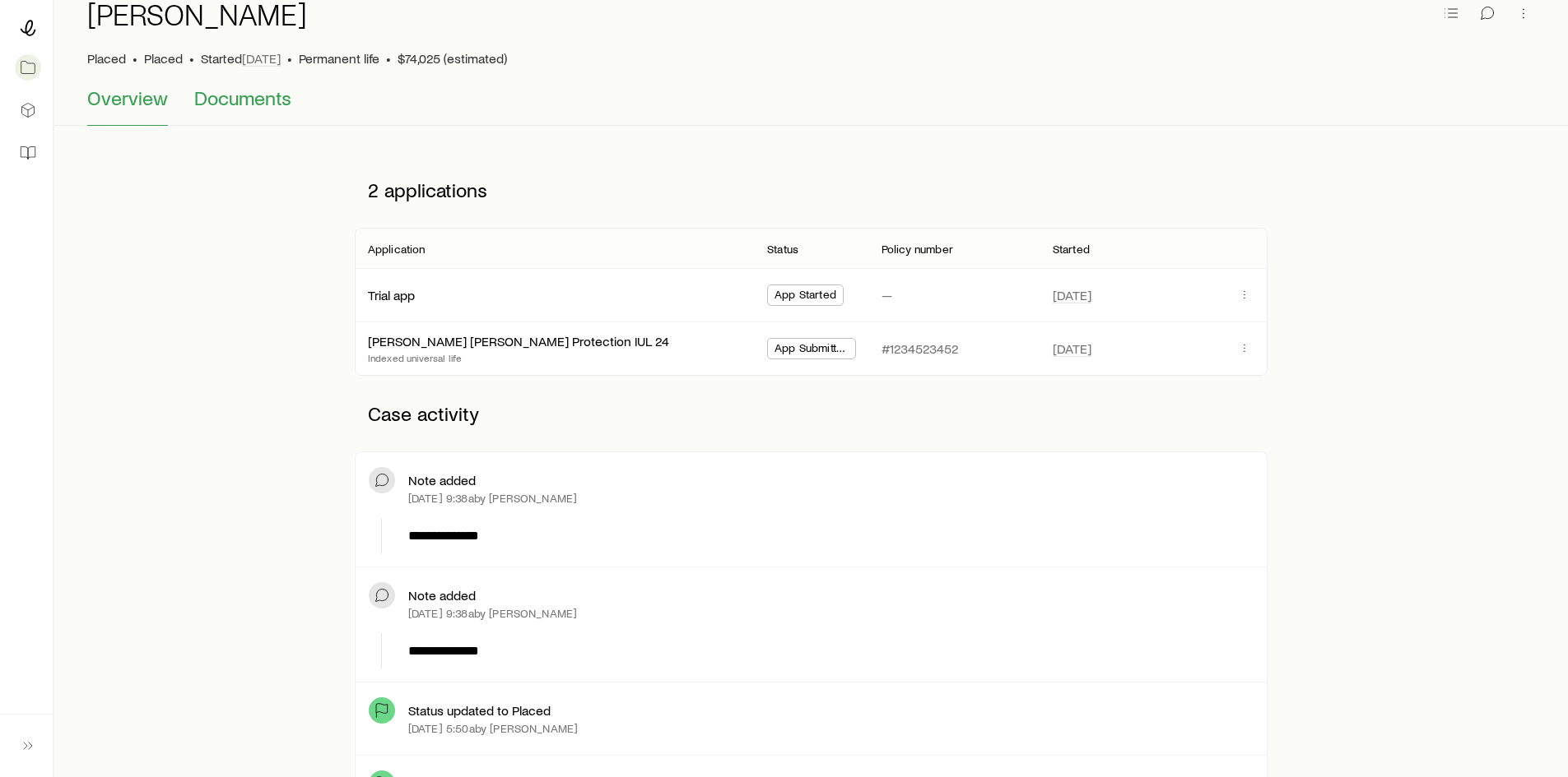
click at [272, 103] on span "Documents" at bounding box center [243, 97] width 97 height 23
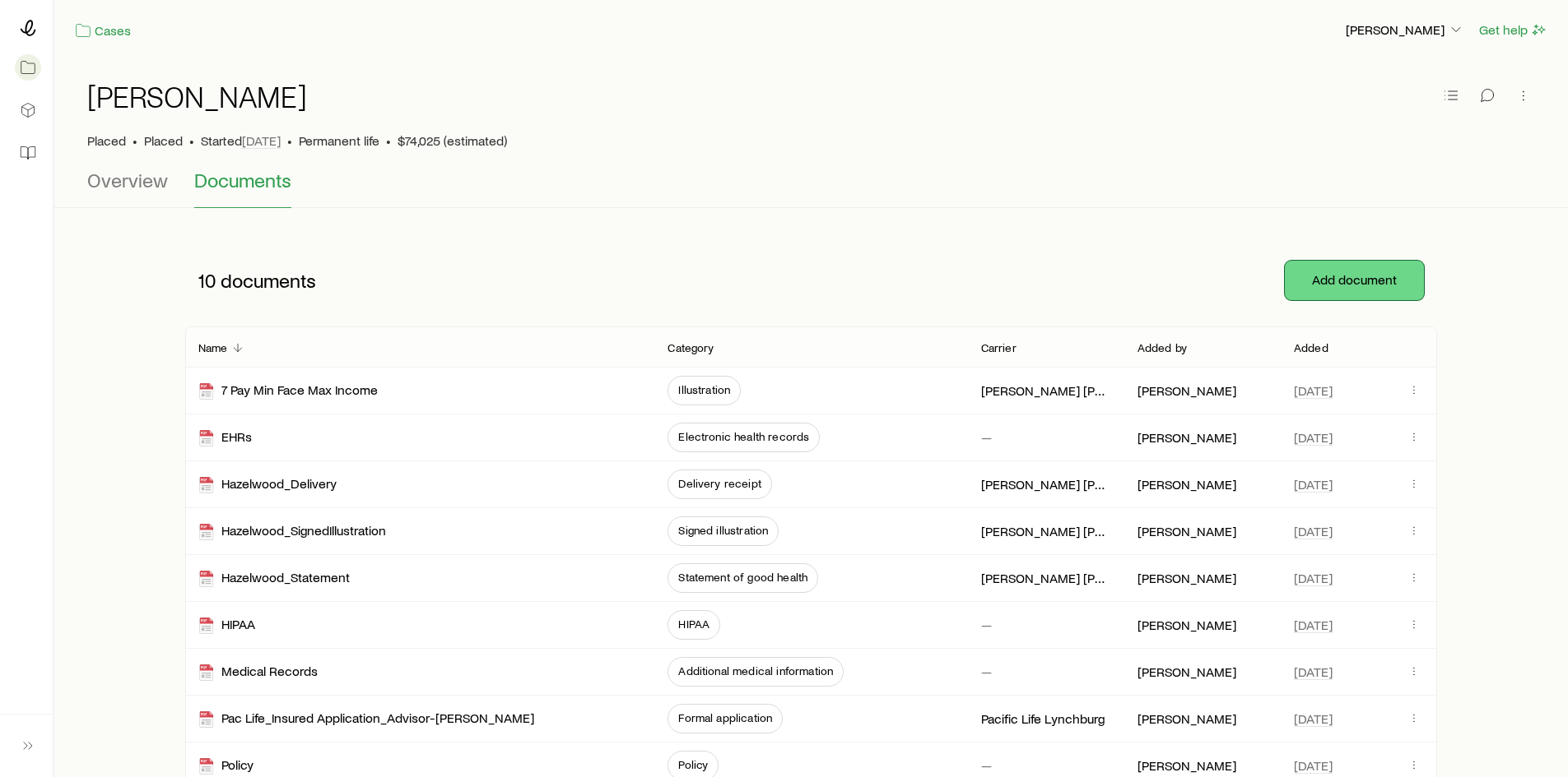
click at [1311, 293] on button "Add document" at bounding box center [1355, 280] width 139 height 39
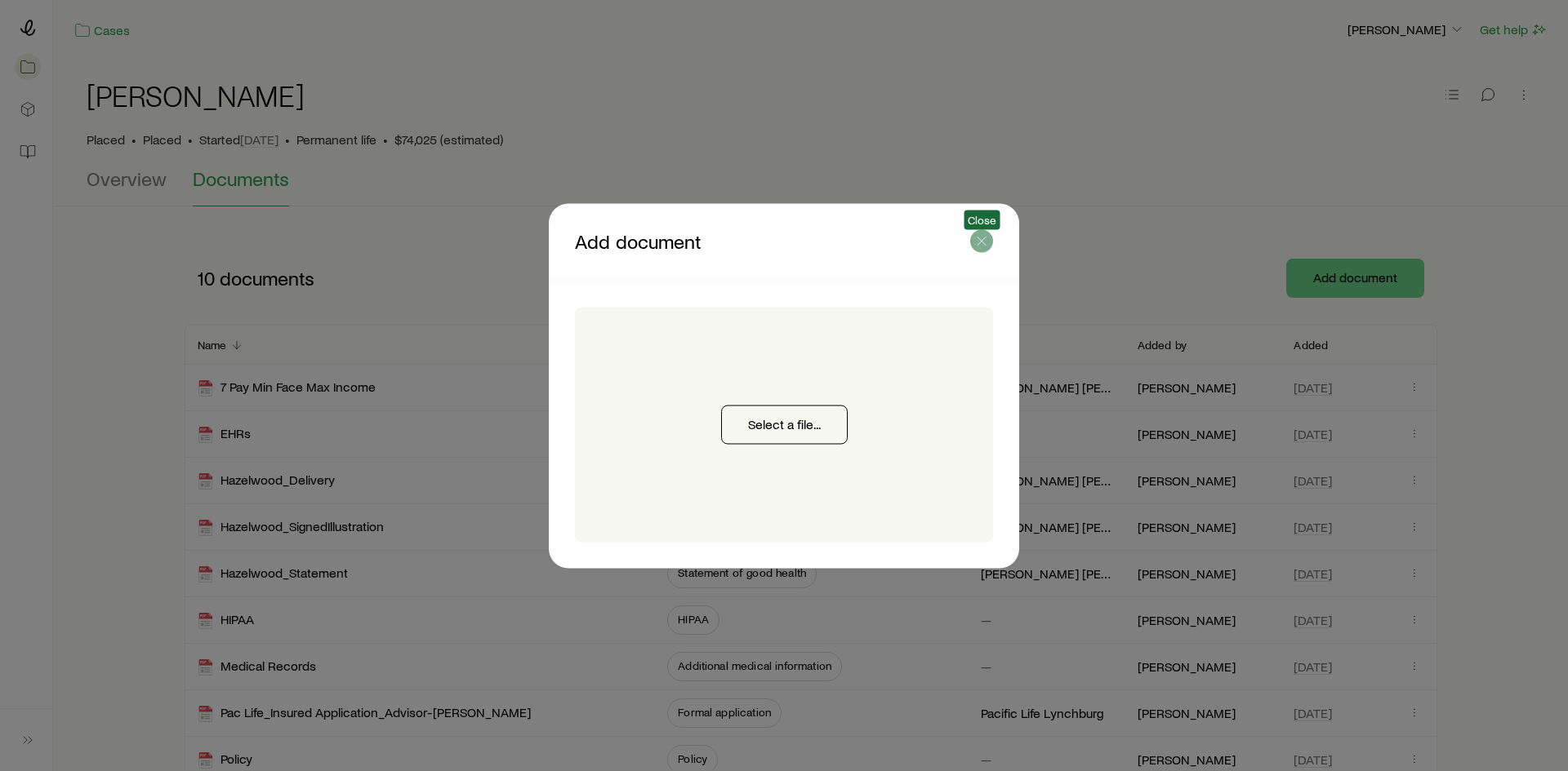
click at [980, 249] on button "button" at bounding box center [981, 241] width 23 height 23
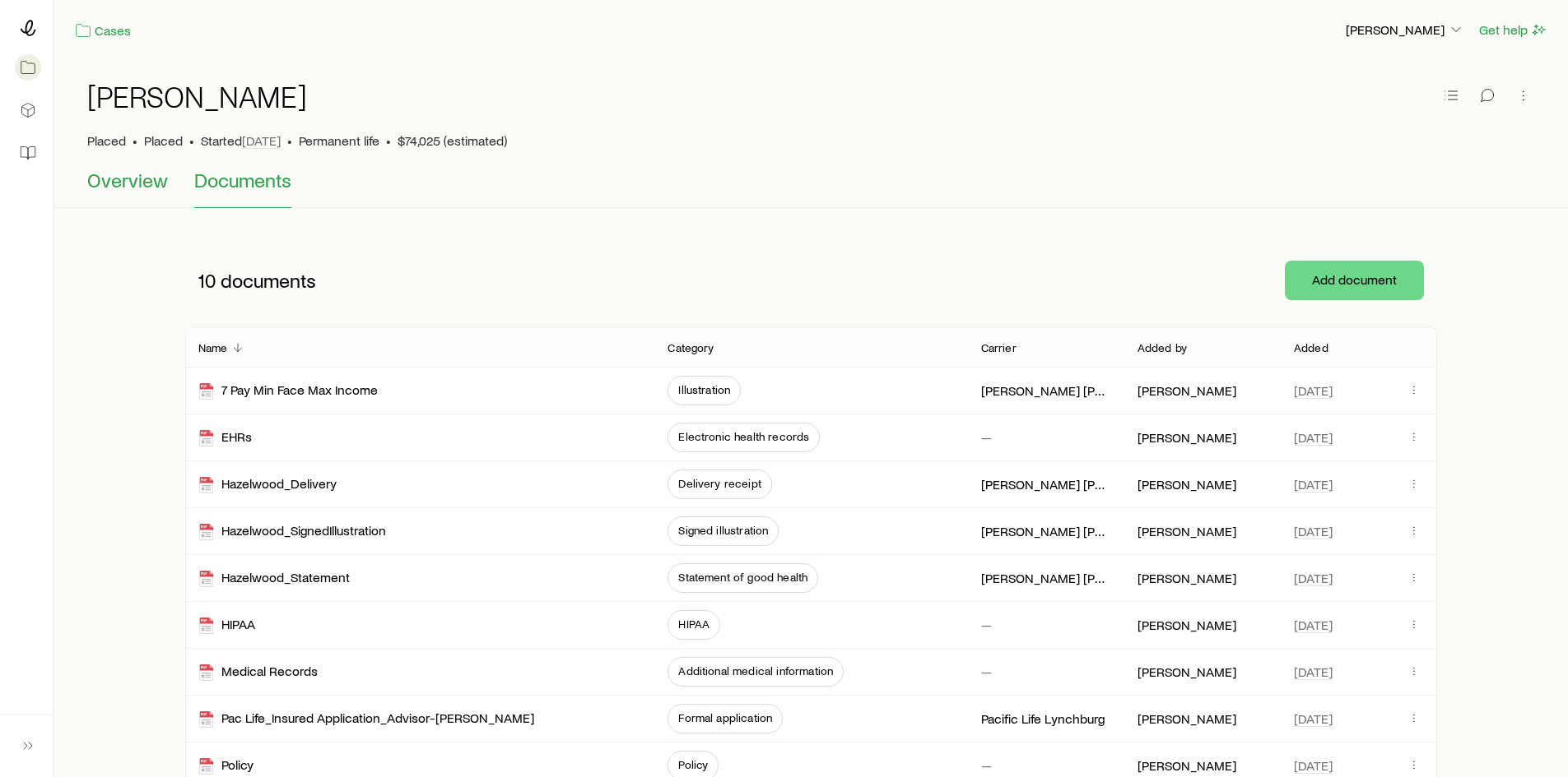
click at [155, 182] on span "Overview" at bounding box center [127, 180] width 81 height 23
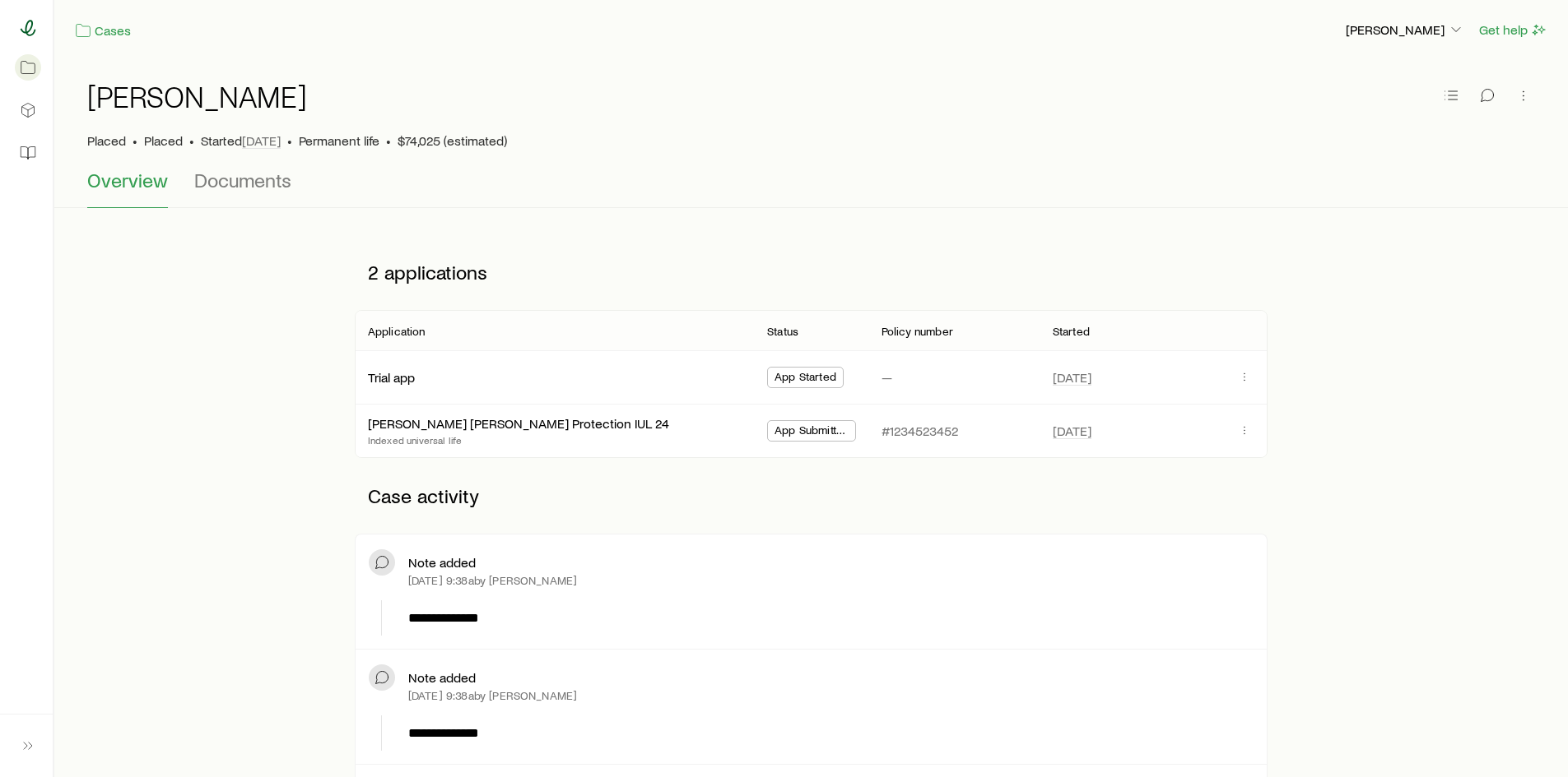
click at [33, 27] on icon at bounding box center [28, 28] width 17 height 17
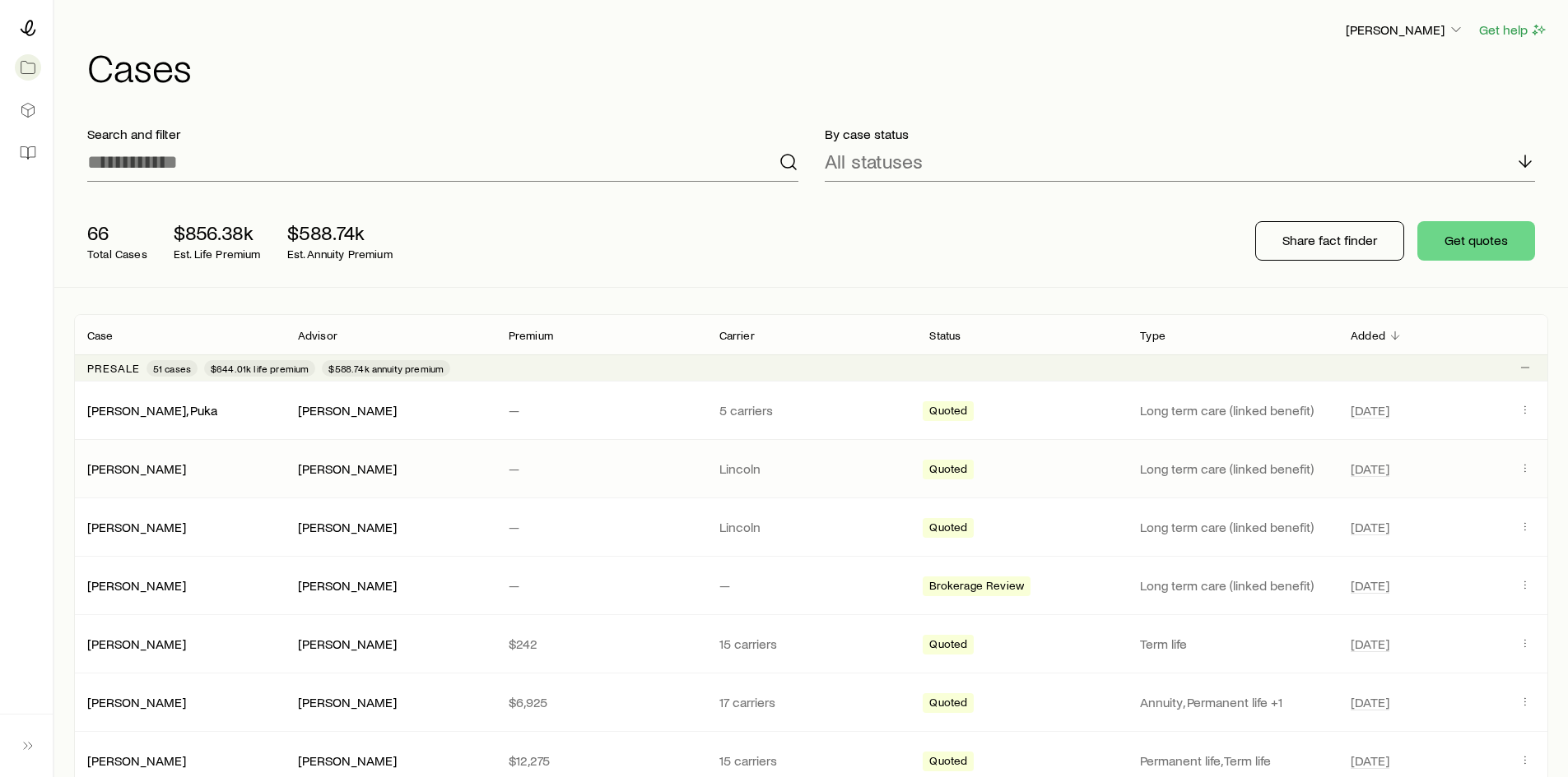
scroll to position [83, 0]
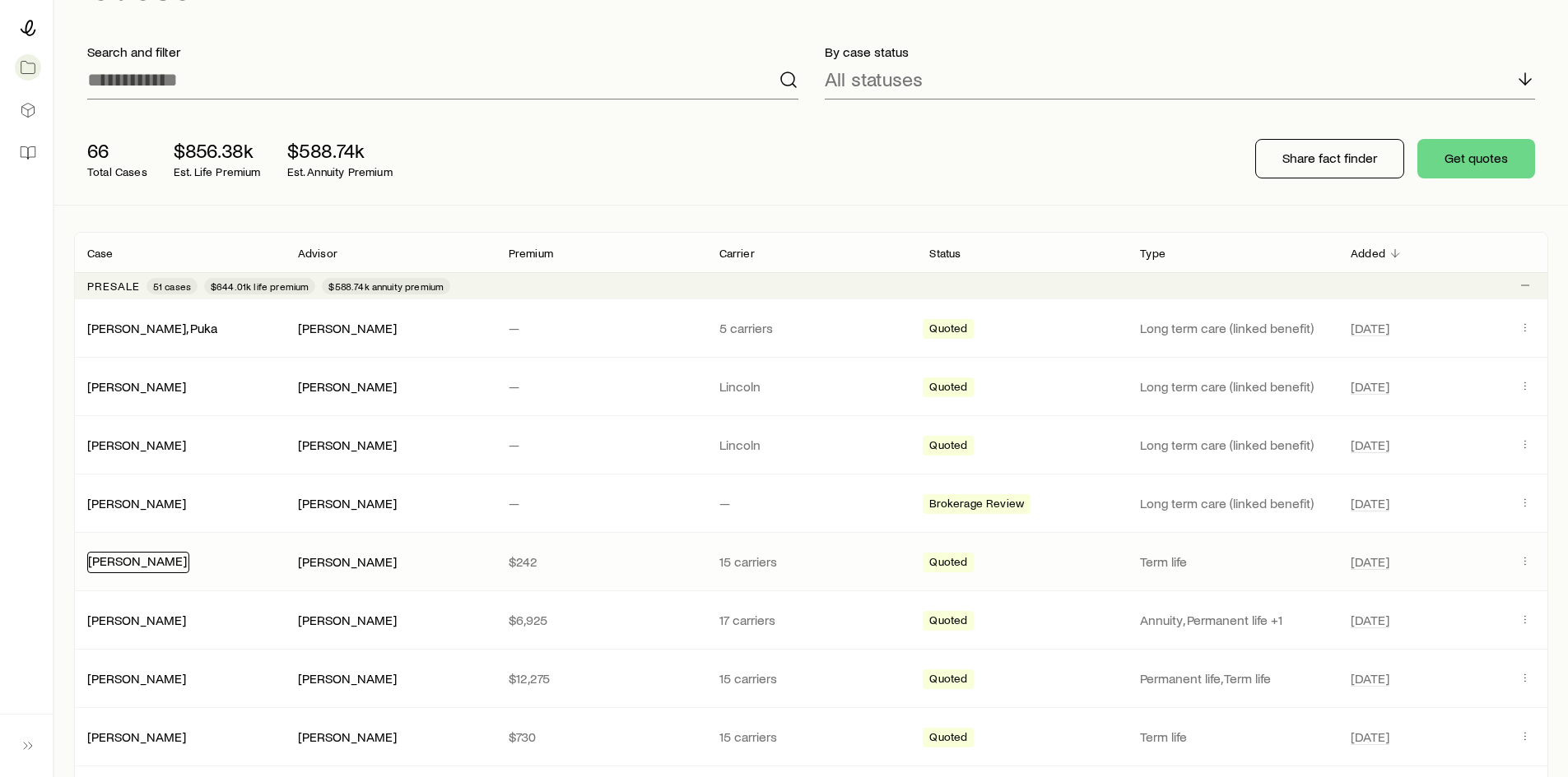
click at [152, 563] on link "Robbins, Joe" at bounding box center [137, 561] width 99 height 16
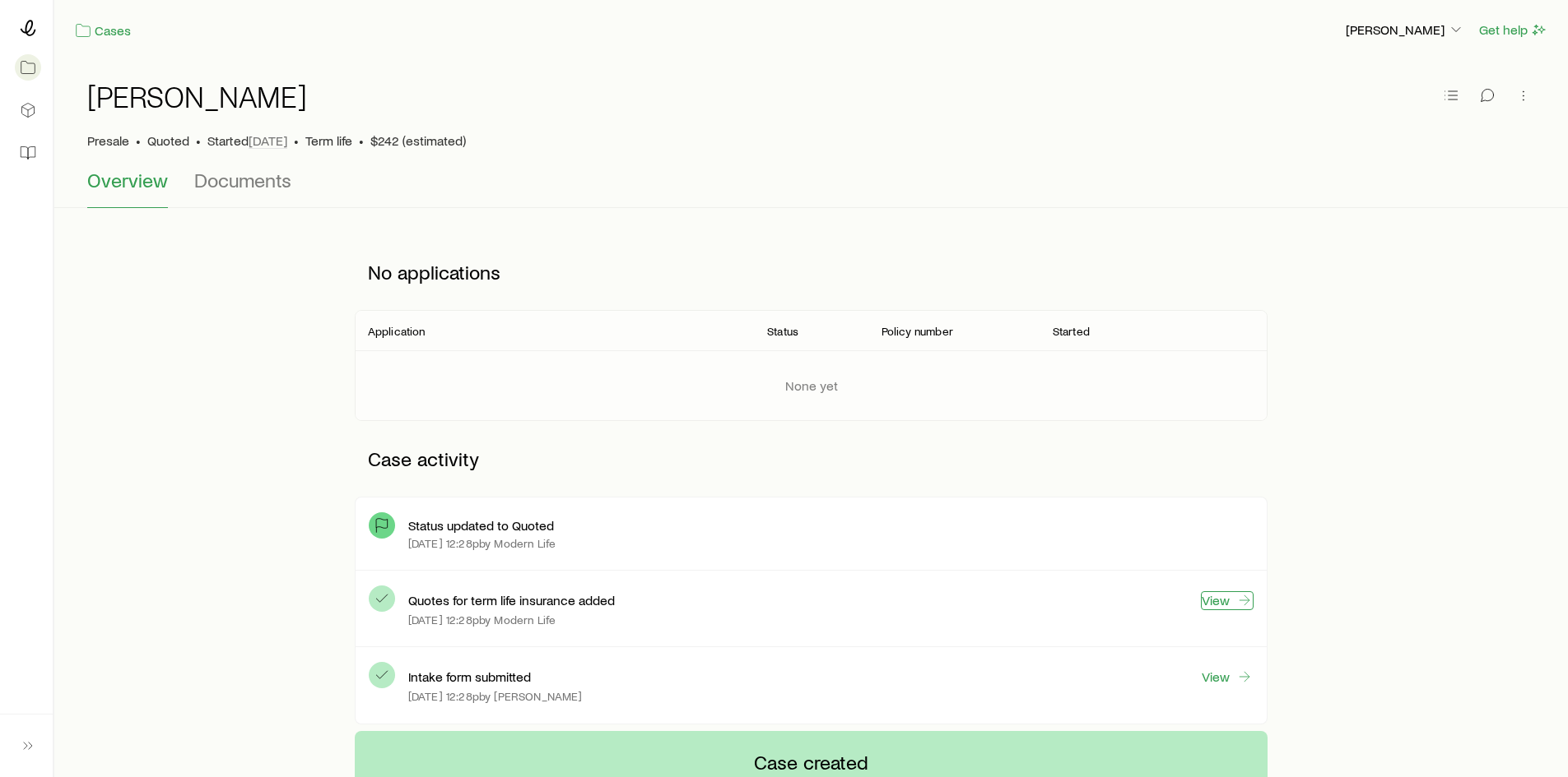
click at [1237, 608] on icon at bounding box center [1244, 600] width 17 height 17
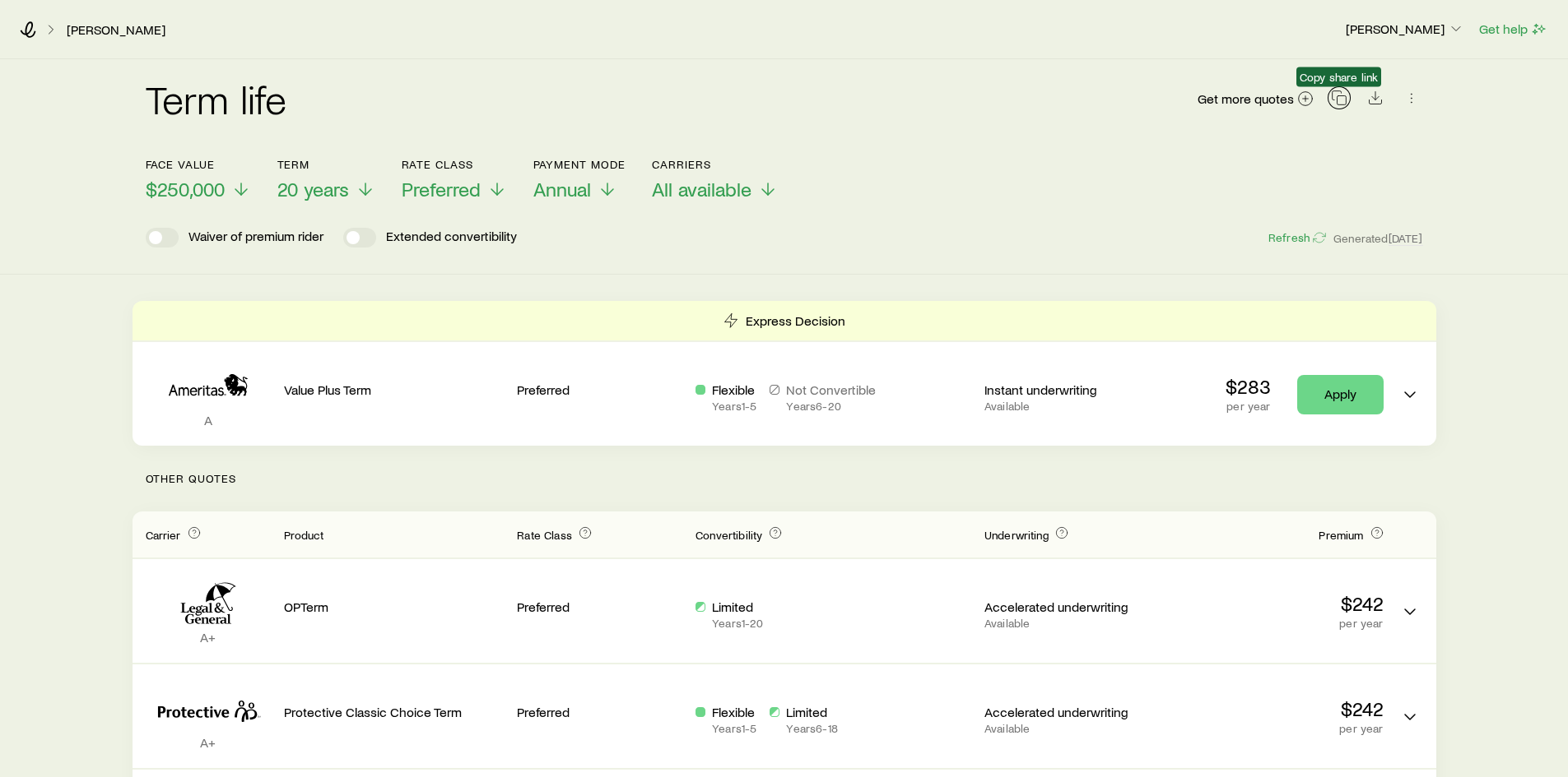
click at [1339, 100] on icon "button" at bounding box center [1339, 97] width 17 height 17
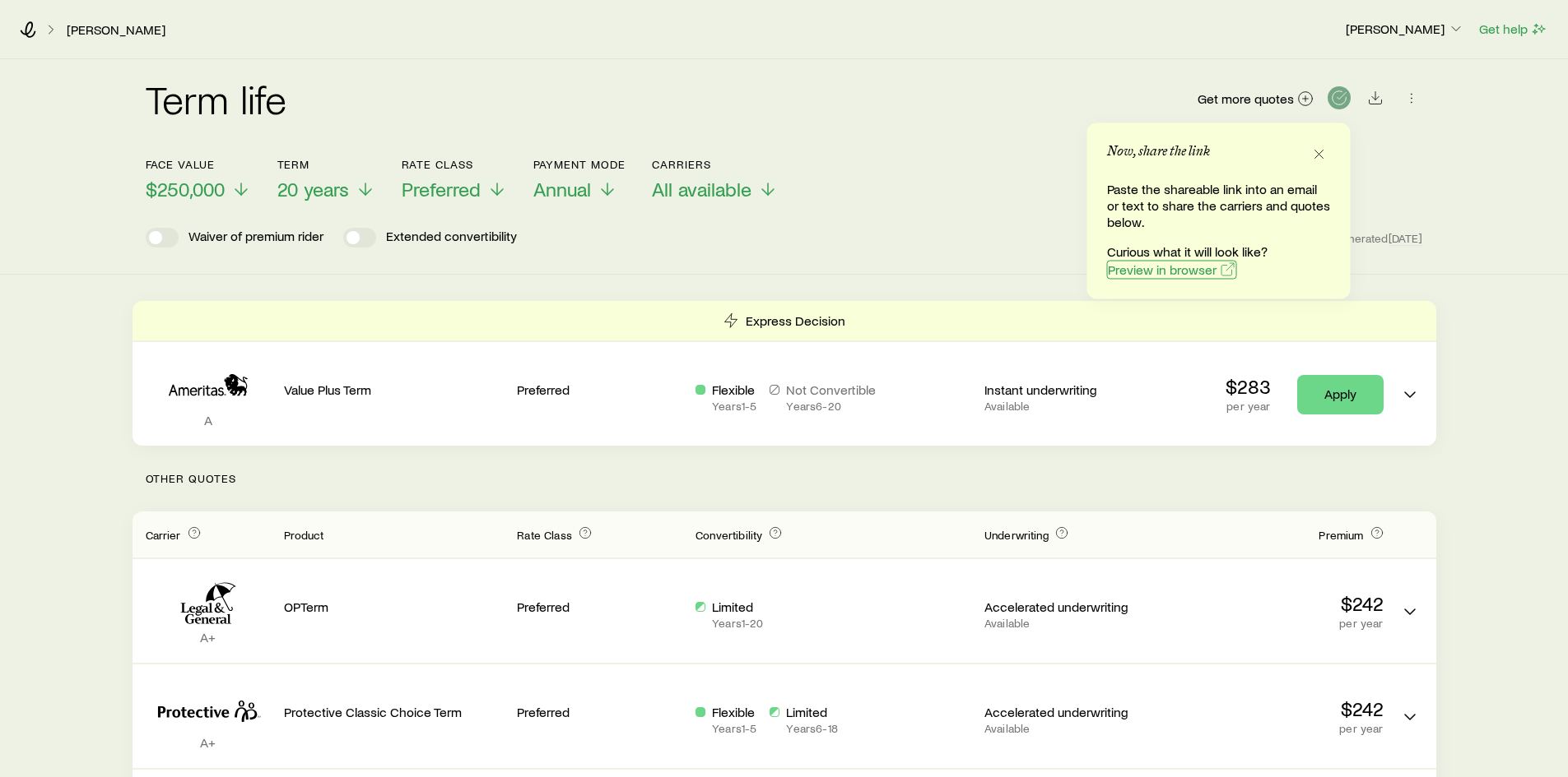
click at [1194, 271] on span "Preview in browser" at bounding box center [1162, 269] width 109 height 13
click at [730, 185] on span "All available" at bounding box center [702, 189] width 100 height 23
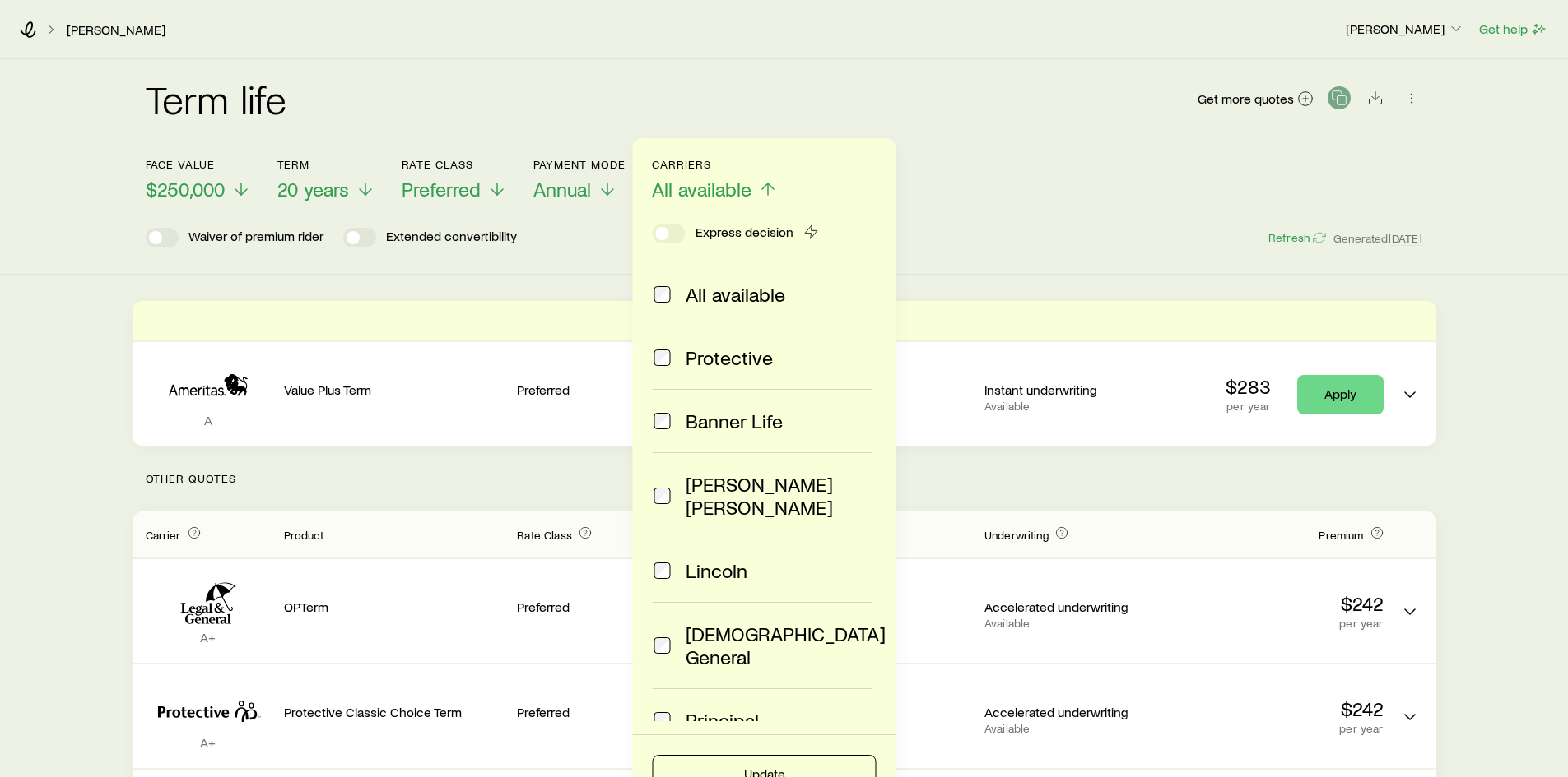
click at [762, 416] on span "Banner Life" at bounding box center [734, 421] width 97 height 23
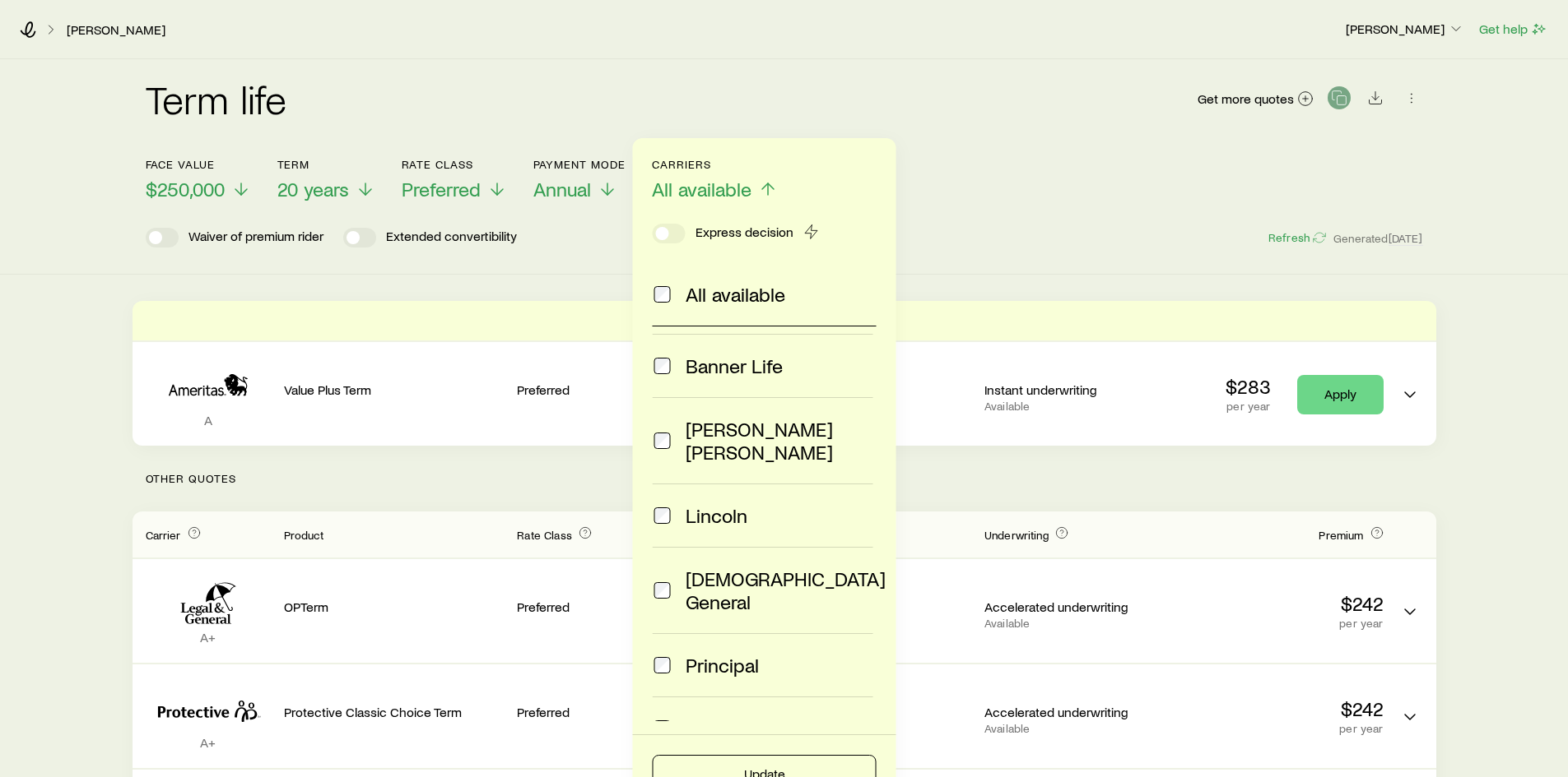
scroll to position [83, 0]
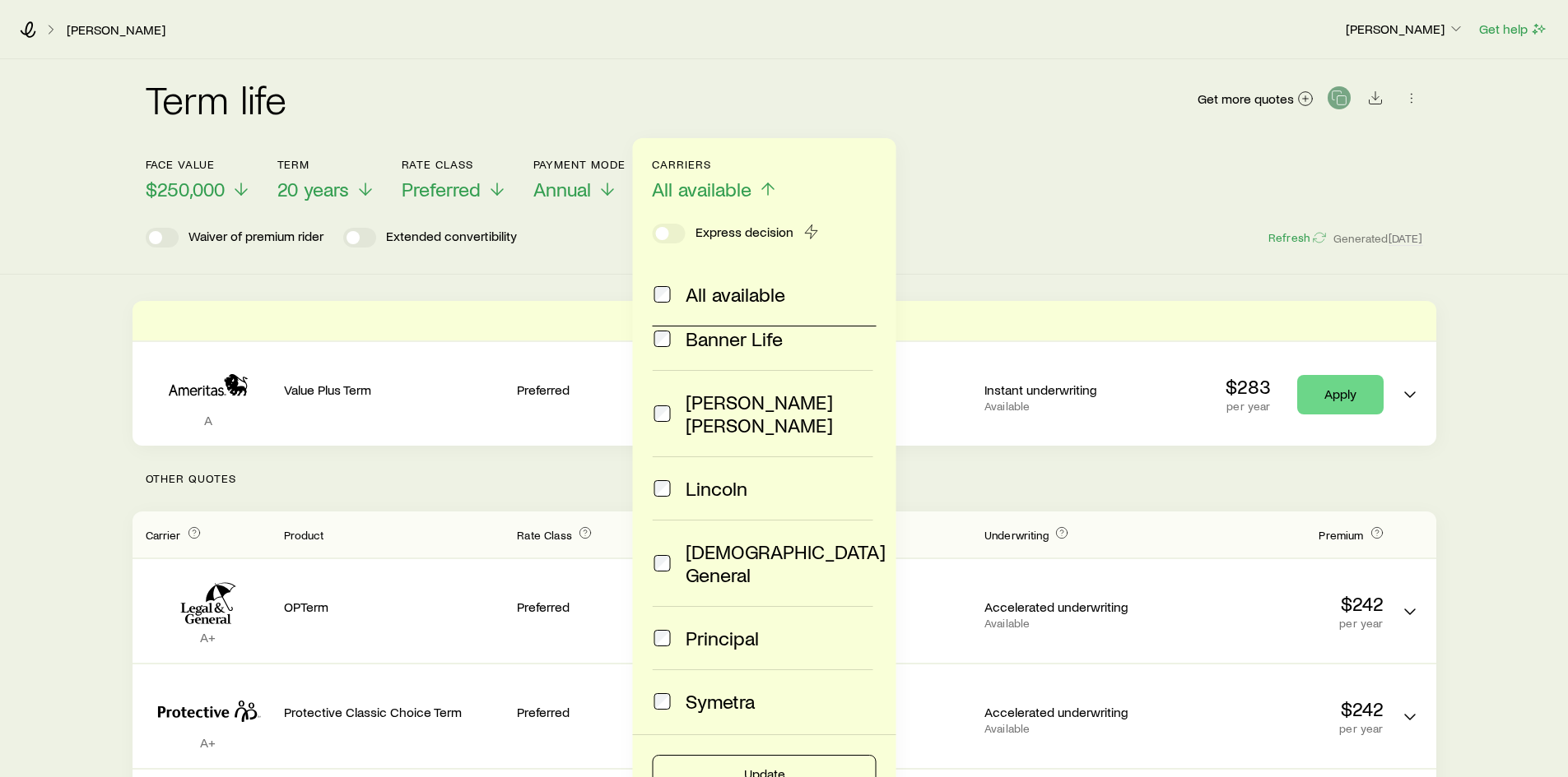
click at [764, 541] on span "American General" at bounding box center [785, 563] width 200 height 46
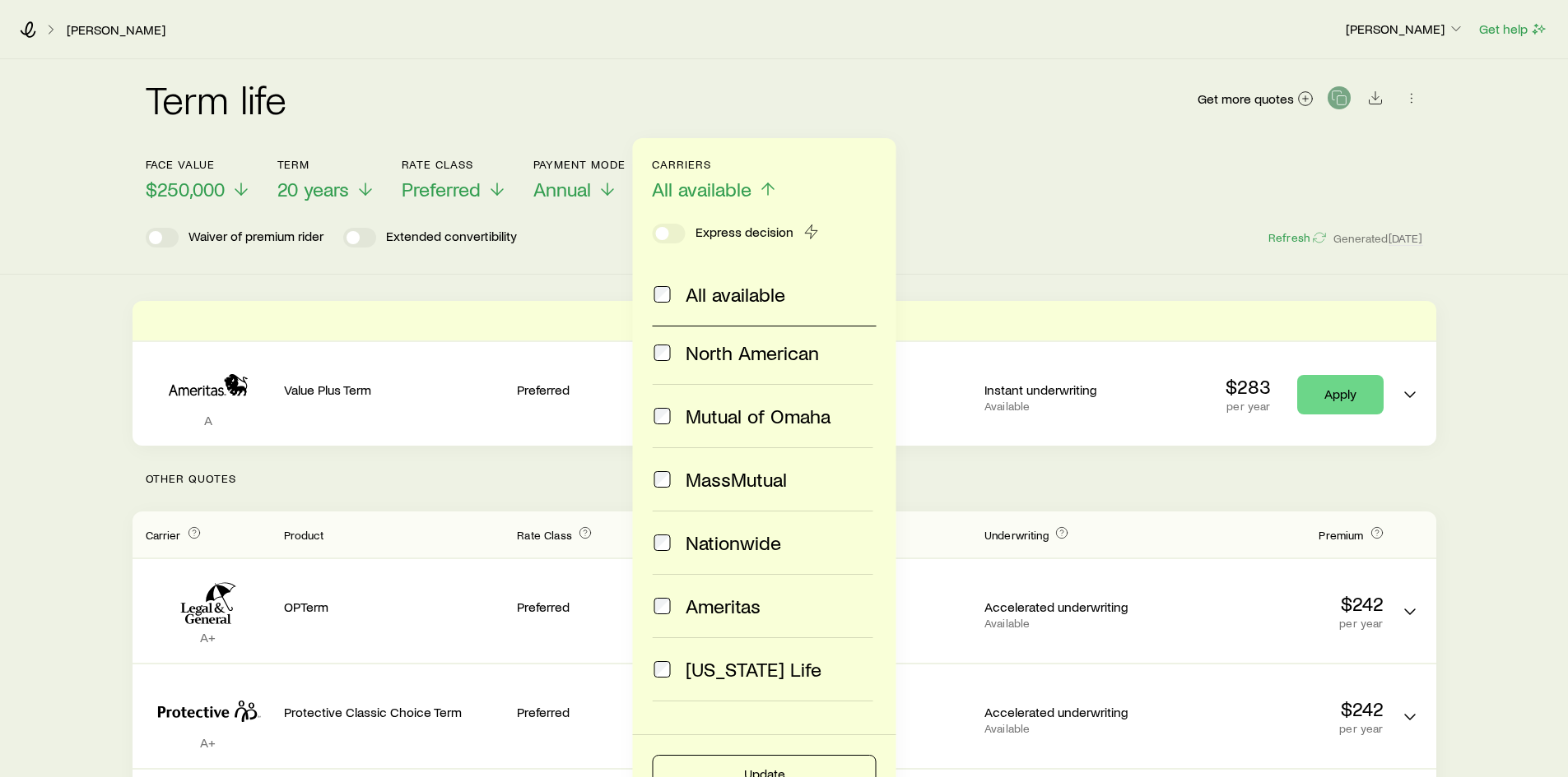
scroll to position [584, 0]
click at [812, 762] on button "Update" at bounding box center [764, 774] width 224 height 39
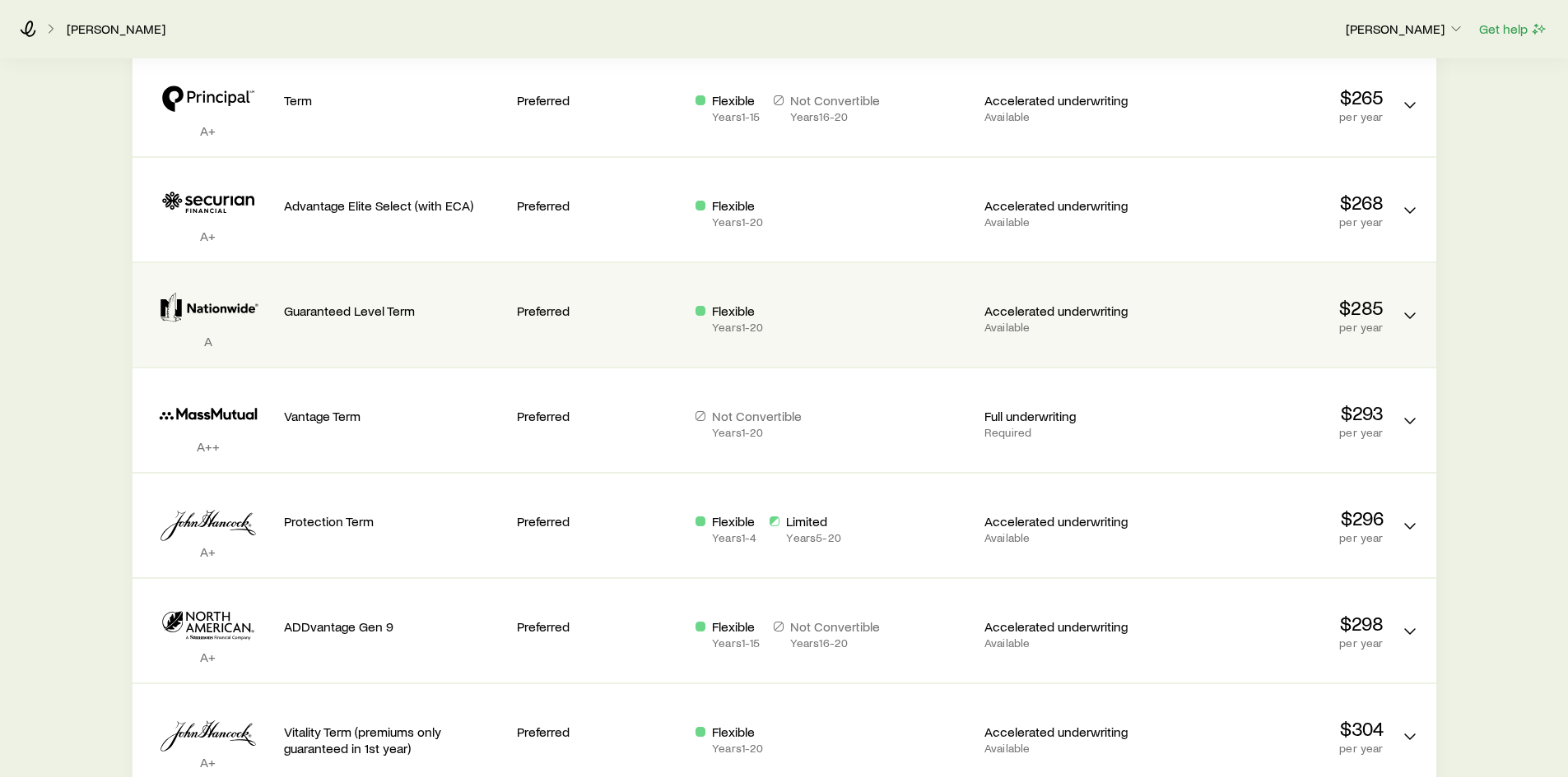
scroll to position [987, 0]
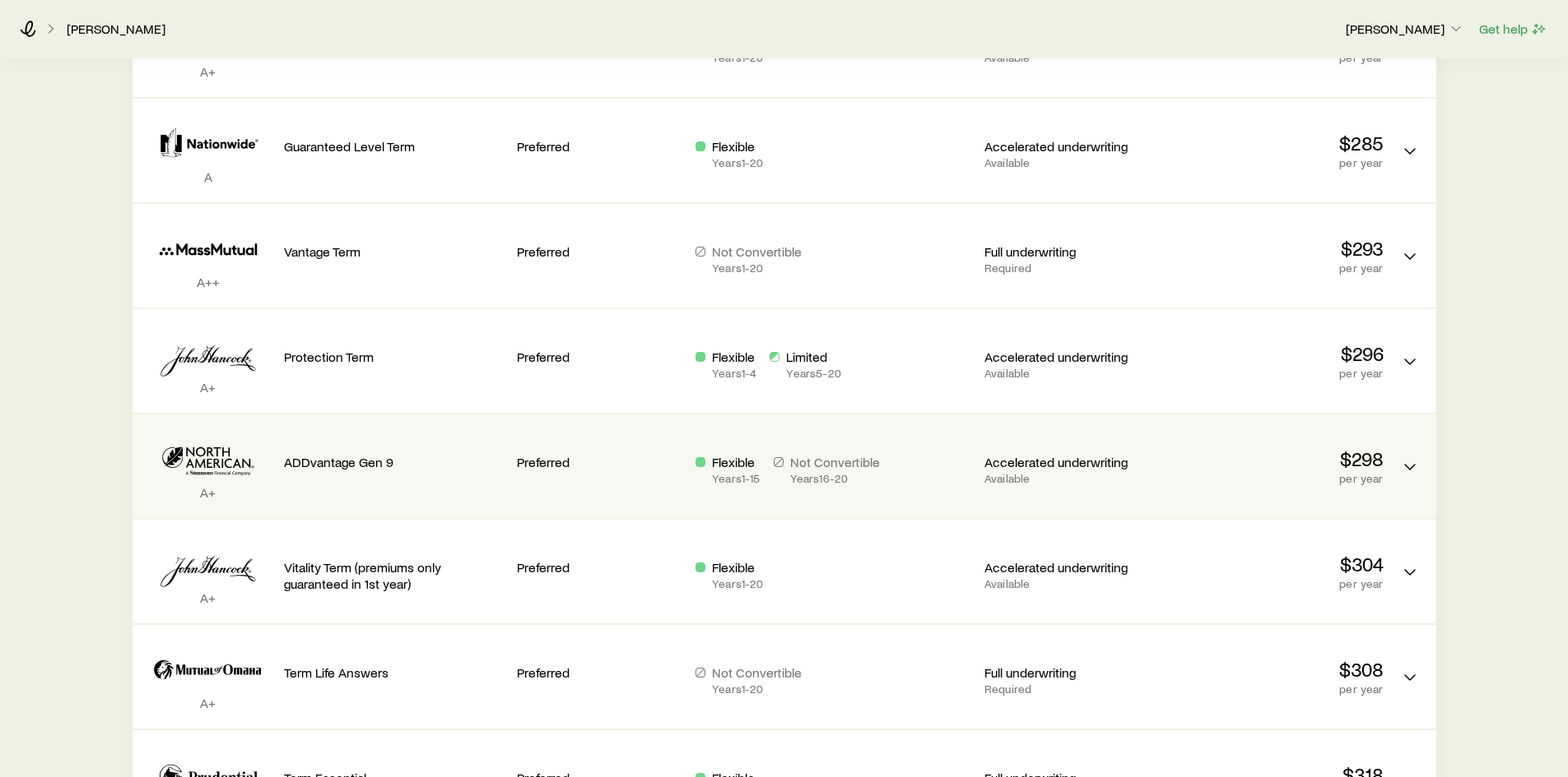
click at [334, 464] on p "ADDvantage Gen 9" at bounding box center [395, 462] width 221 height 17
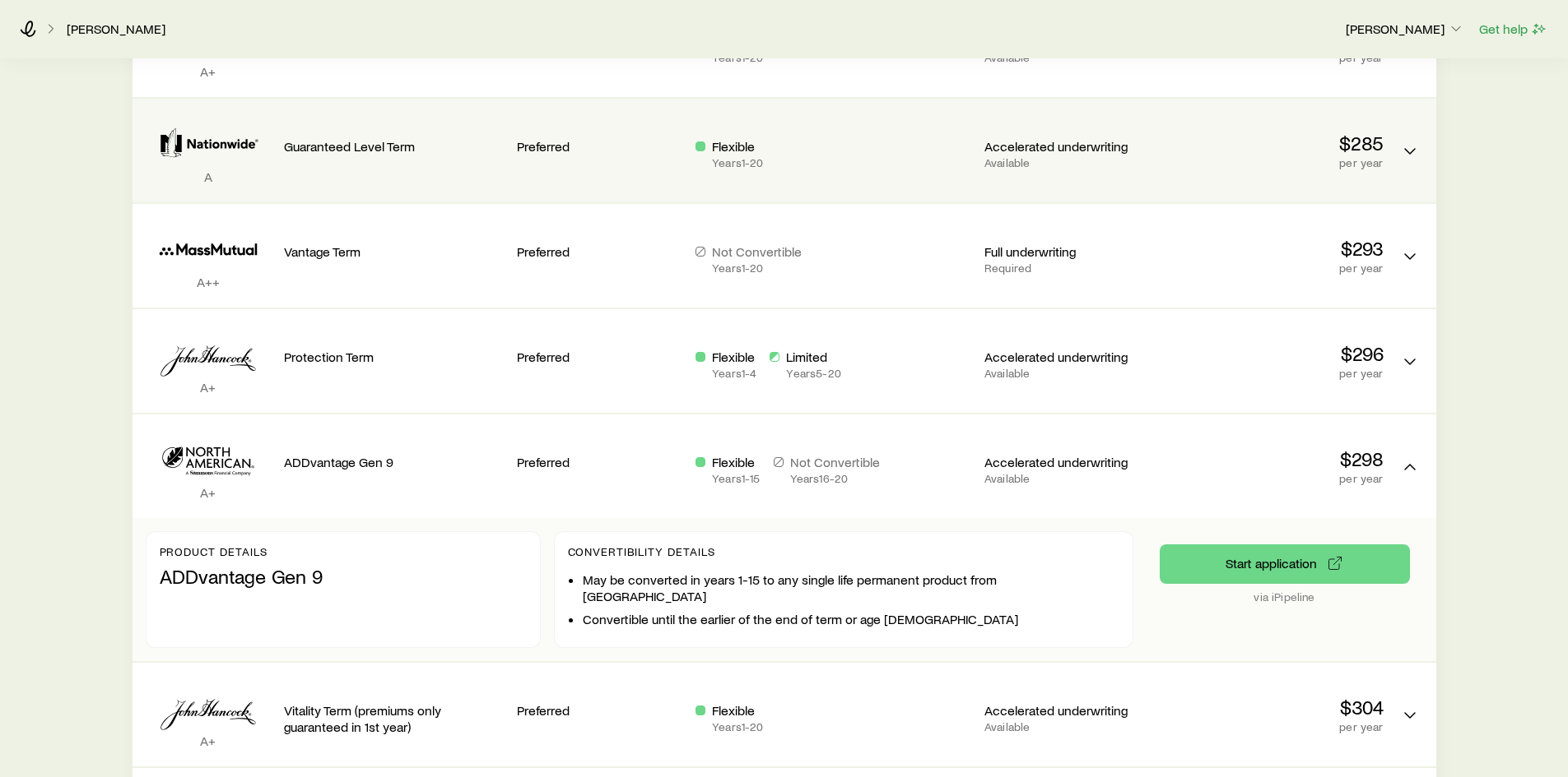
click at [493, 176] on div "Guaranteed Level Term" at bounding box center [395, 150] width 221 height 77
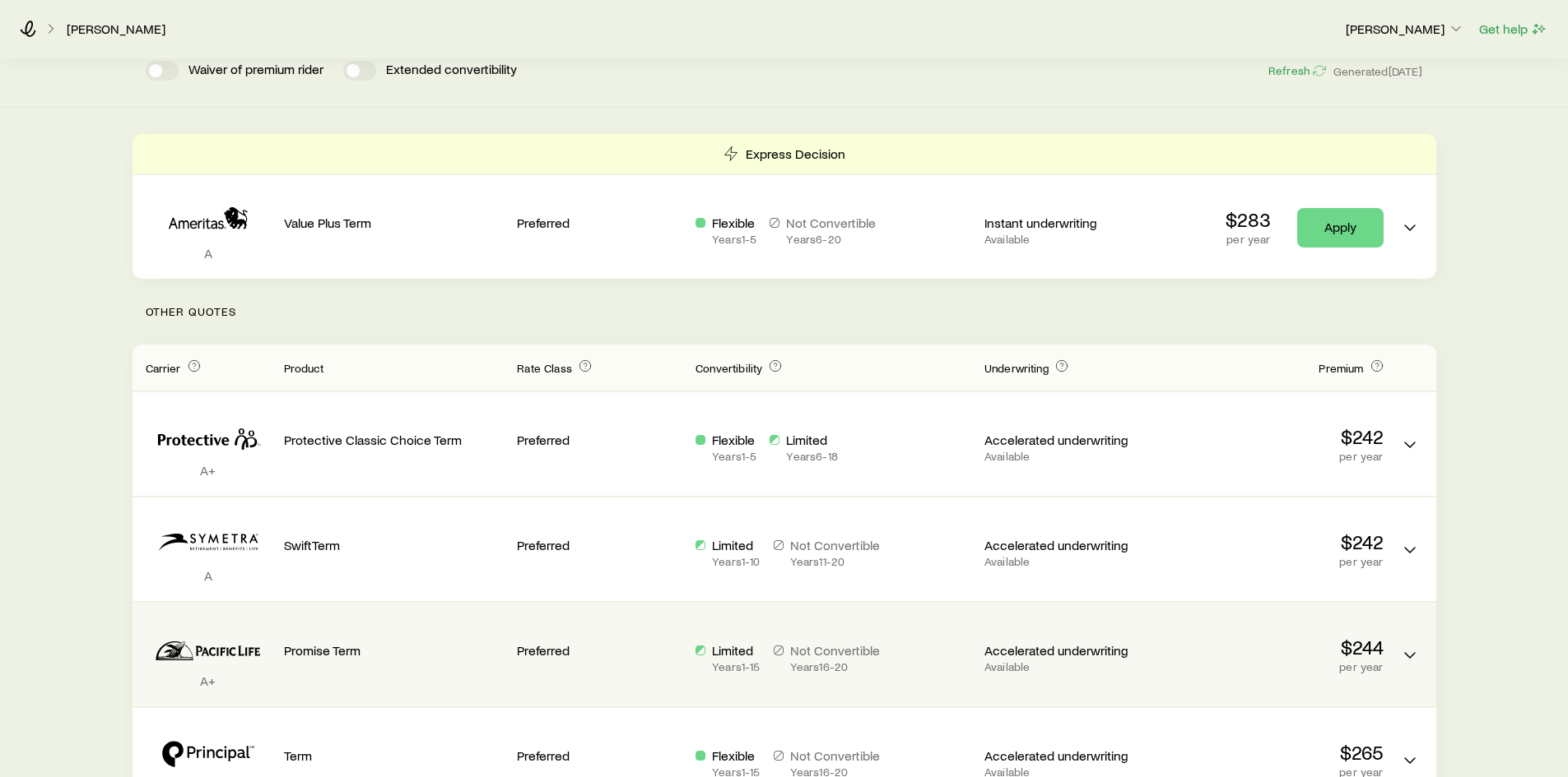
scroll to position [0, 0]
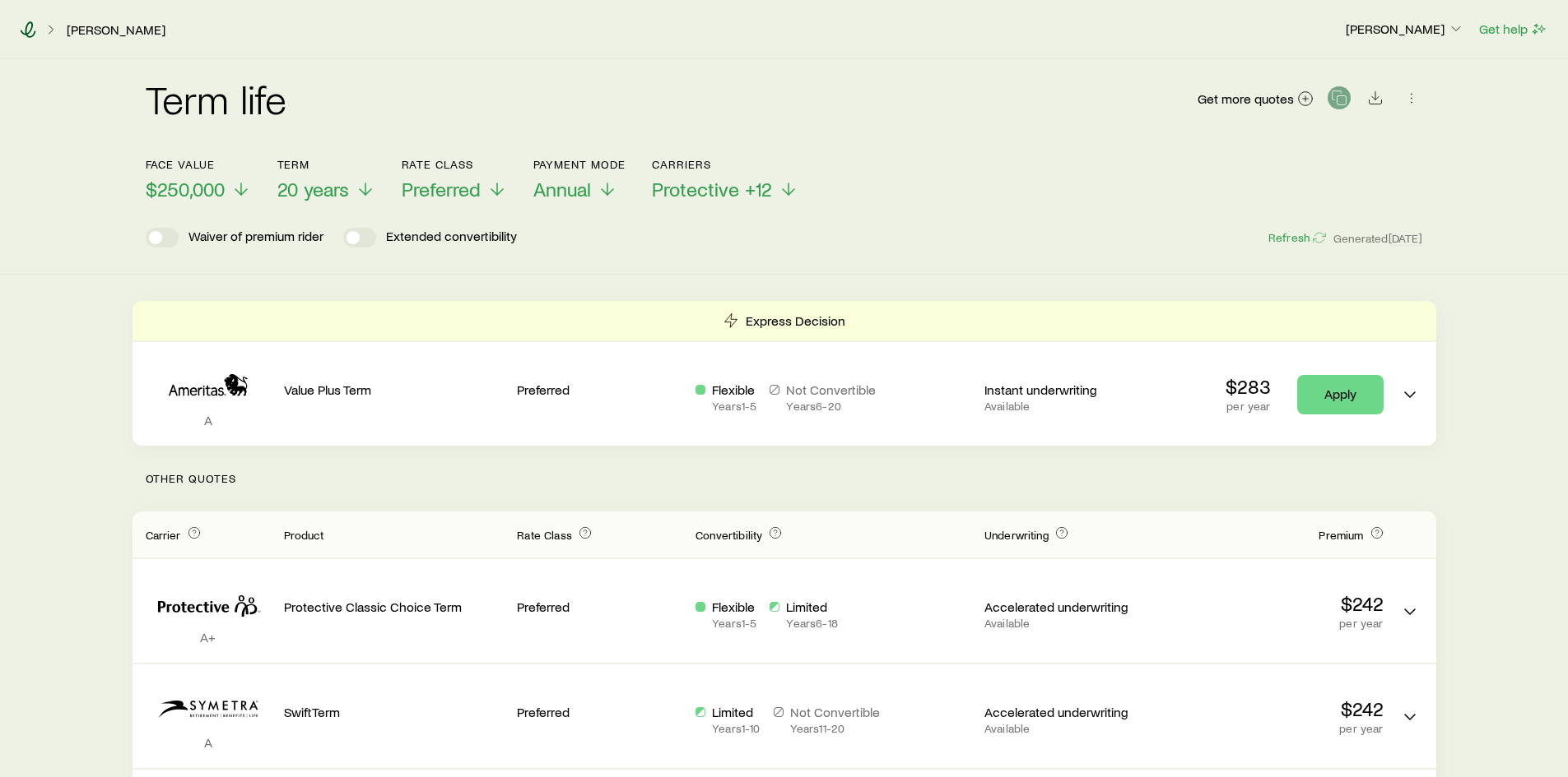
click at [32, 33] on icon at bounding box center [28, 30] width 17 height 17
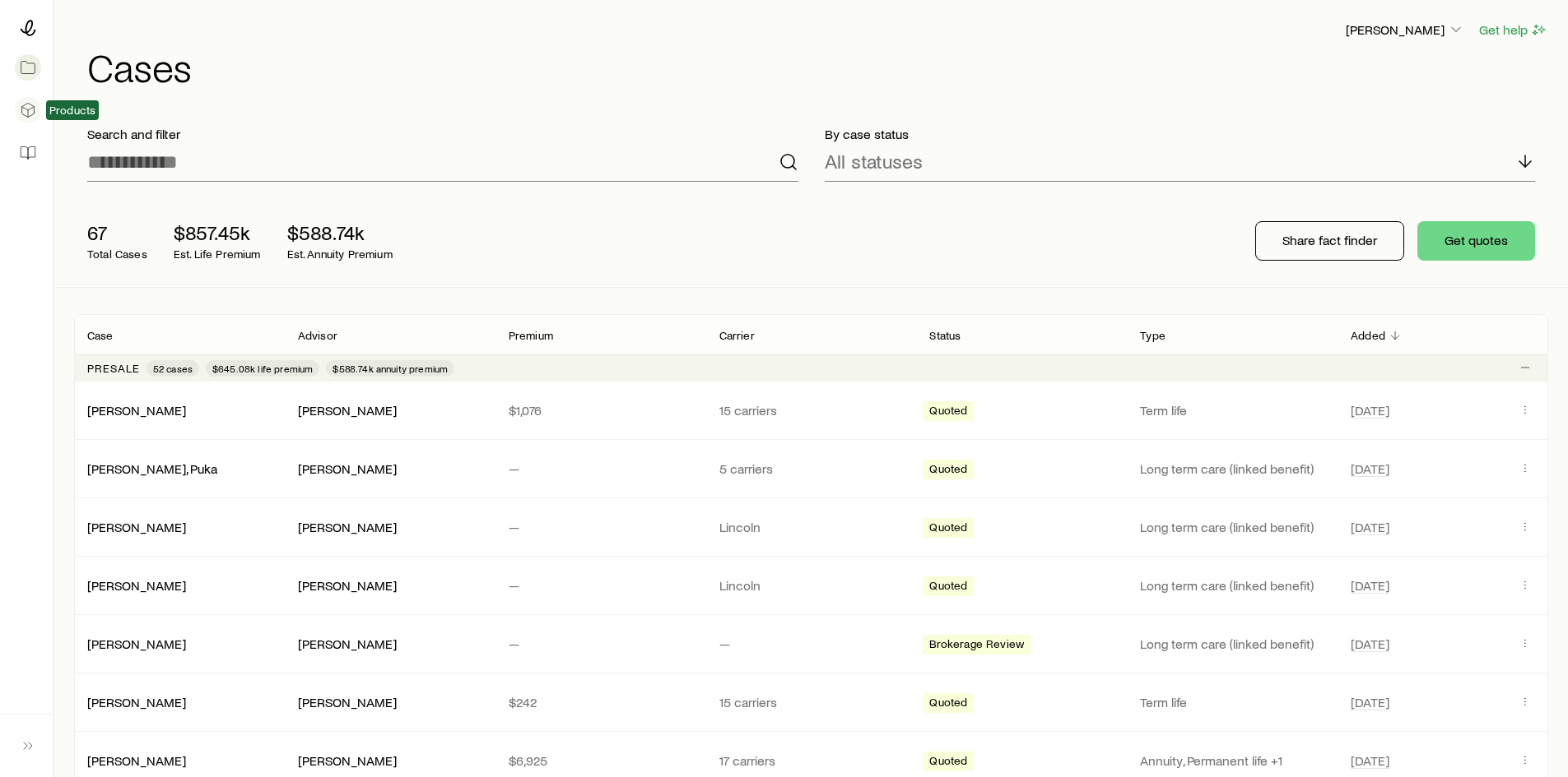
click at [25, 110] on icon at bounding box center [28, 110] width 17 height 17
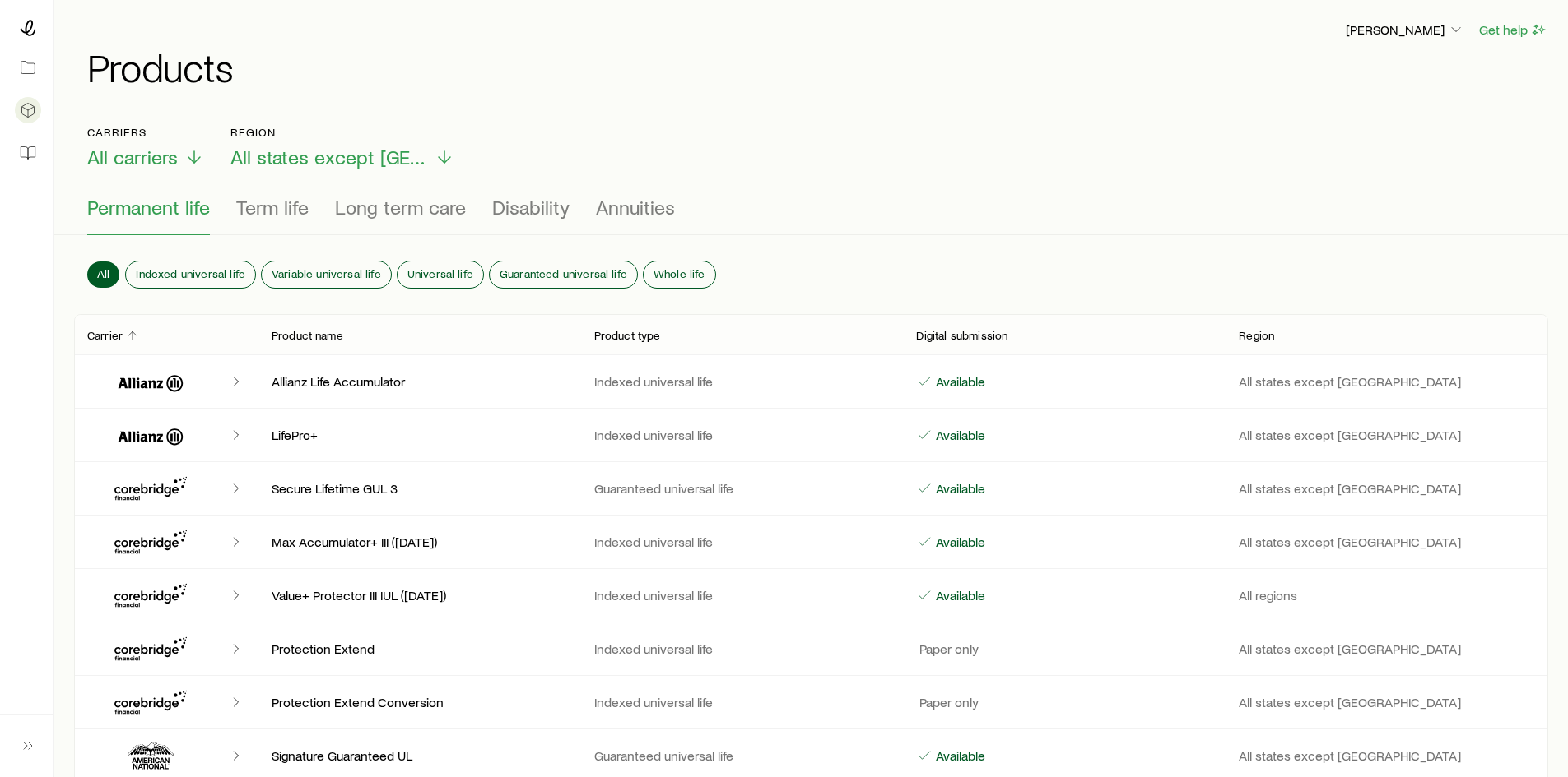
click at [487, 203] on div "Permanent life Term life Long term care Disability Annuities" at bounding box center [811, 215] width 1448 height 39
click at [509, 208] on span "Disability" at bounding box center [530, 207] width 77 height 23
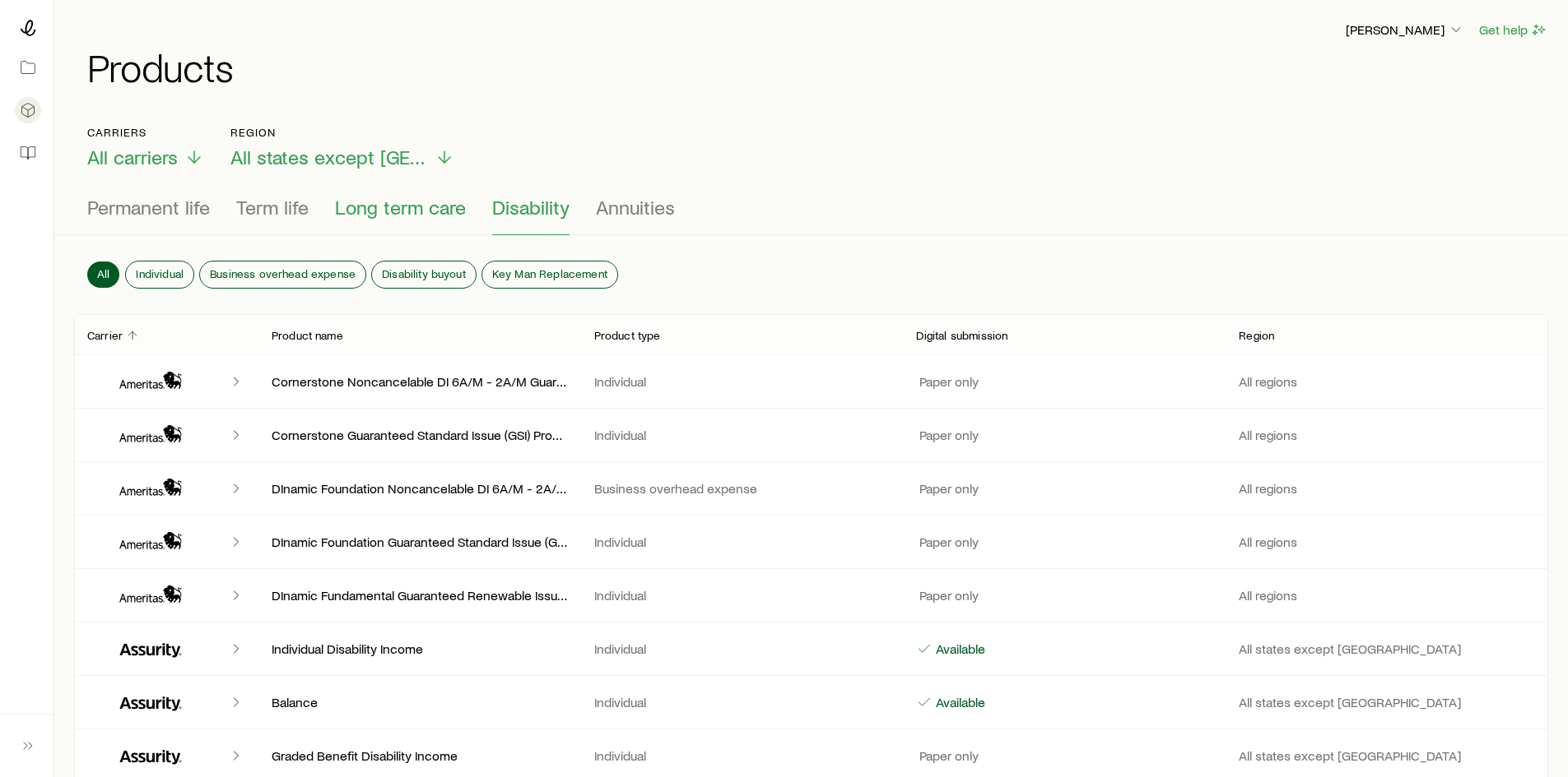
click at [437, 220] on button "Long term care" at bounding box center [400, 215] width 130 height 39
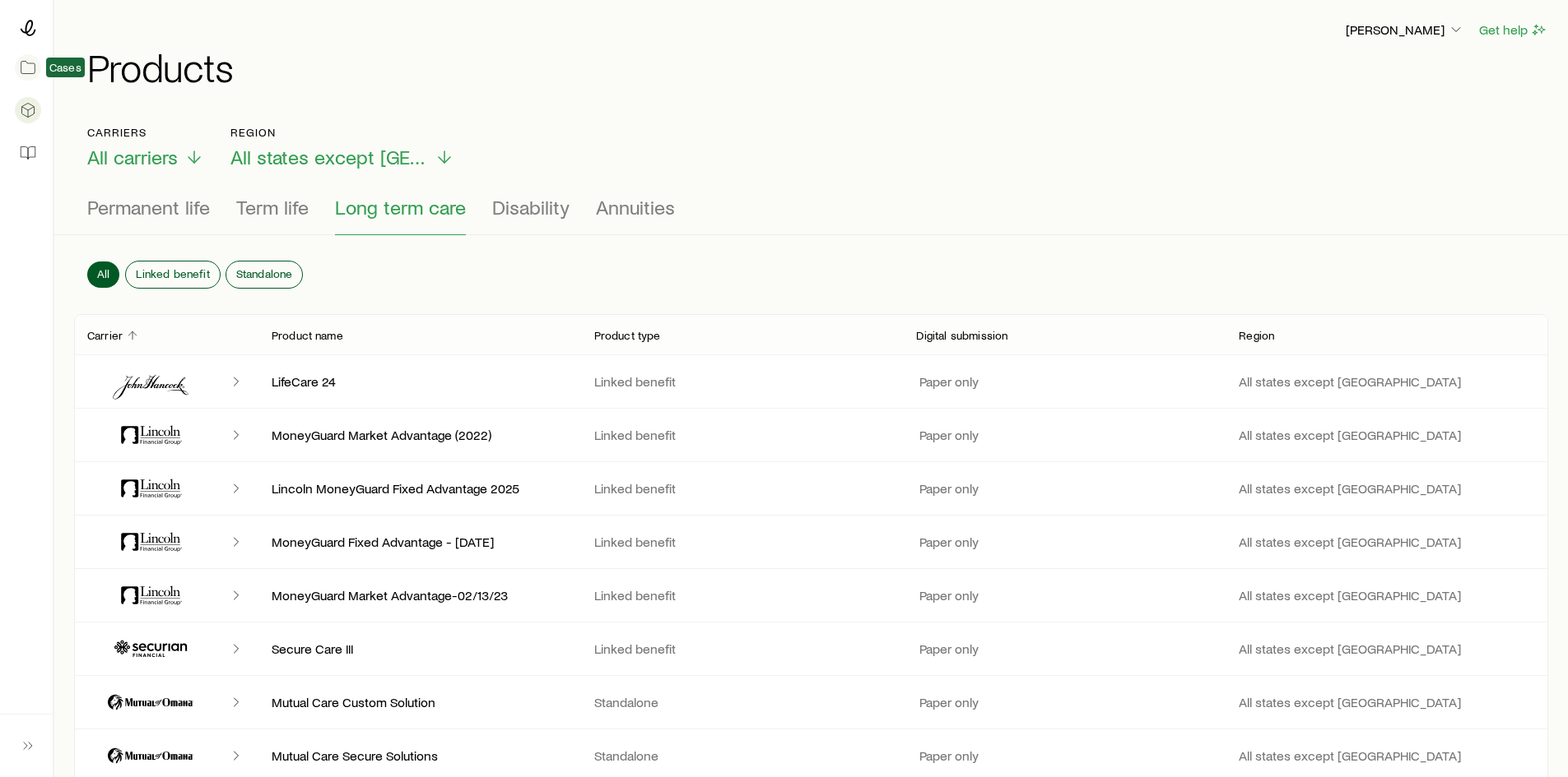
click at [37, 71] on link at bounding box center [26, 68] width 26 height 37
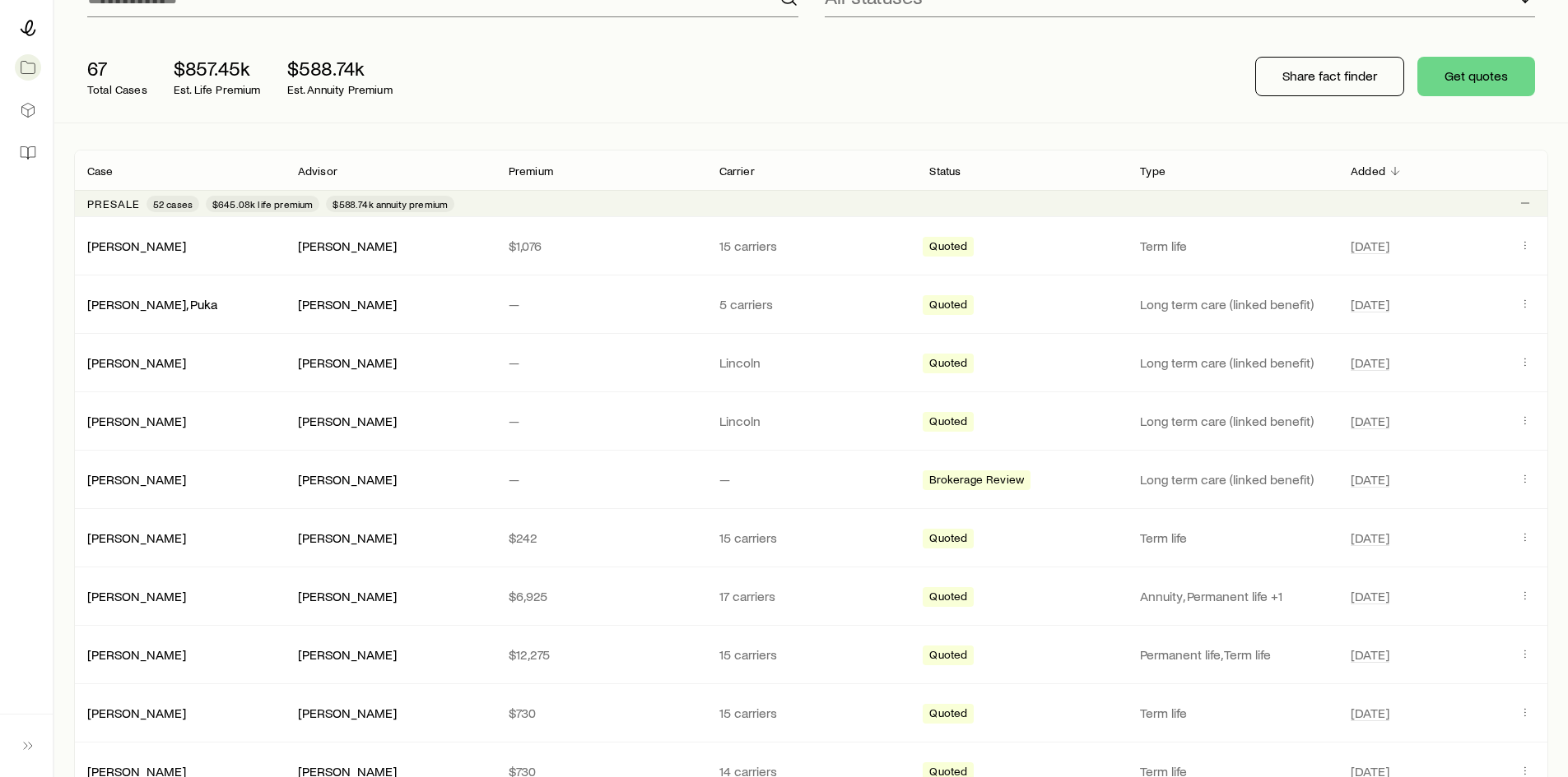
scroll to position [247, 0]
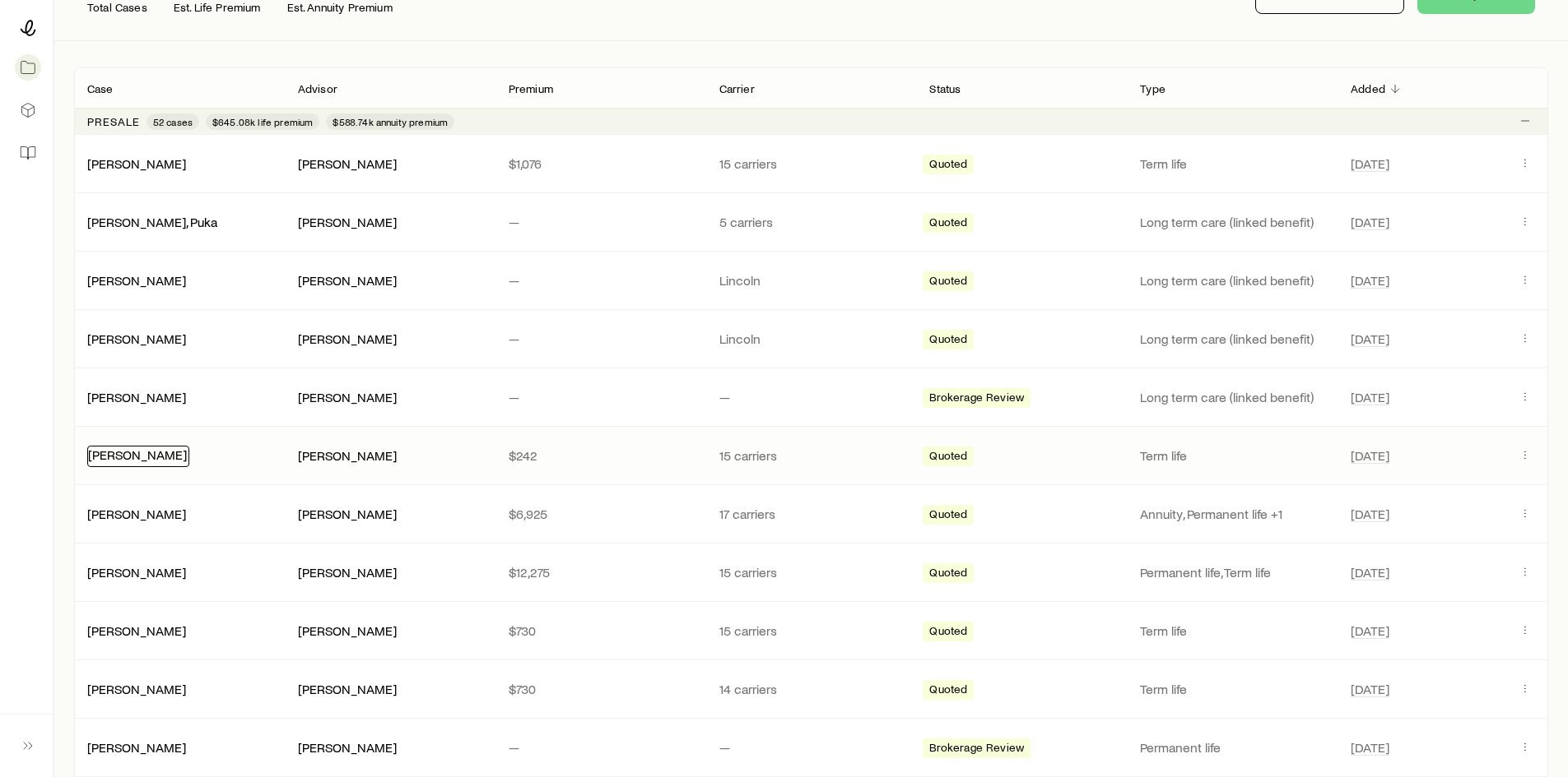
click at [133, 458] on link "Robbins, Joe" at bounding box center [137, 455] width 99 height 16
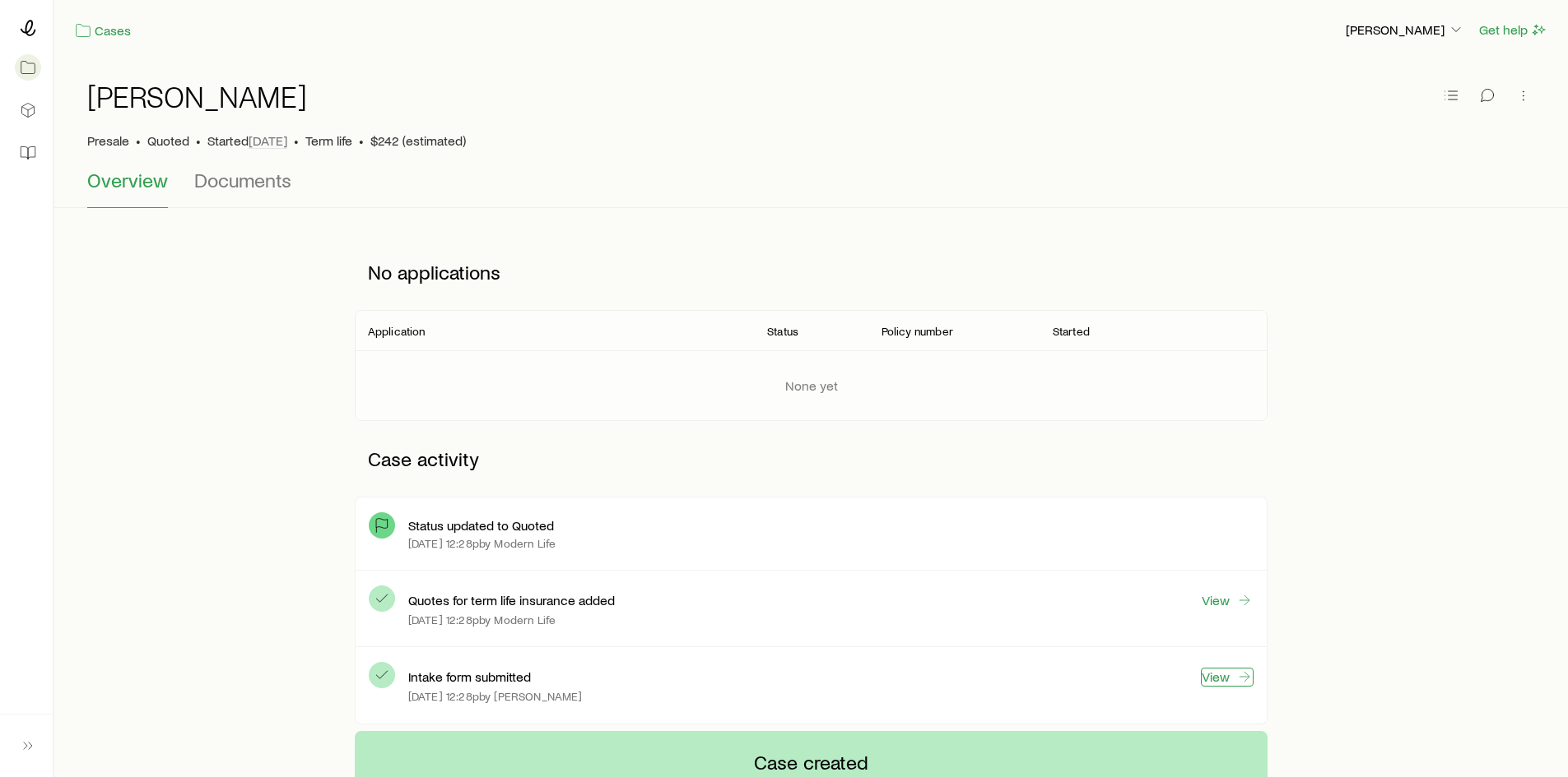
click at [1213, 676] on link "View" at bounding box center [1227, 678] width 53 height 19
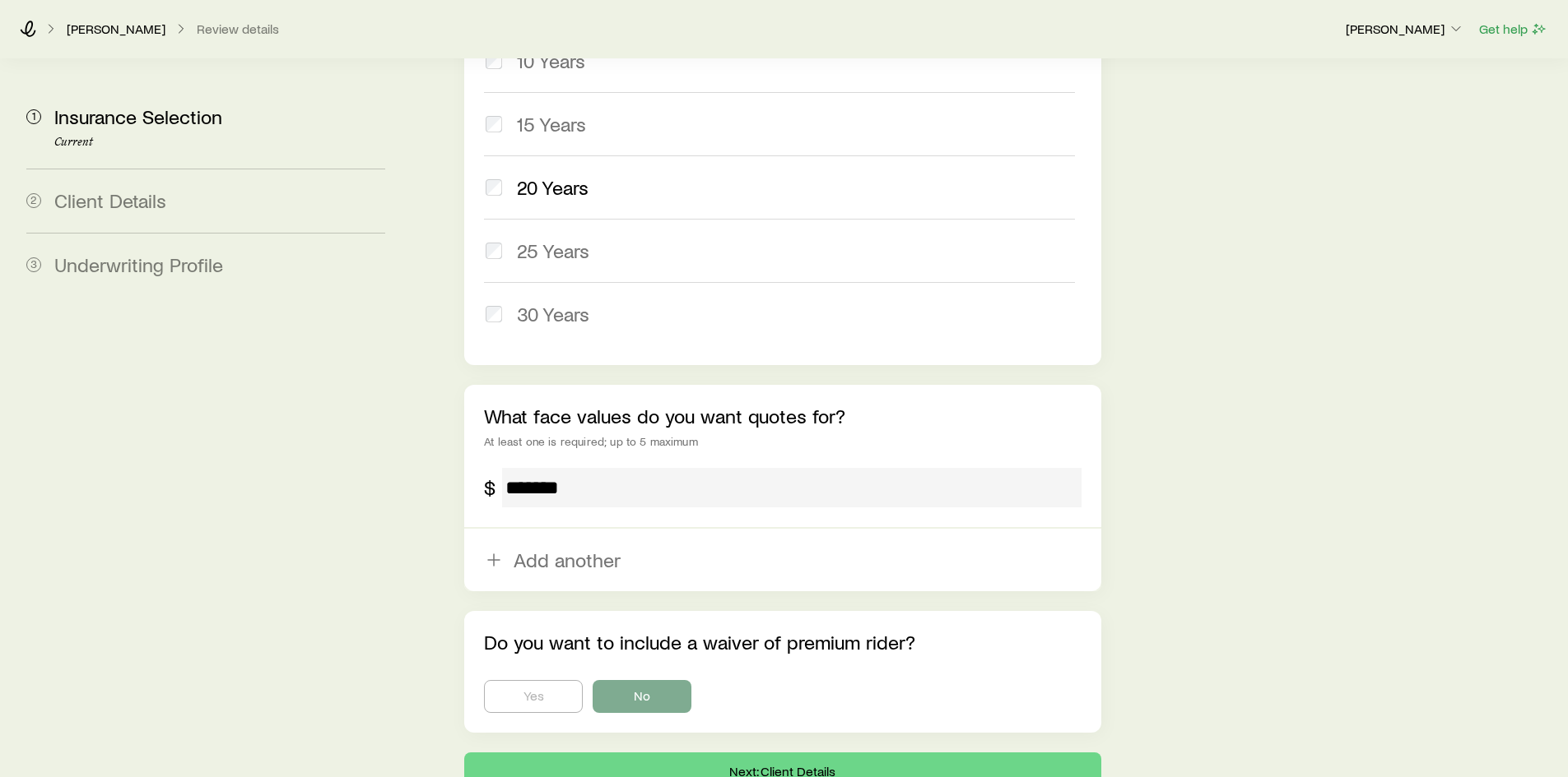
scroll to position [920, 0]
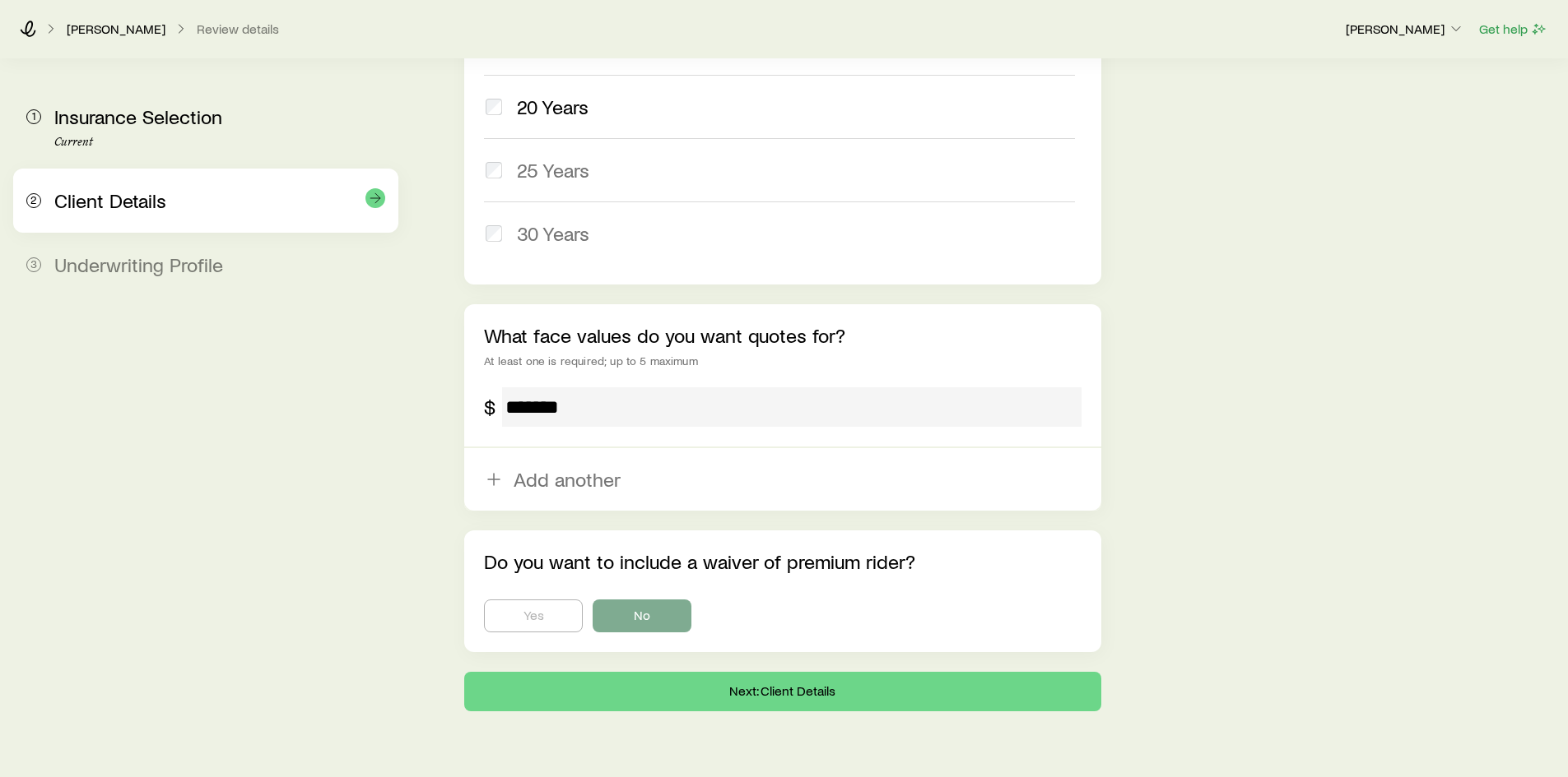
click at [273, 205] on div "Client Details" at bounding box center [219, 201] width 331 height 23
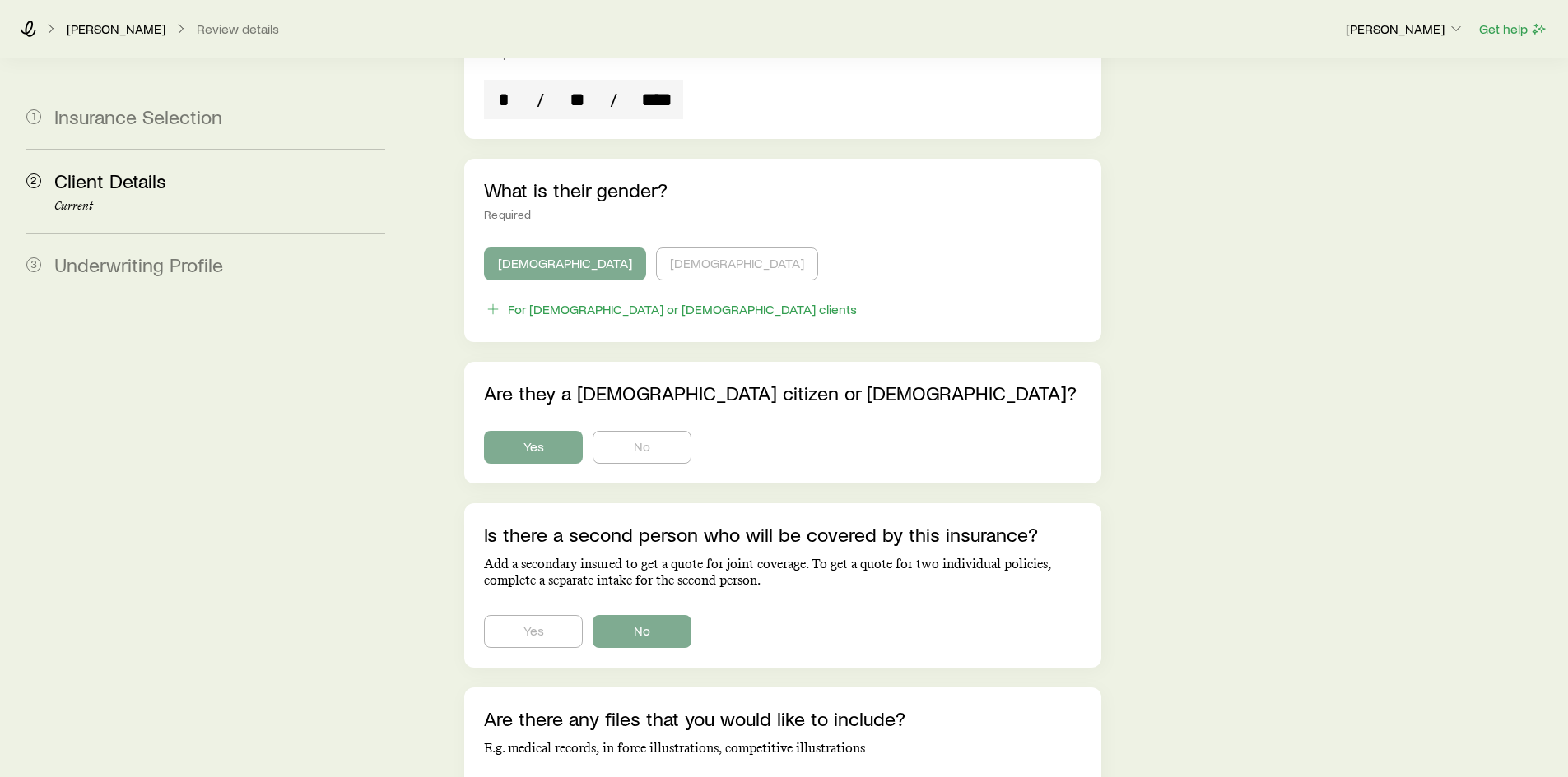
scroll to position [823, 0]
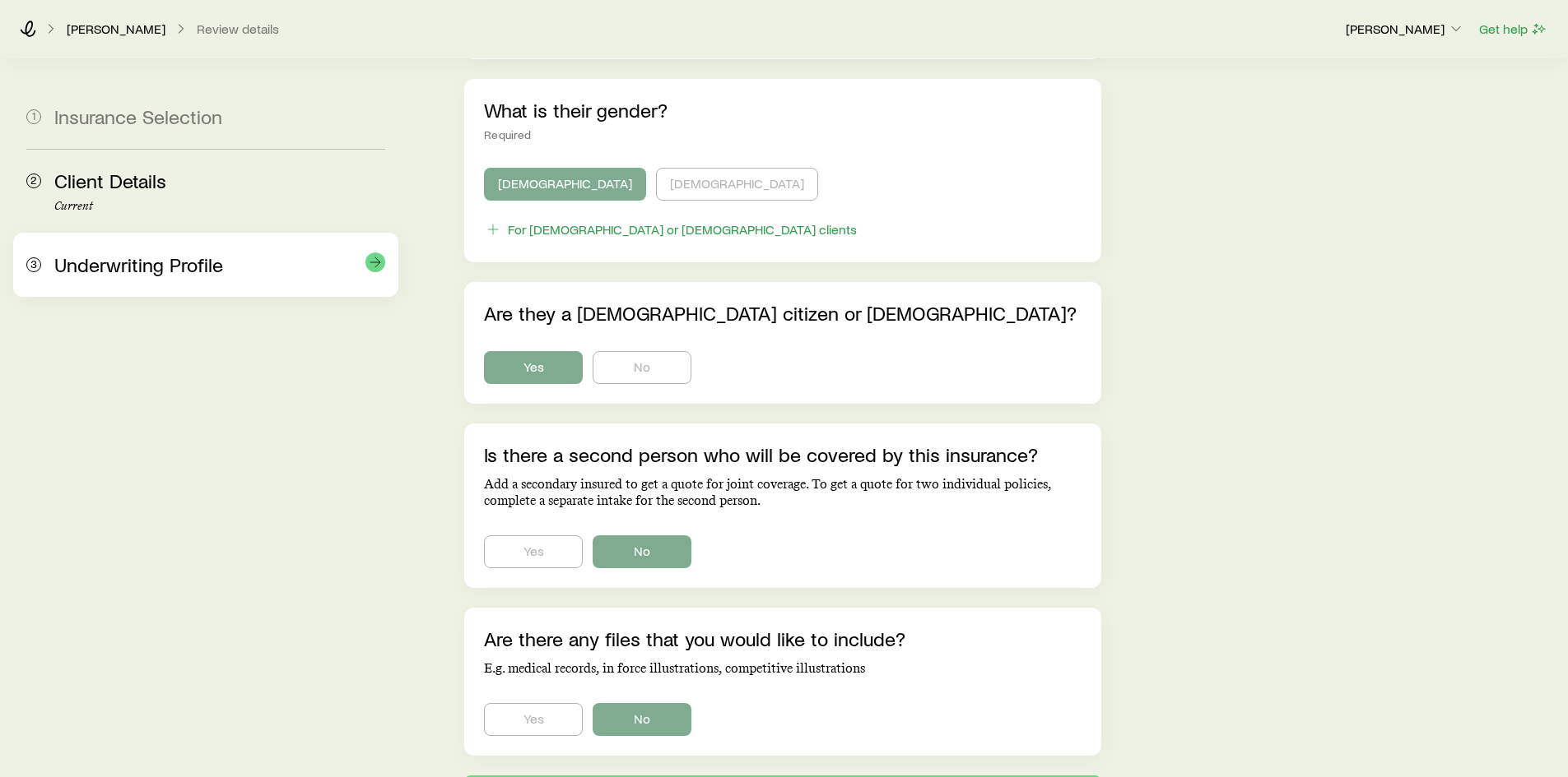
click at [220, 276] on span "Underwriting Profile" at bounding box center [138, 264] width 169 height 23
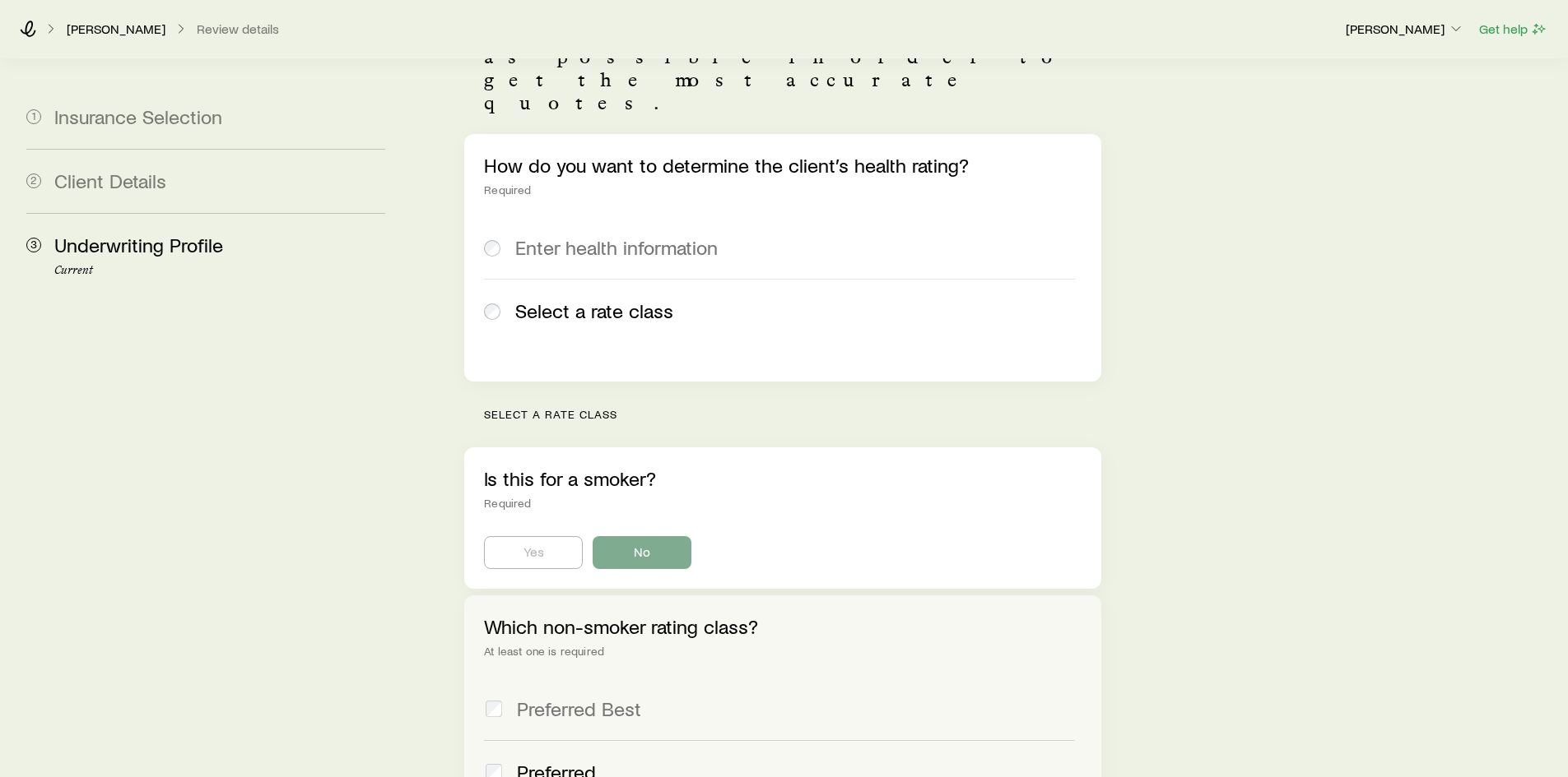
scroll to position [83, 0]
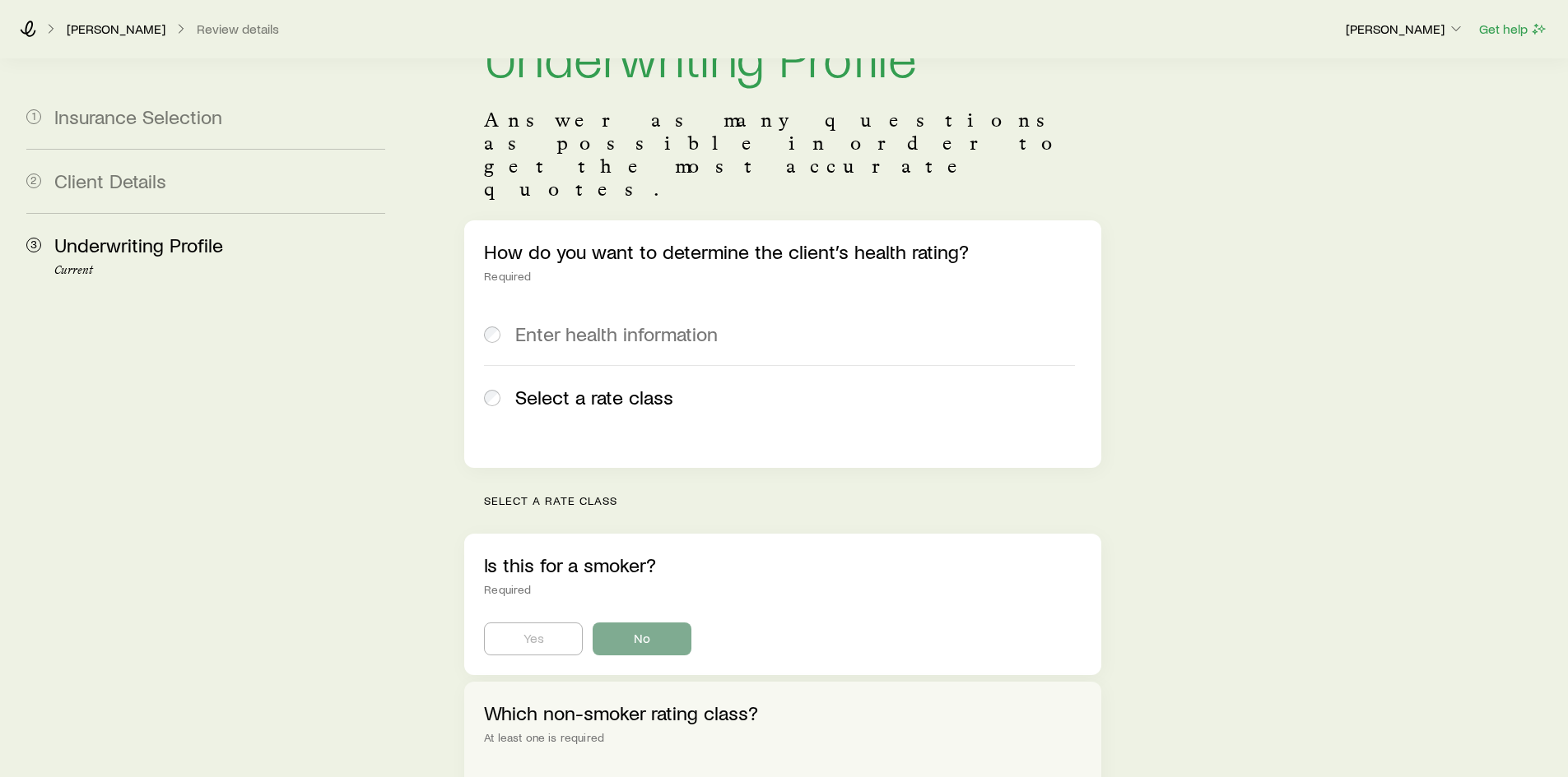
click at [553, 322] on span "Enter health information" at bounding box center [617, 334] width 203 height 23
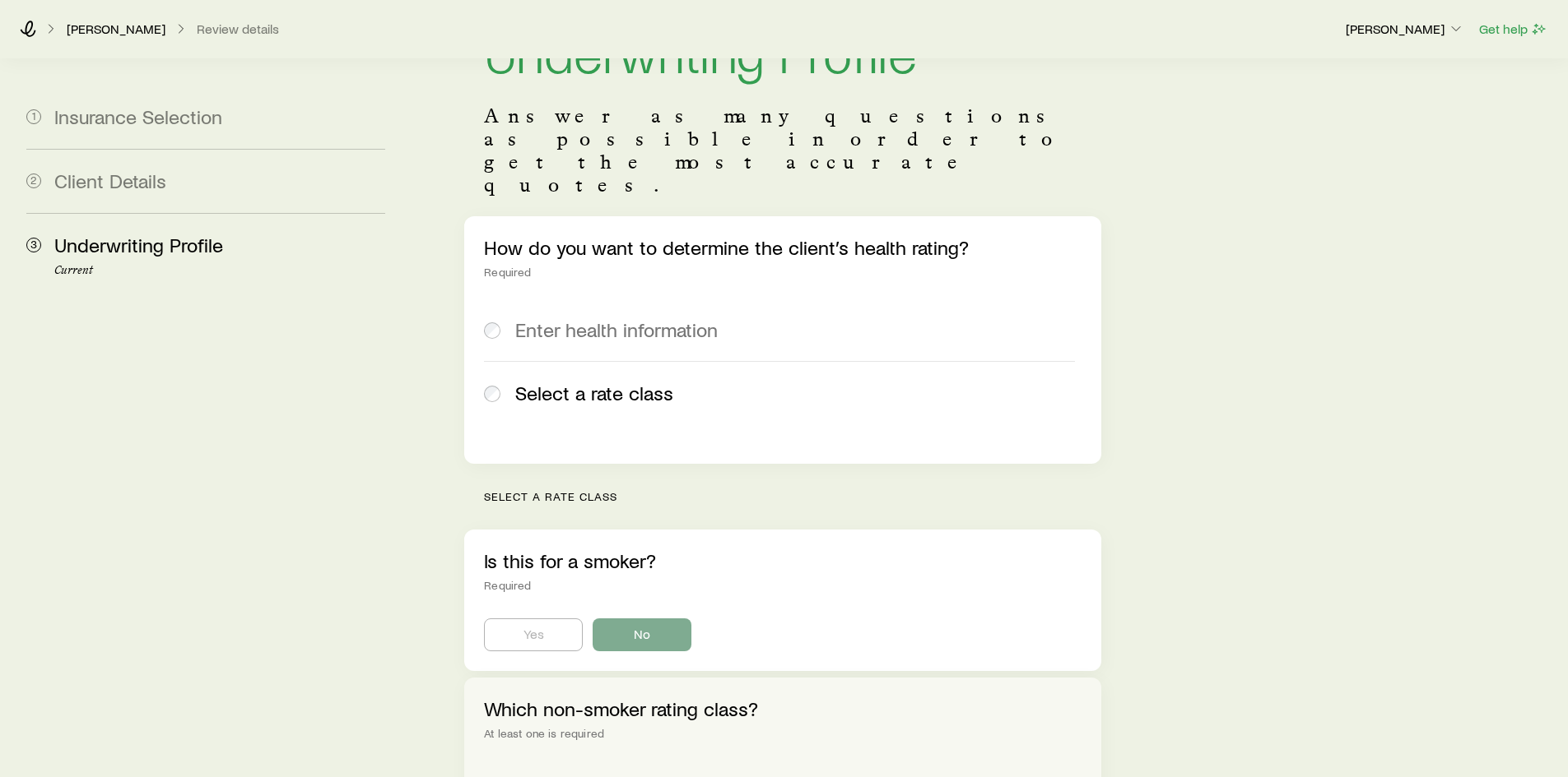
scroll to position [0, 0]
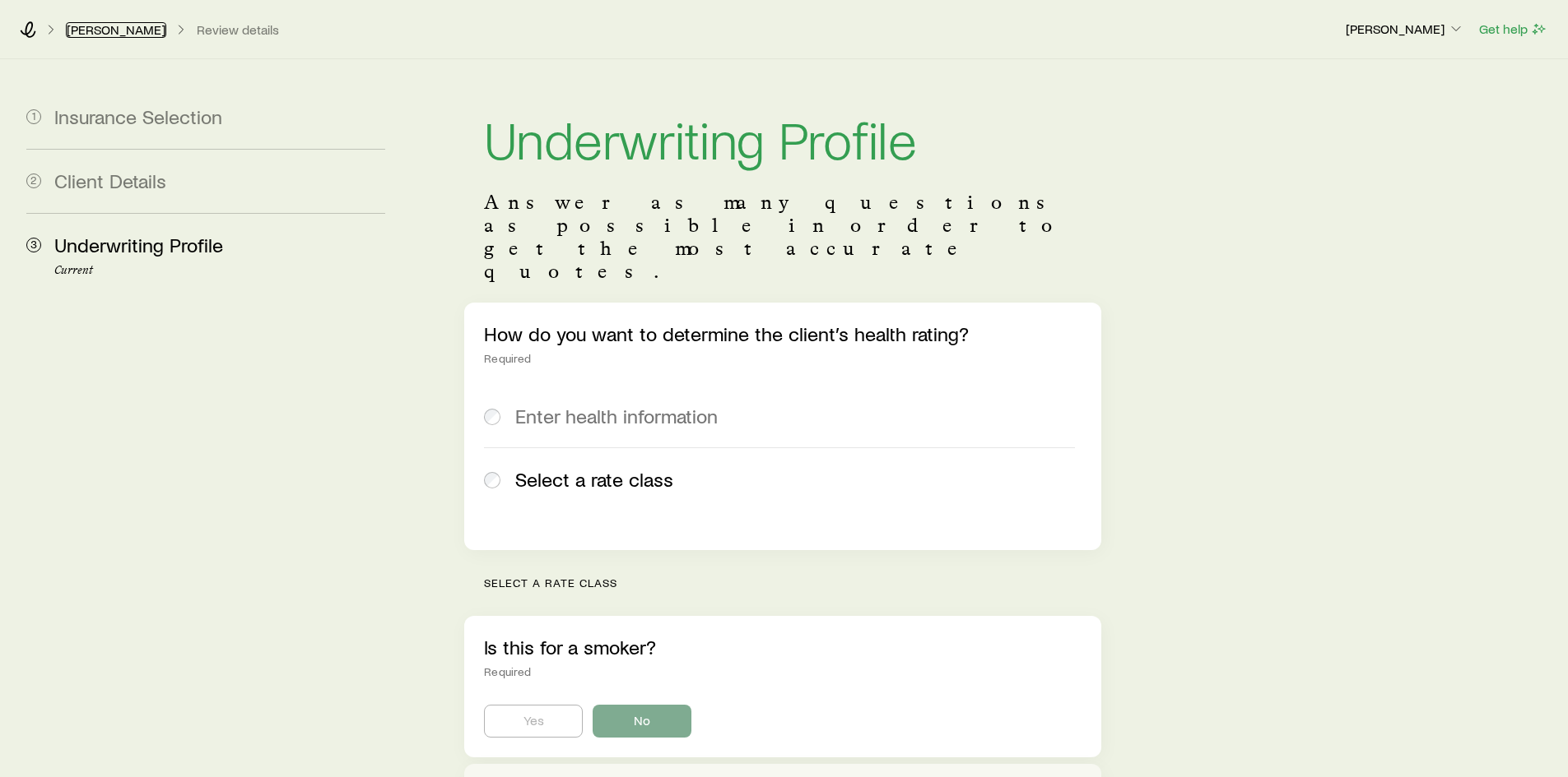
click at [116, 24] on link "Robbins, Joe" at bounding box center [116, 30] width 100 height 16
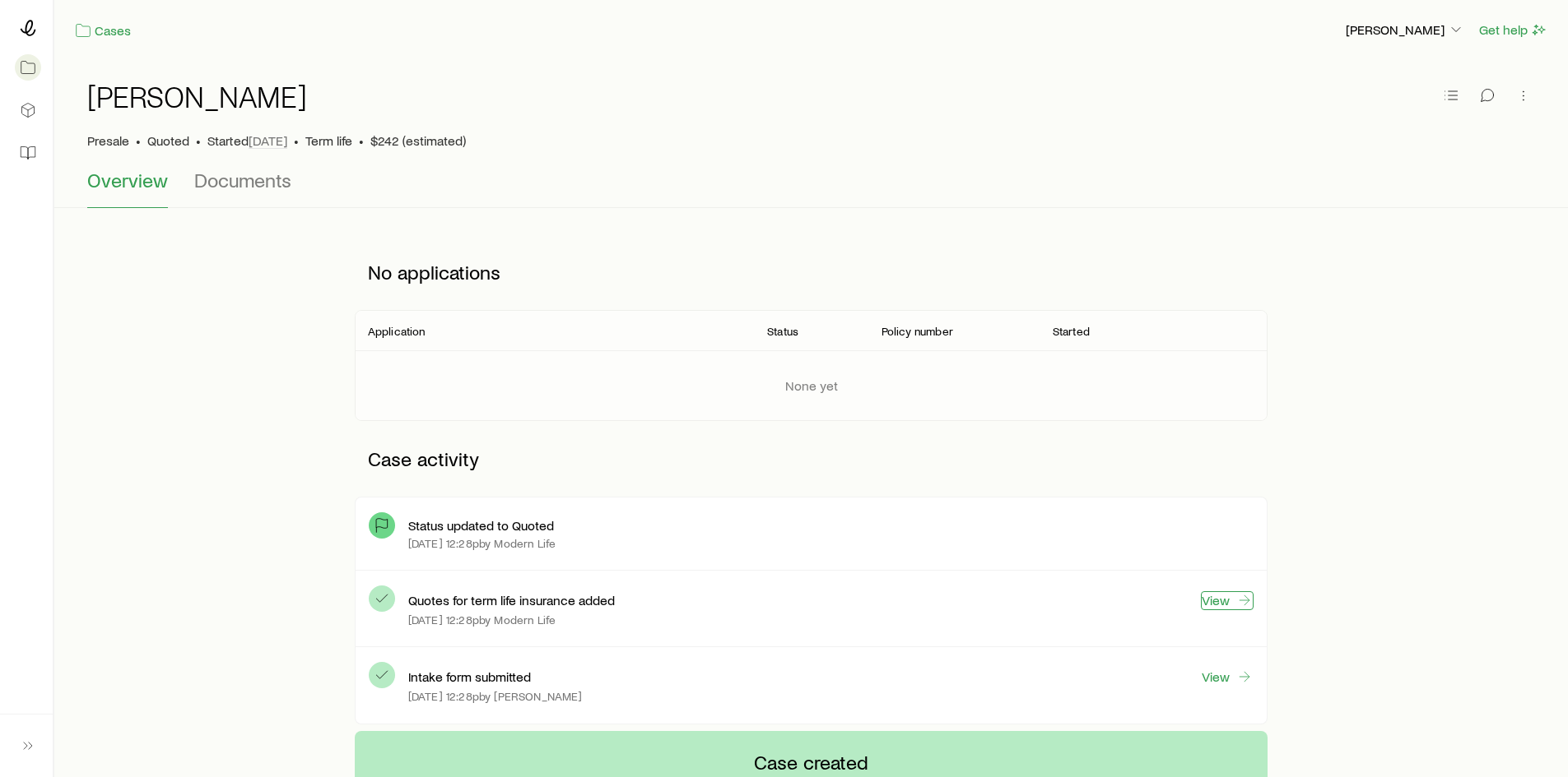
click at [1224, 598] on link "View" at bounding box center [1227, 601] width 53 height 19
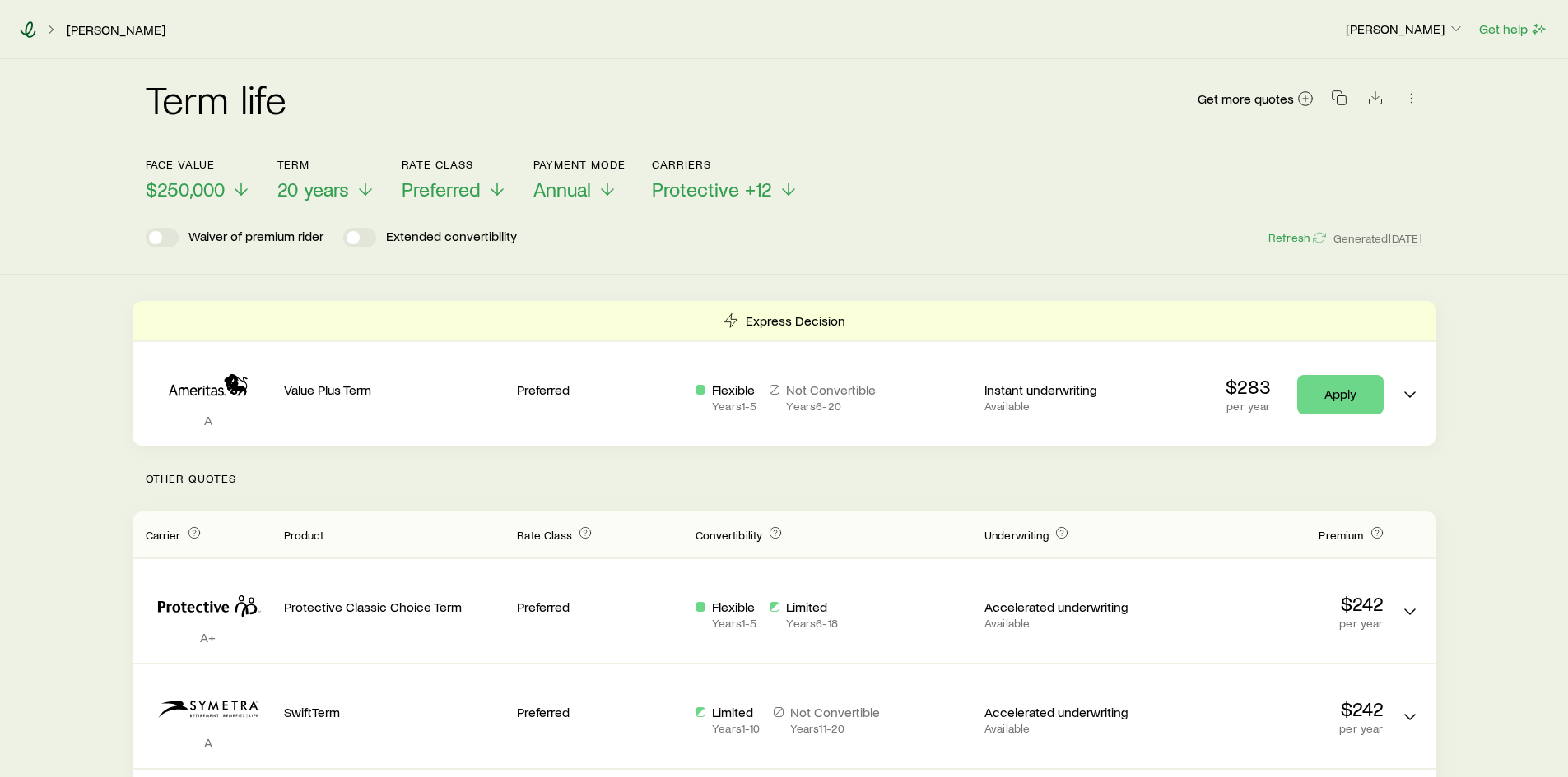
click at [35, 33] on icon at bounding box center [29, 30] width 16 height 17
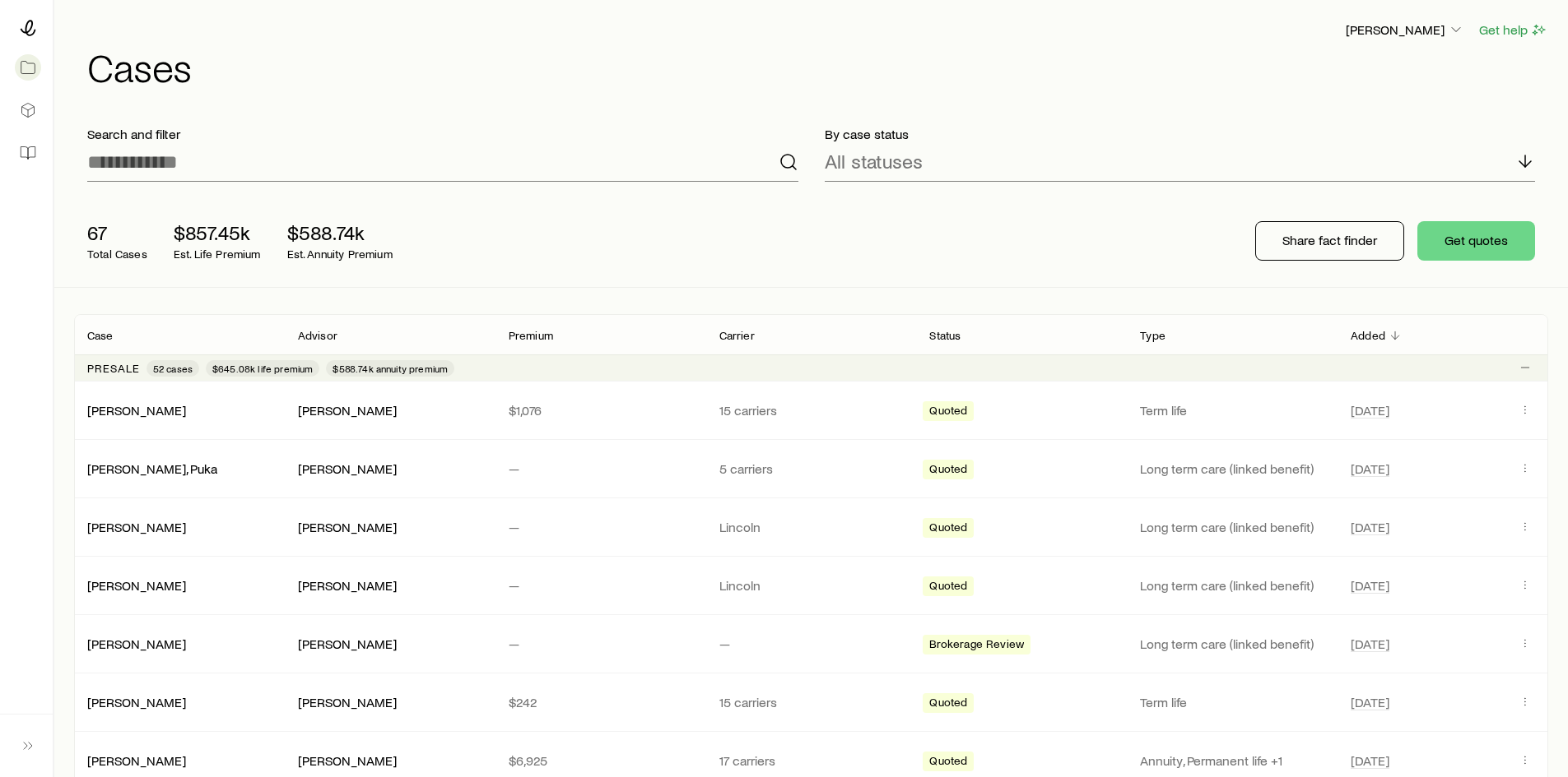
click at [659, 249] on div "67 Total Cases $857.45k Est. Life Premium $588.74k Est. Annuity Premium Share f…" at bounding box center [811, 241] width 1474 height 92
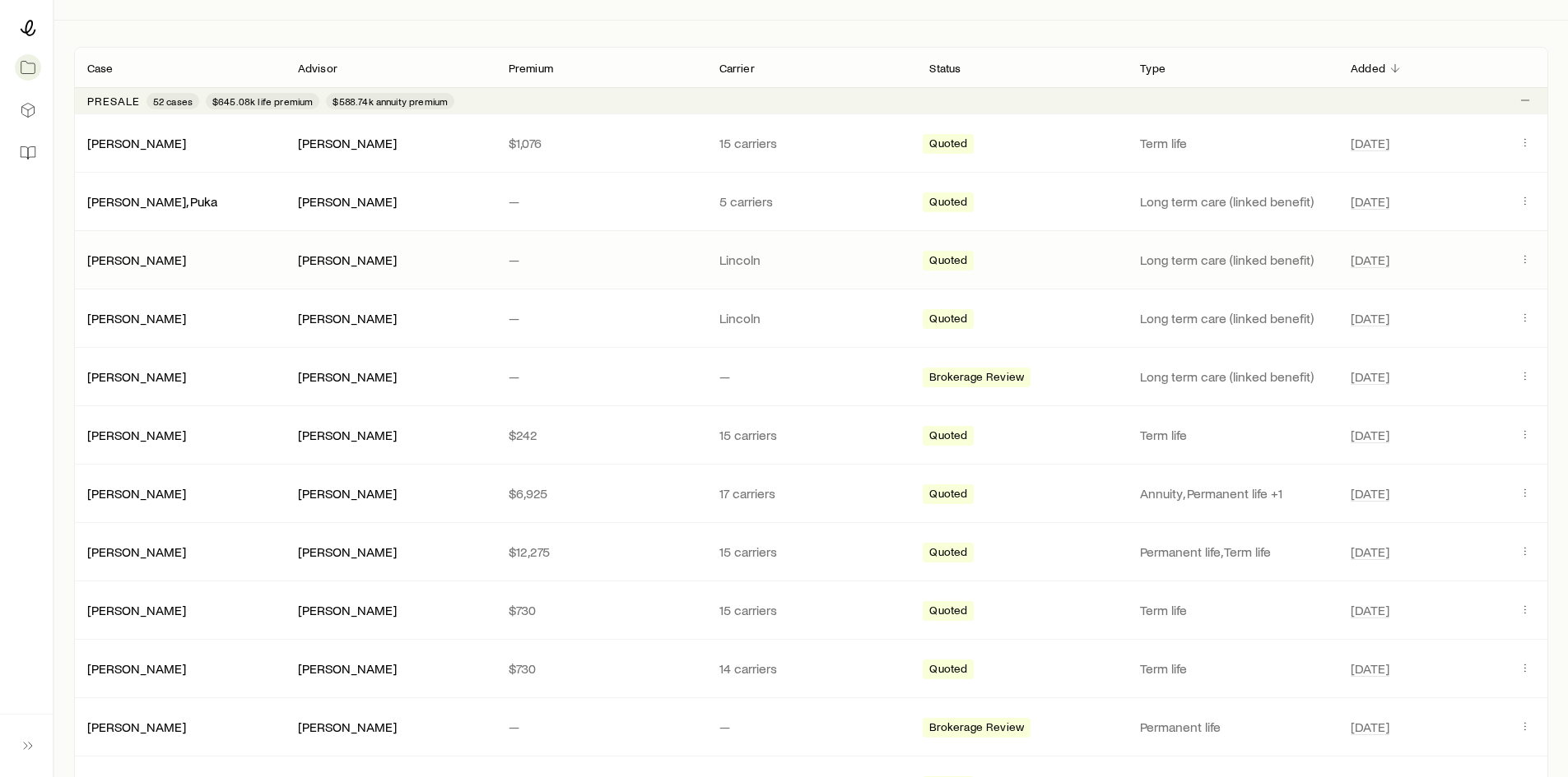
scroll to position [329, 0]
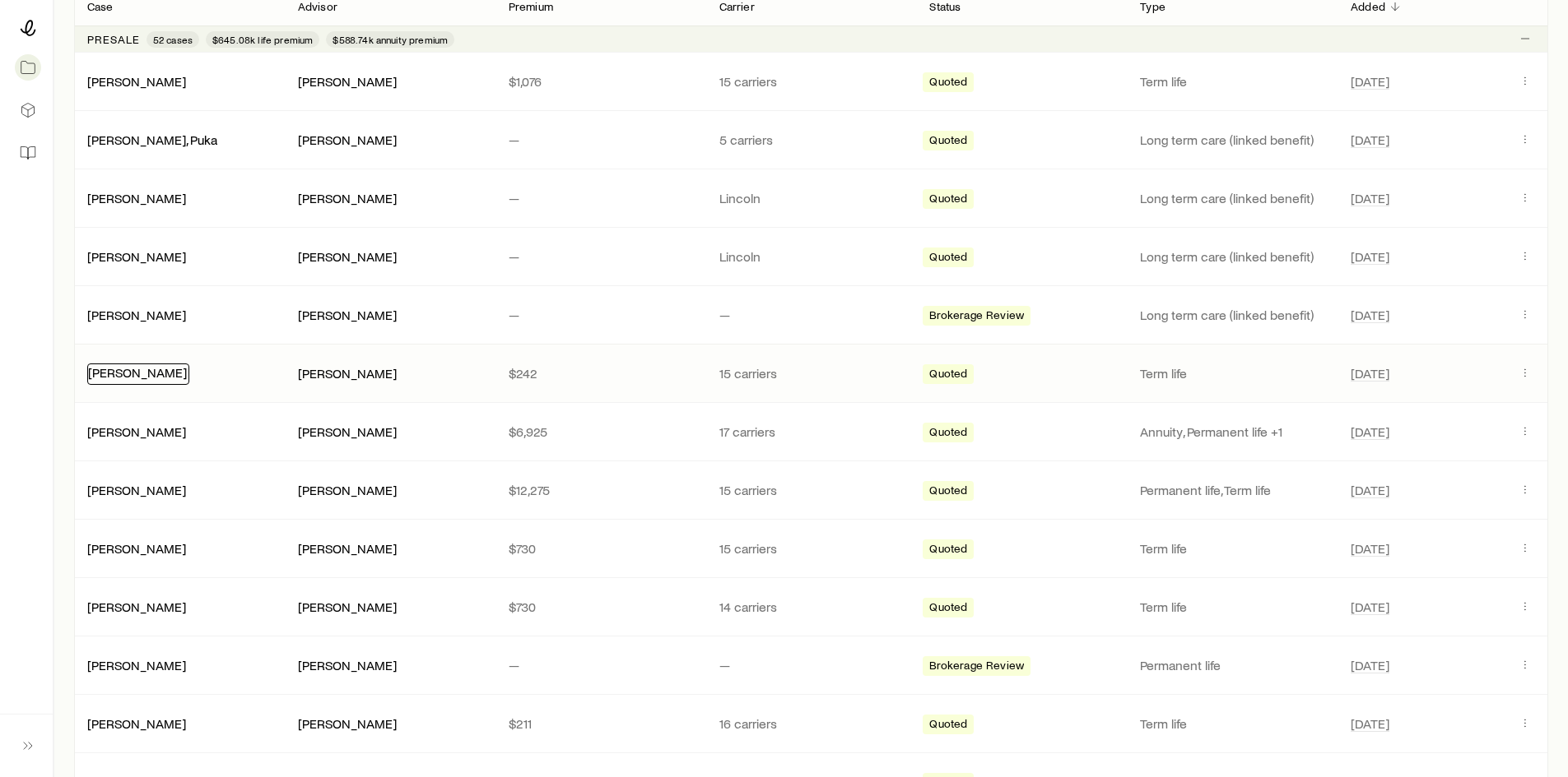
click at [107, 371] on link "Robbins, Joe" at bounding box center [137, 372] width 99 height 16
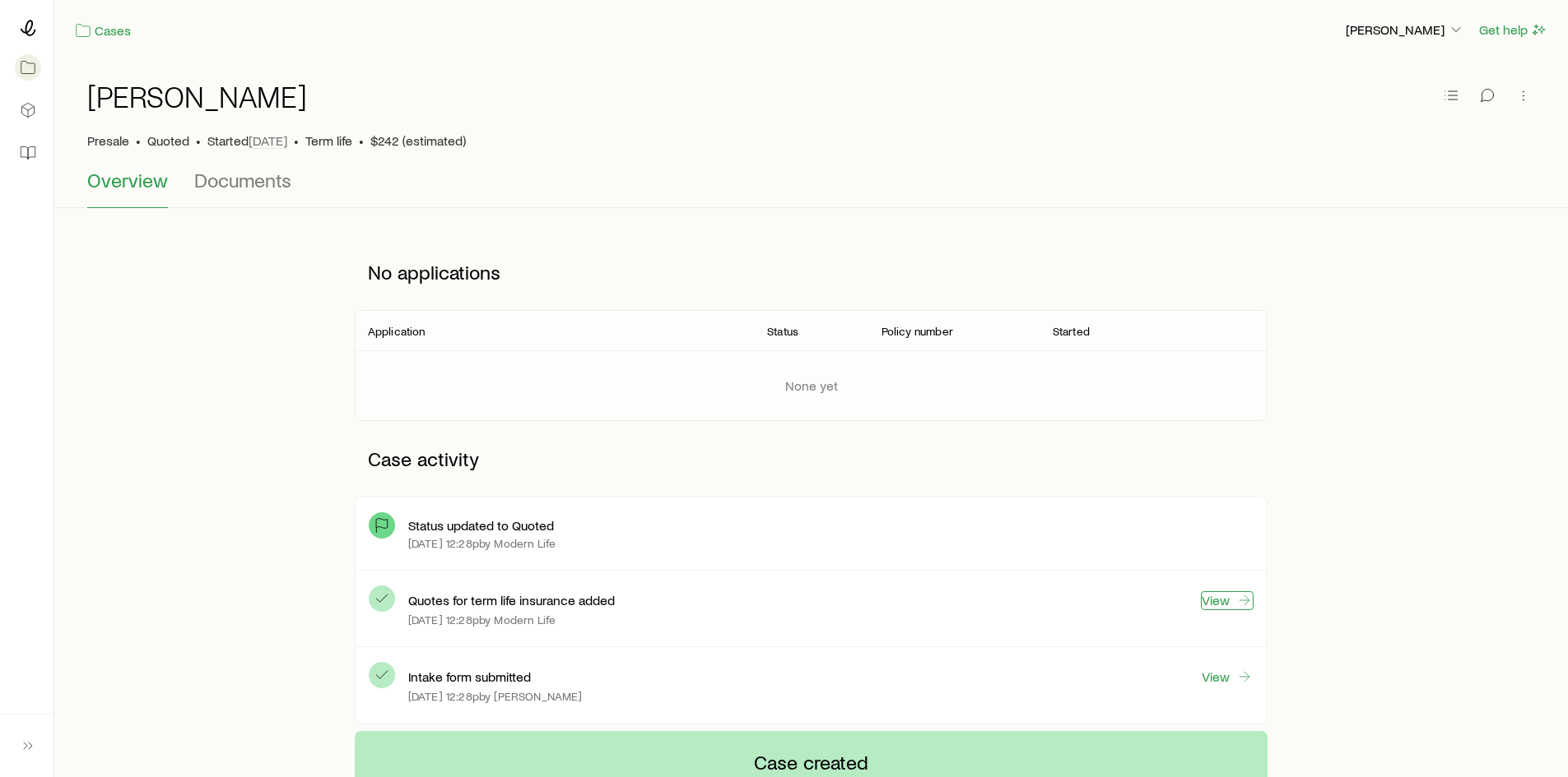
click at [1226, 596] on link "View" at bounding box center [1227, 601] width 53 height 19
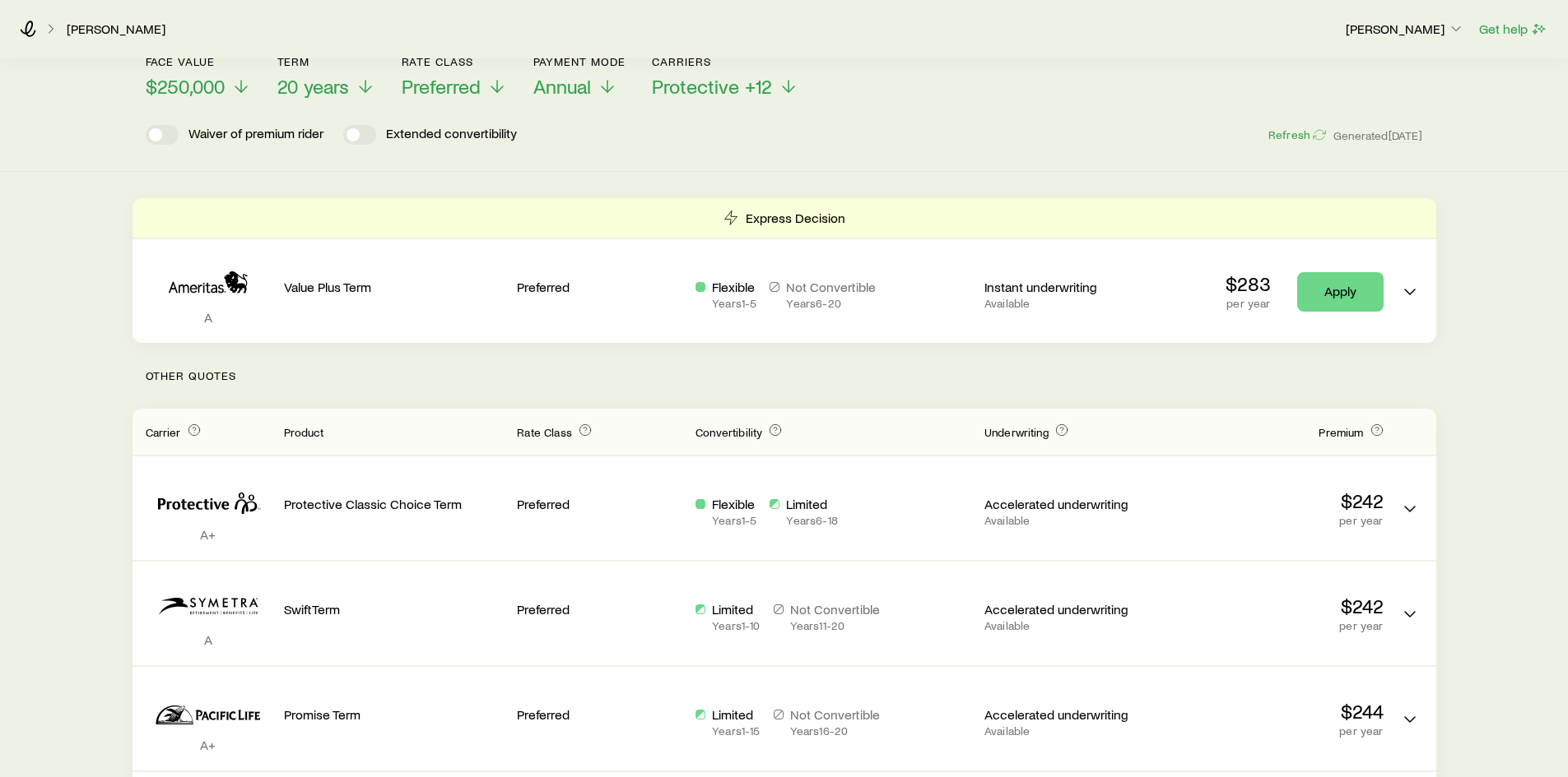
scroll to position [164, 0]
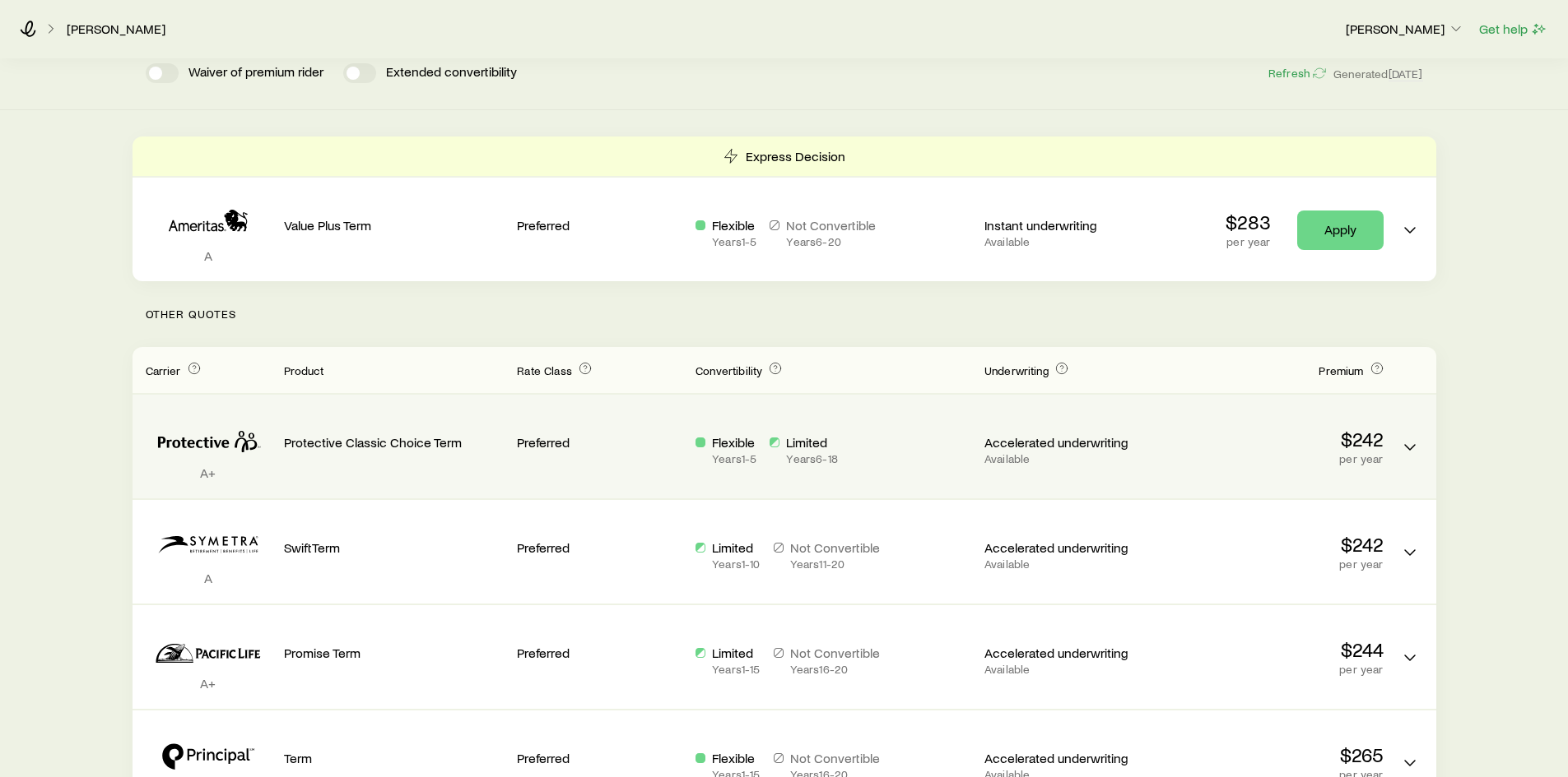
click at [1171, 438] on p "$242" at bounding box center [1273, 439] width 221 height 23
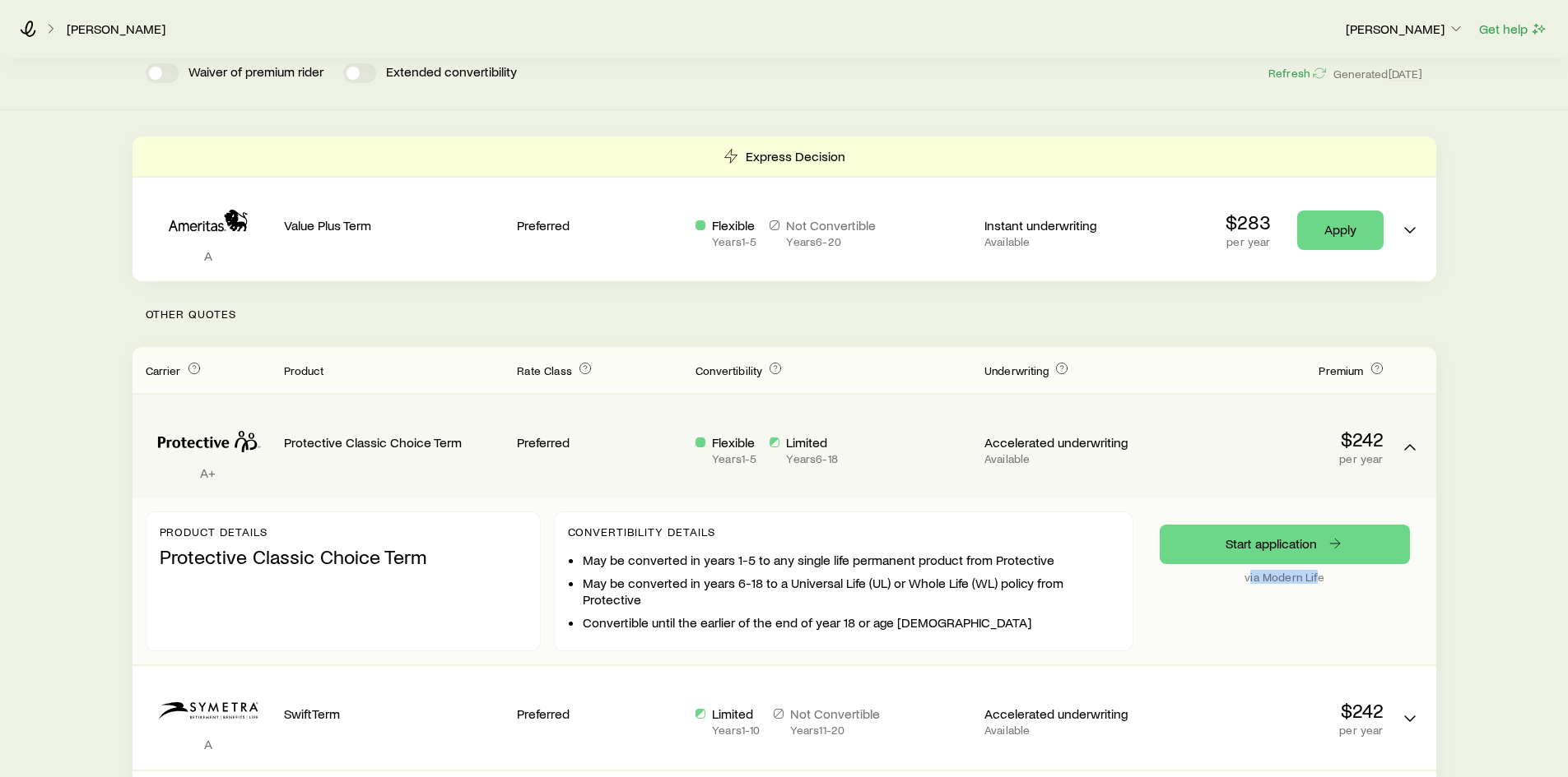
drag, startPoint x: 1250, startPoint y: 581, endPoint x: 1318, endPoint y: 577, distance: 68.1
click at [1318, 577] on p "via Modern Life" at bounding box center [1285, 577] width 250 height 13
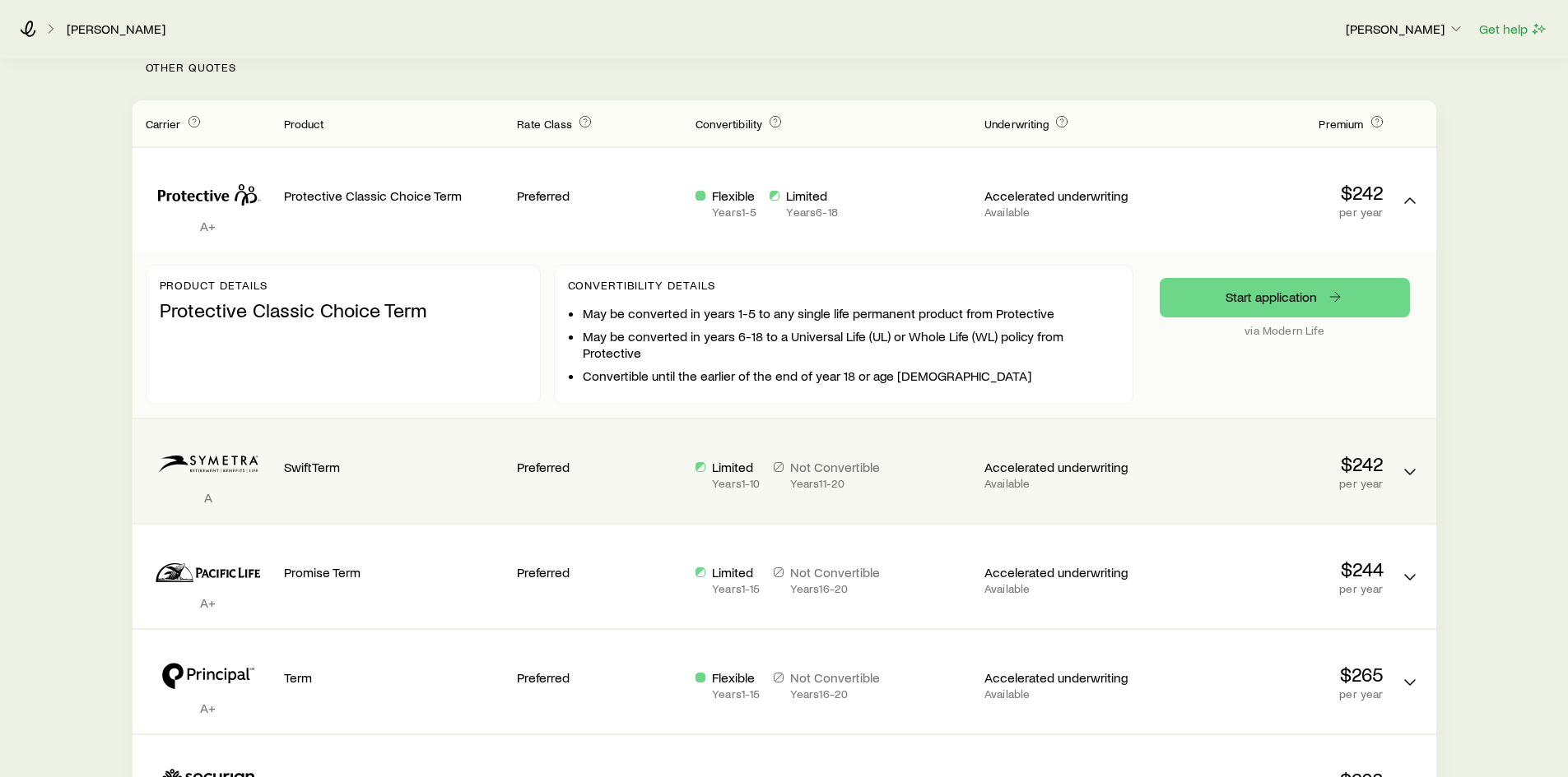
click at [1190, 478] on p "per year" at bounding box center [1273, 483] width 221 height 13
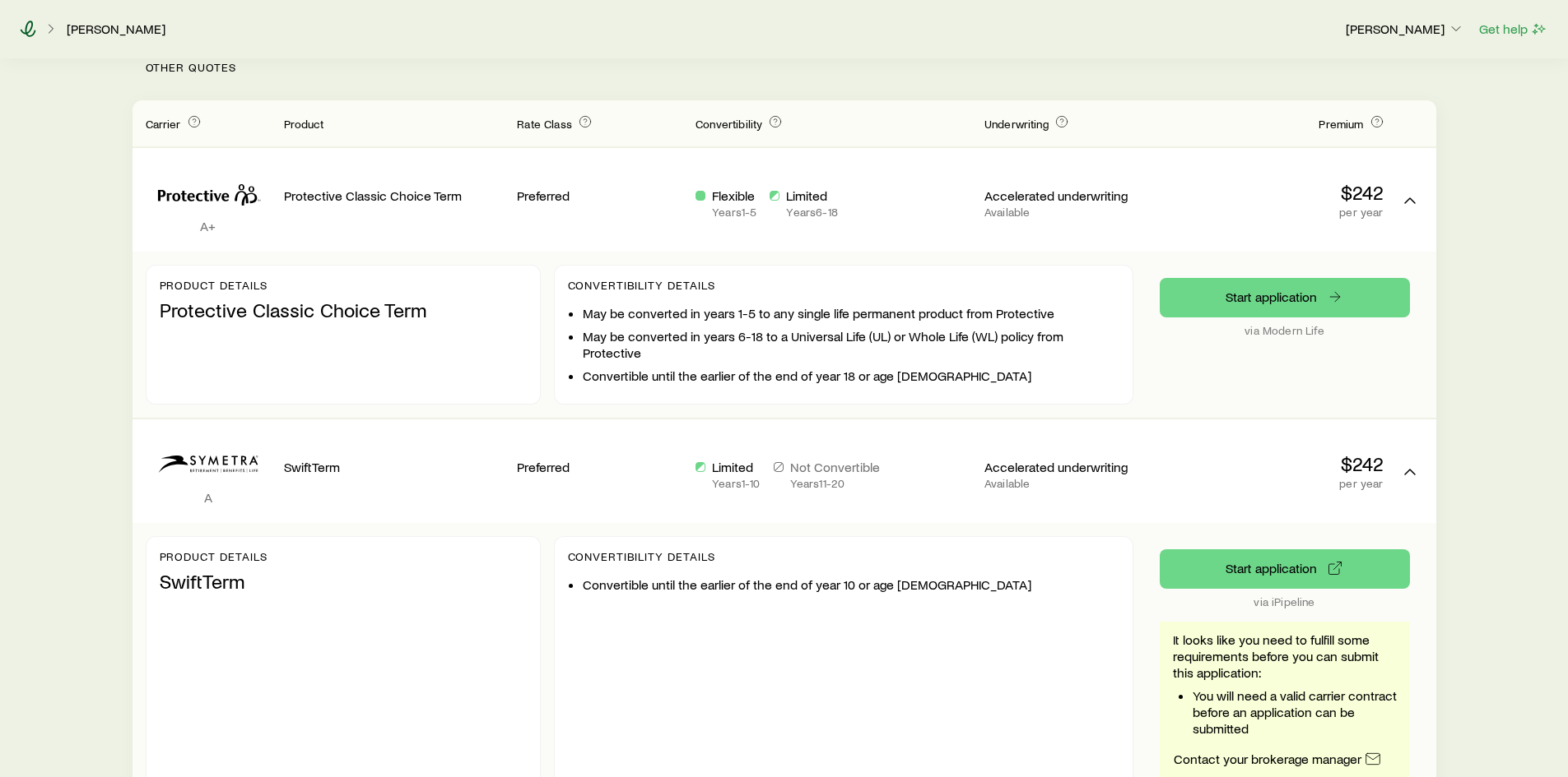
click at [28, 26] on icon at bounding box center [28, 29] width 17 height 17
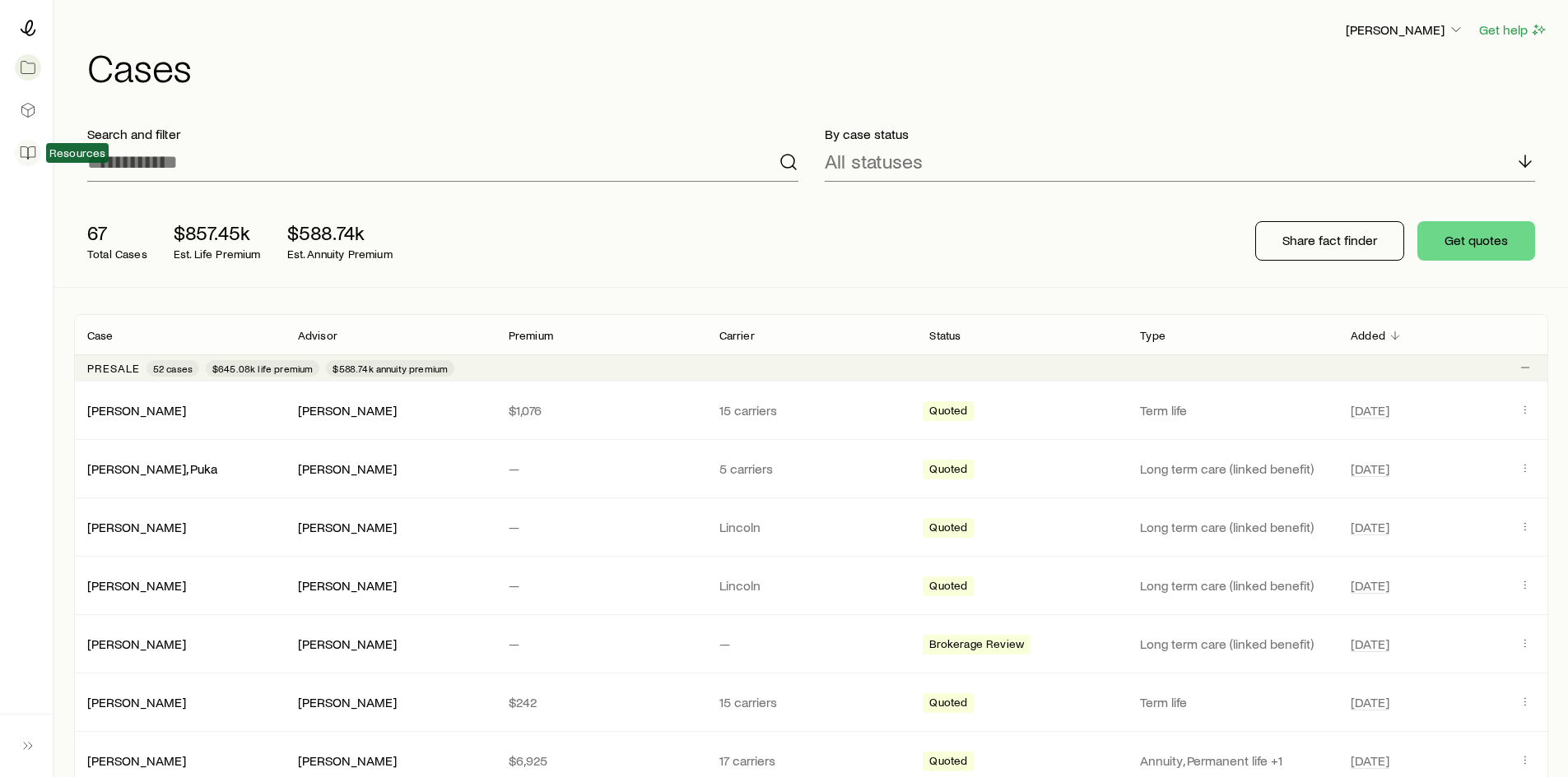
click at [35, 153] on icon at bounding box center [31, 153] width 7 height 12
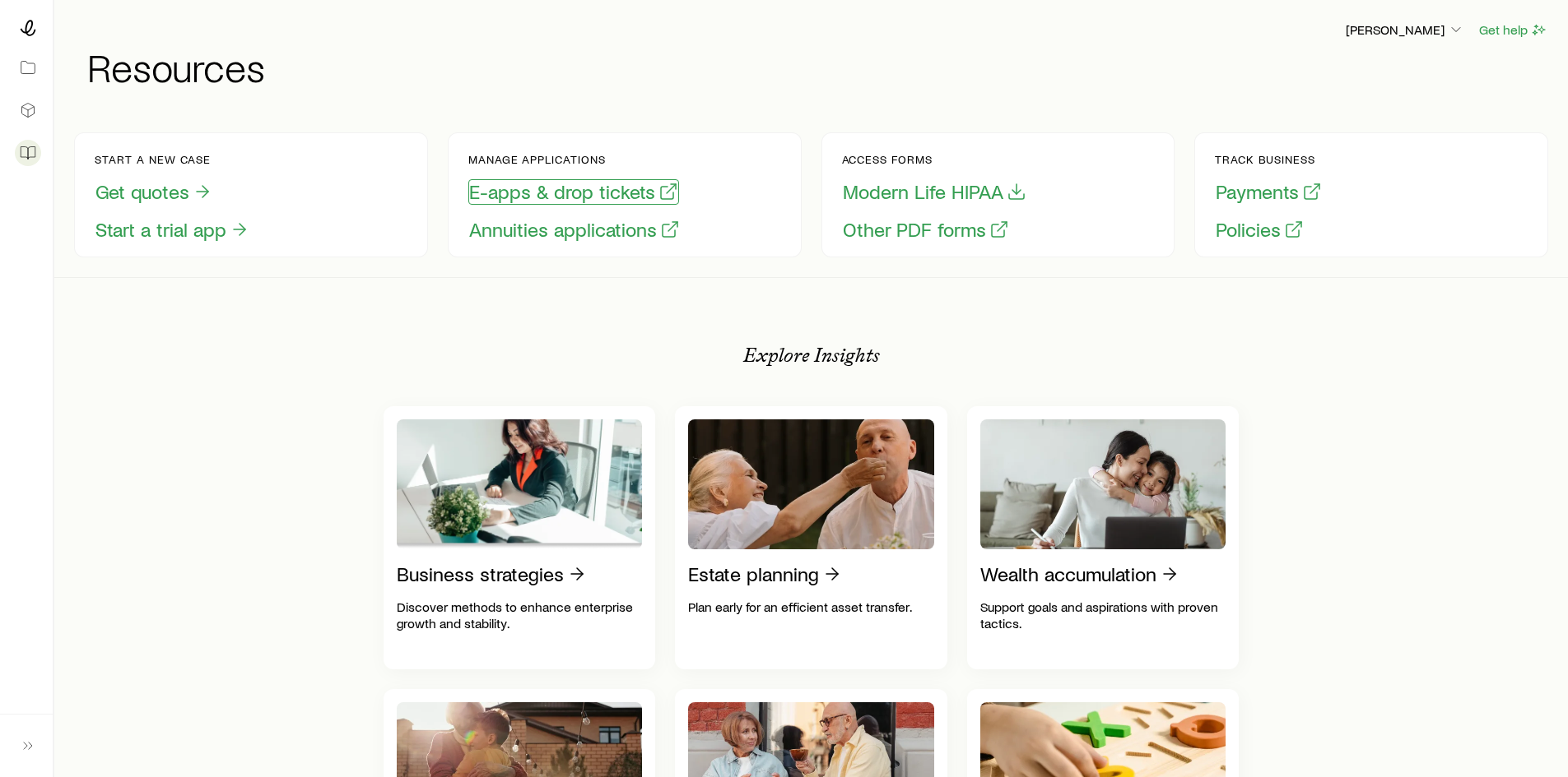
click at [560, 197] on button "E-apps & drop tickets" at bounding box center [574, 191] width 210 height 25
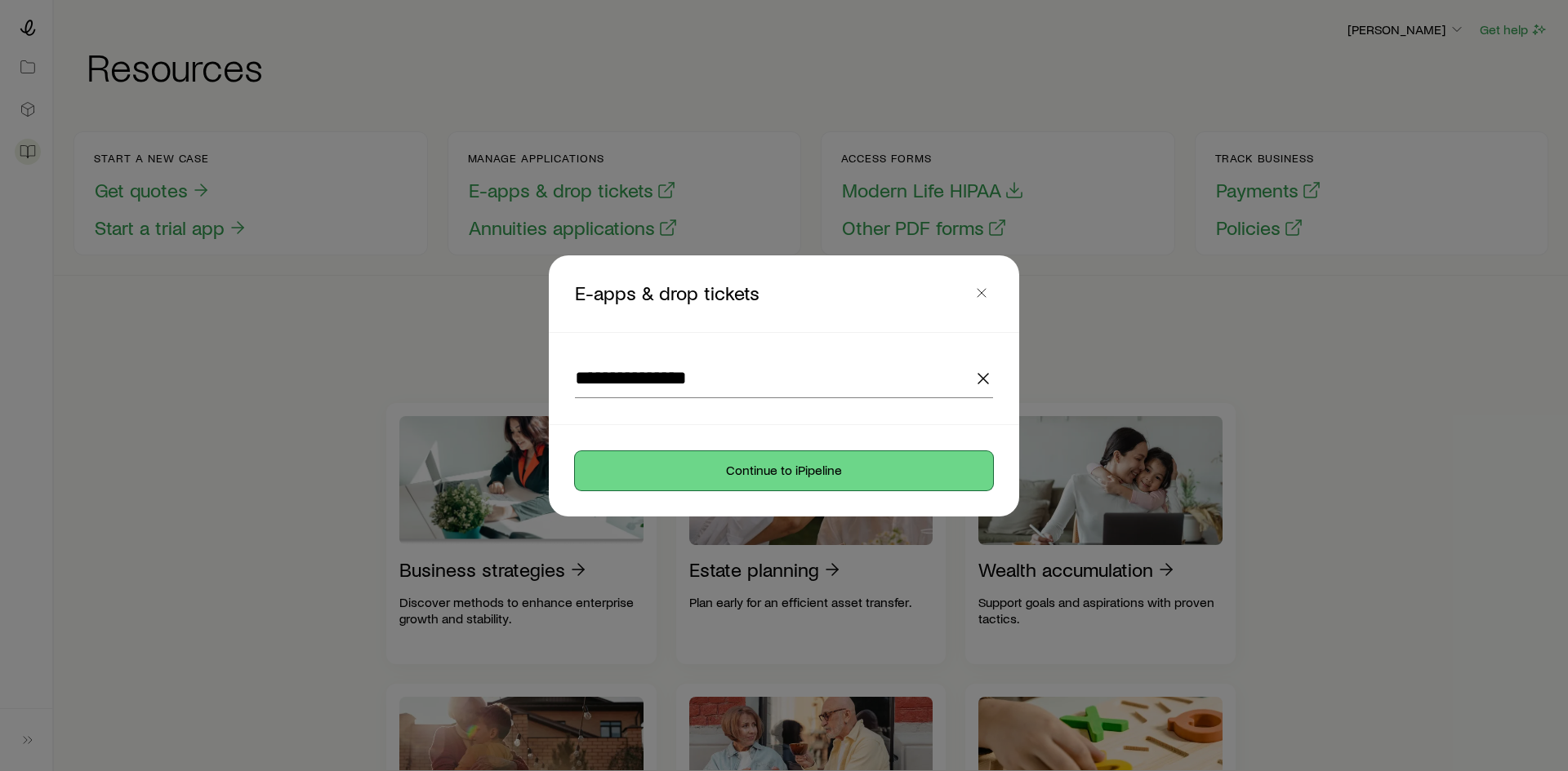
click at [710, 473] on button "Continue to iPipeline" at bounding box center [784, 470] width 419 height 39
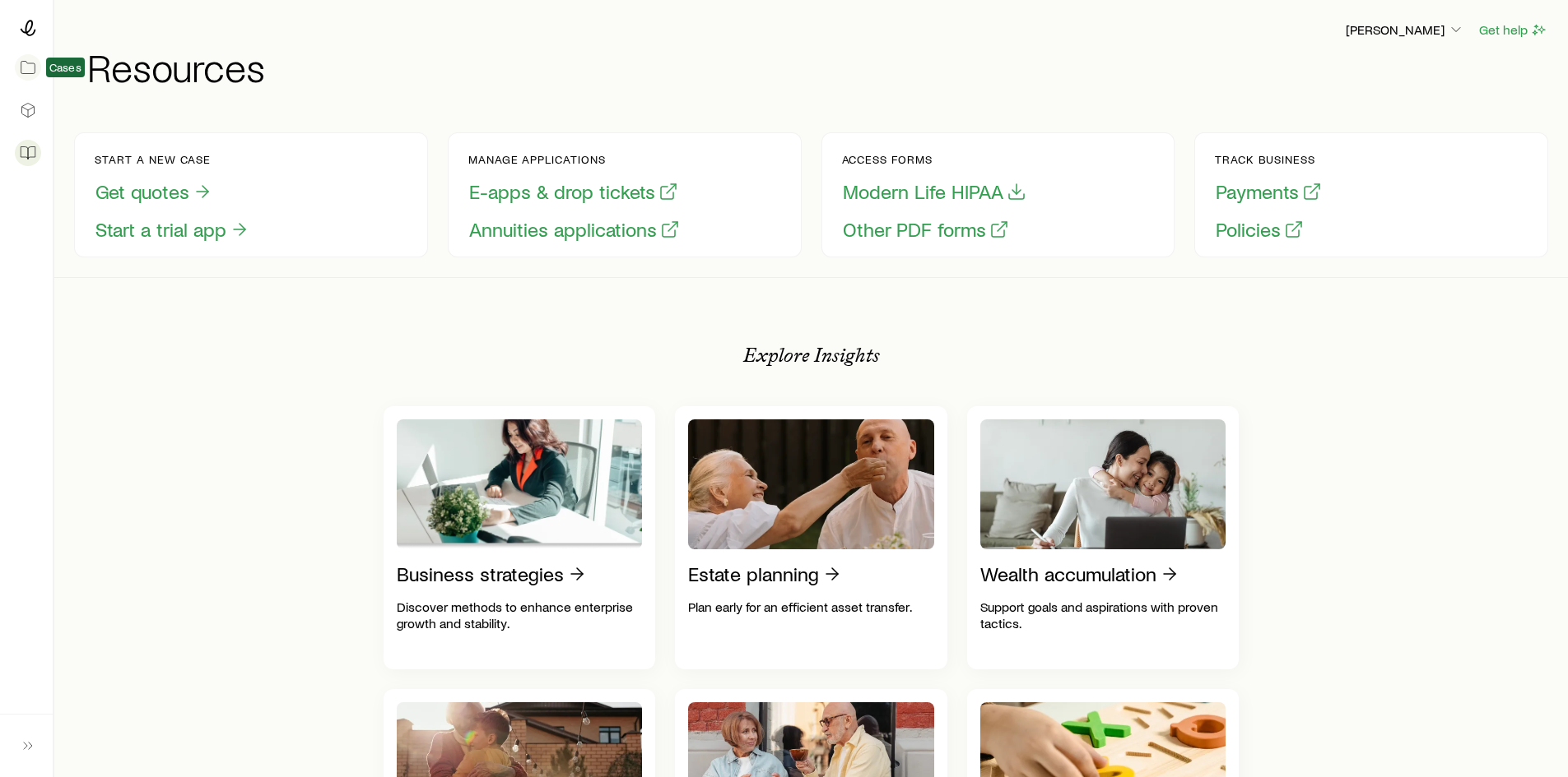
click at [36, 70] on icon at bounding box center [28, 67] width 17 height 17
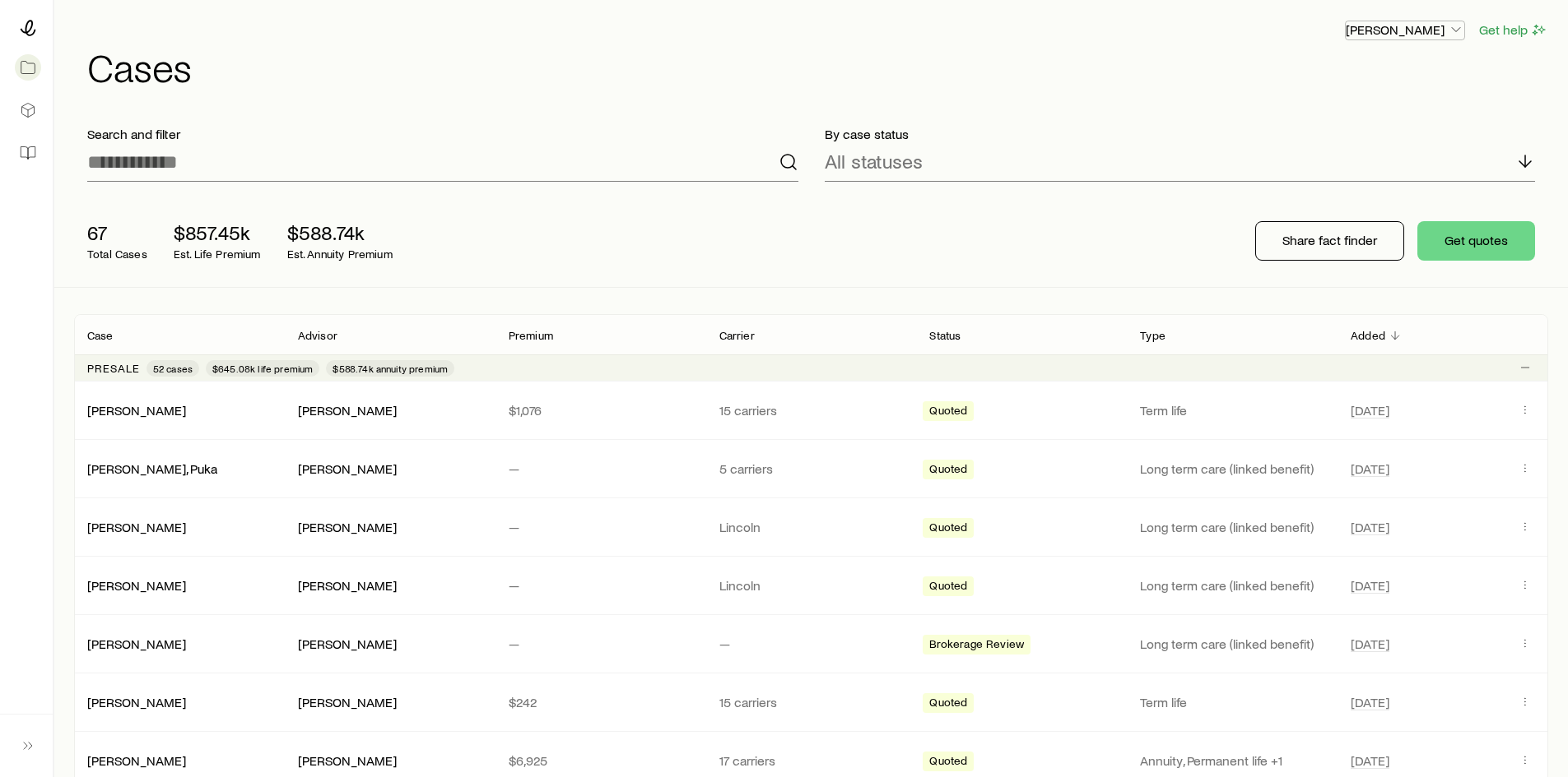
click at [1401, 31] on p "Derek Wakefield" at bounding box center [1405, 30] width 118 height 17
click at [1361, 111] on span "Commission schedule" at bounding box center [1368, 110] width 127 height 17
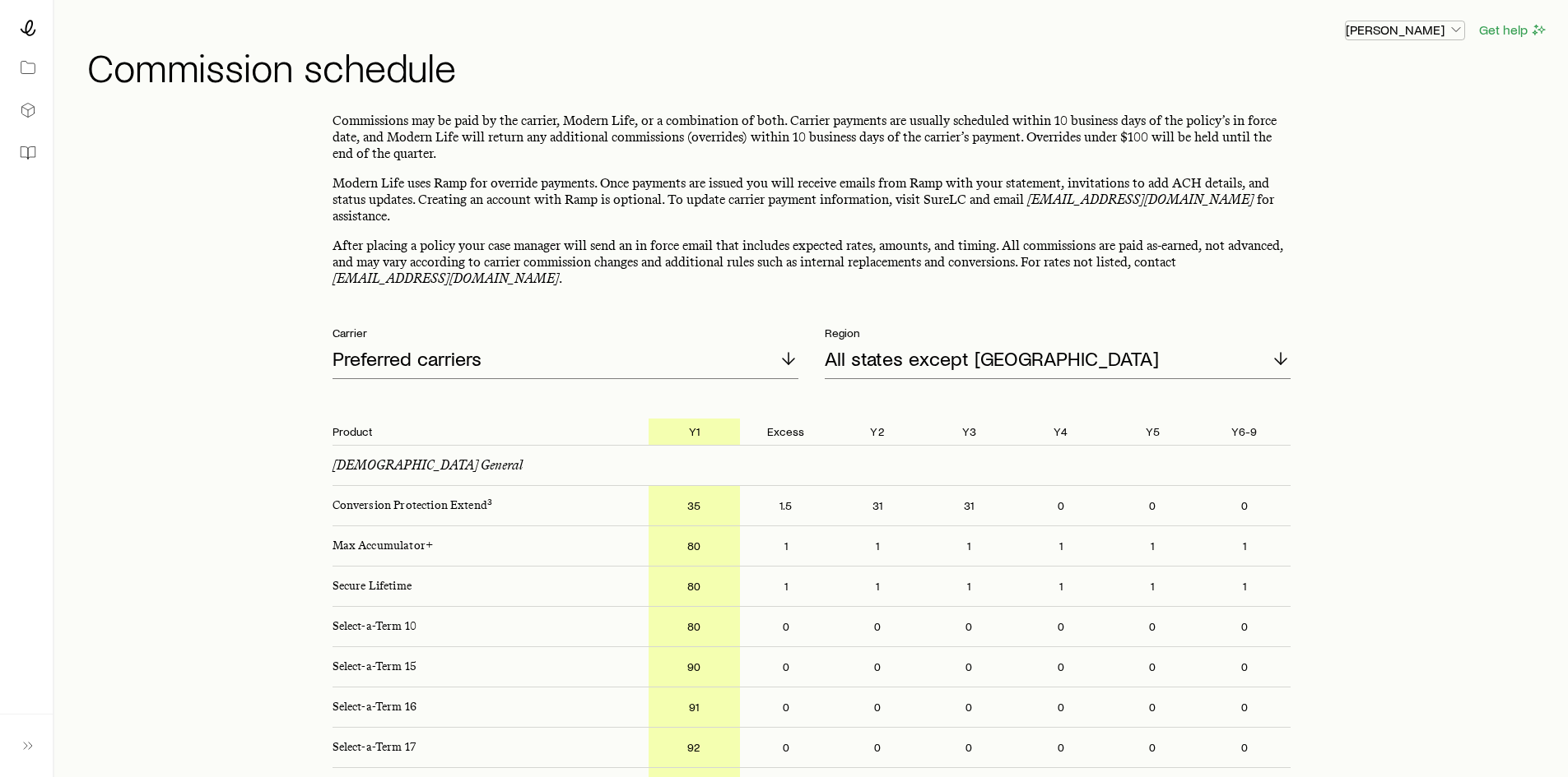
click at [1377, 29] on p "Derek Wakefield" at bounding box center [1405, 30] width 118 height 17
click at [1367, 72] on span "Licenses and contracts" at bounding box center [1371, 75] width 135 height 17
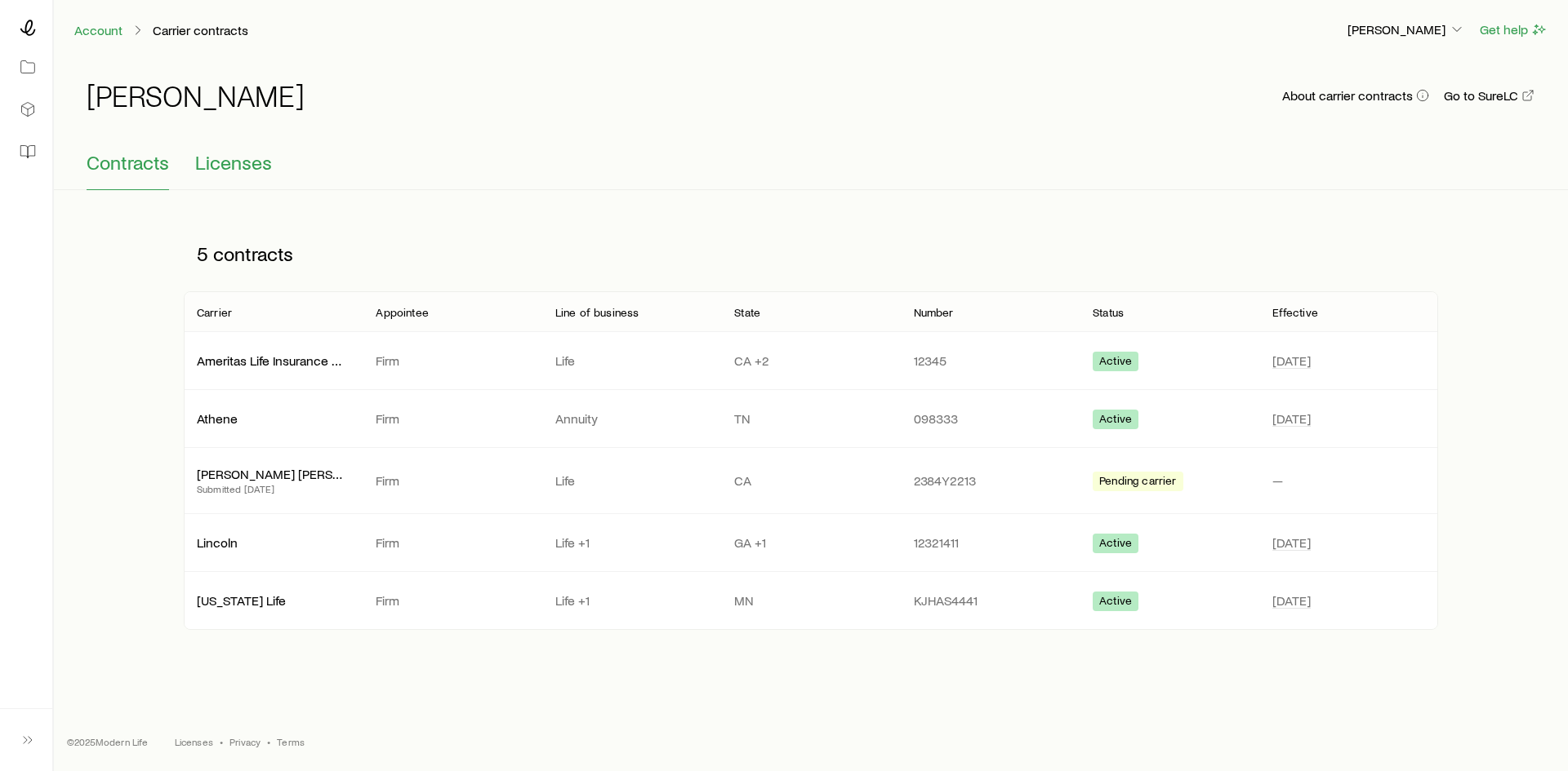
click at [205, 158] on span "Licenses" at bounding box center [233, 162] width 77 height 23
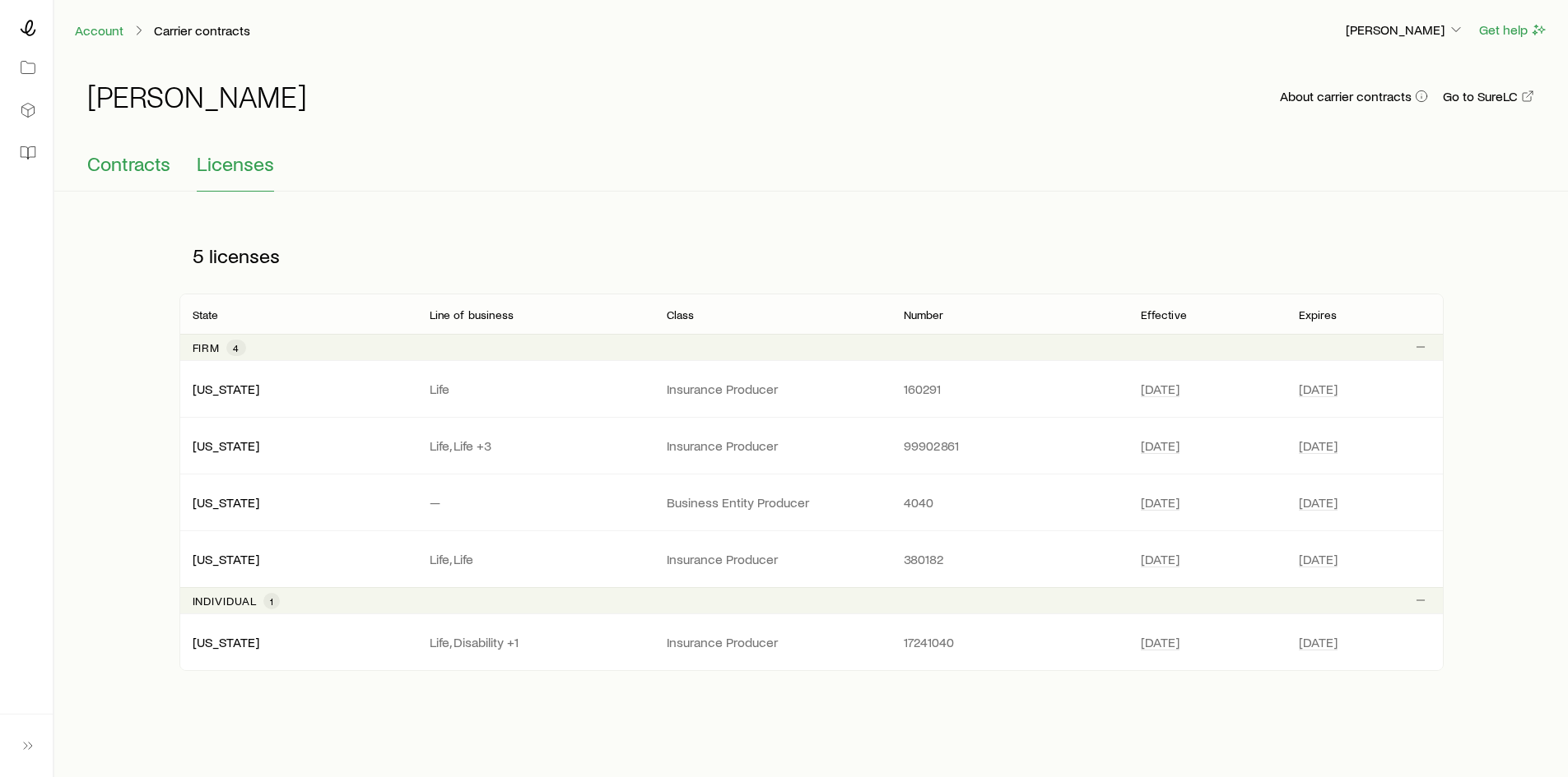
click at [127, 163] on span "Contracts" at bounding box center [129, 163] width 83 height 23
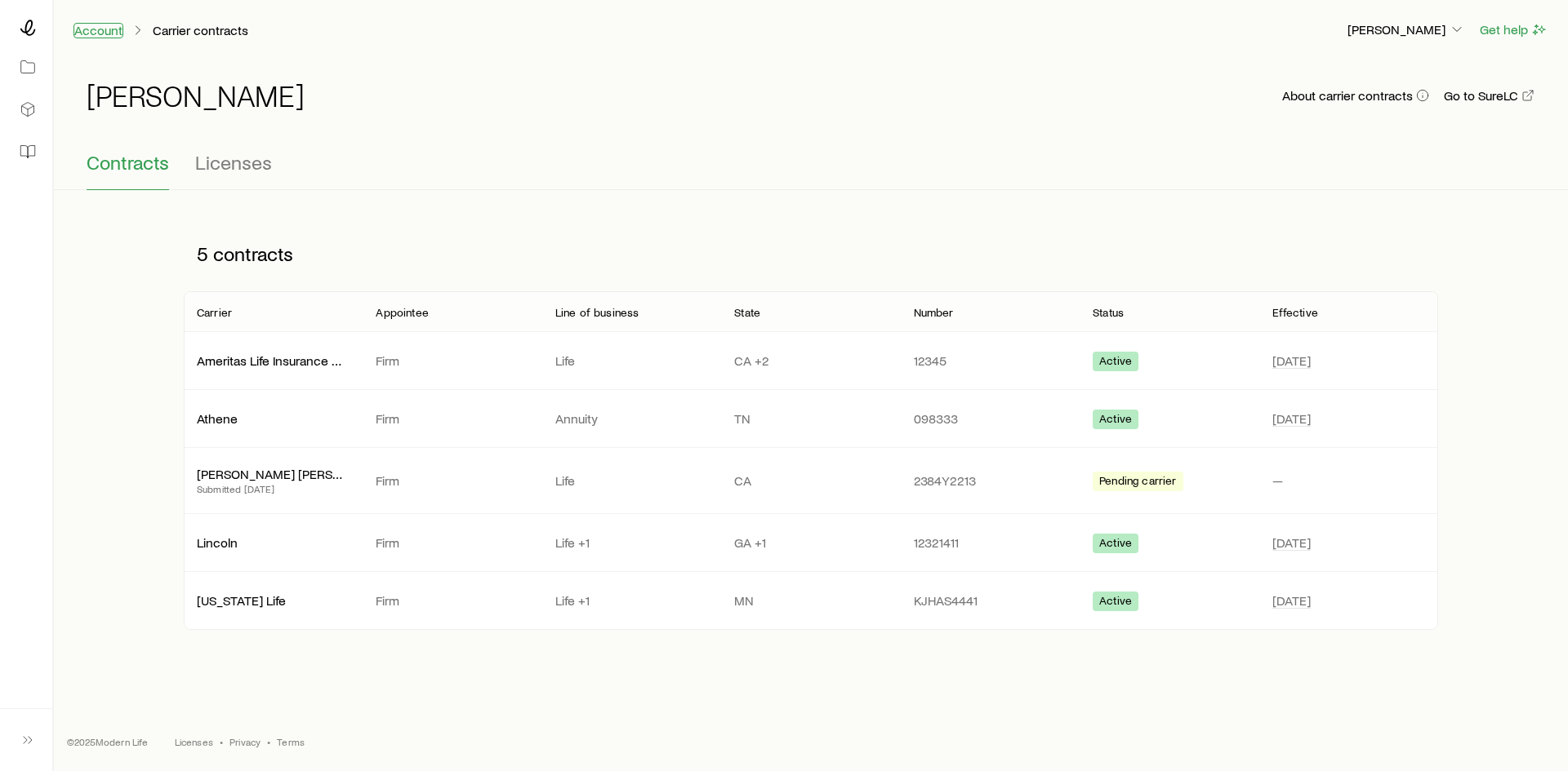
click at [117, 33] on link "Account" at bounding box center [98, 31] width 50 height 16
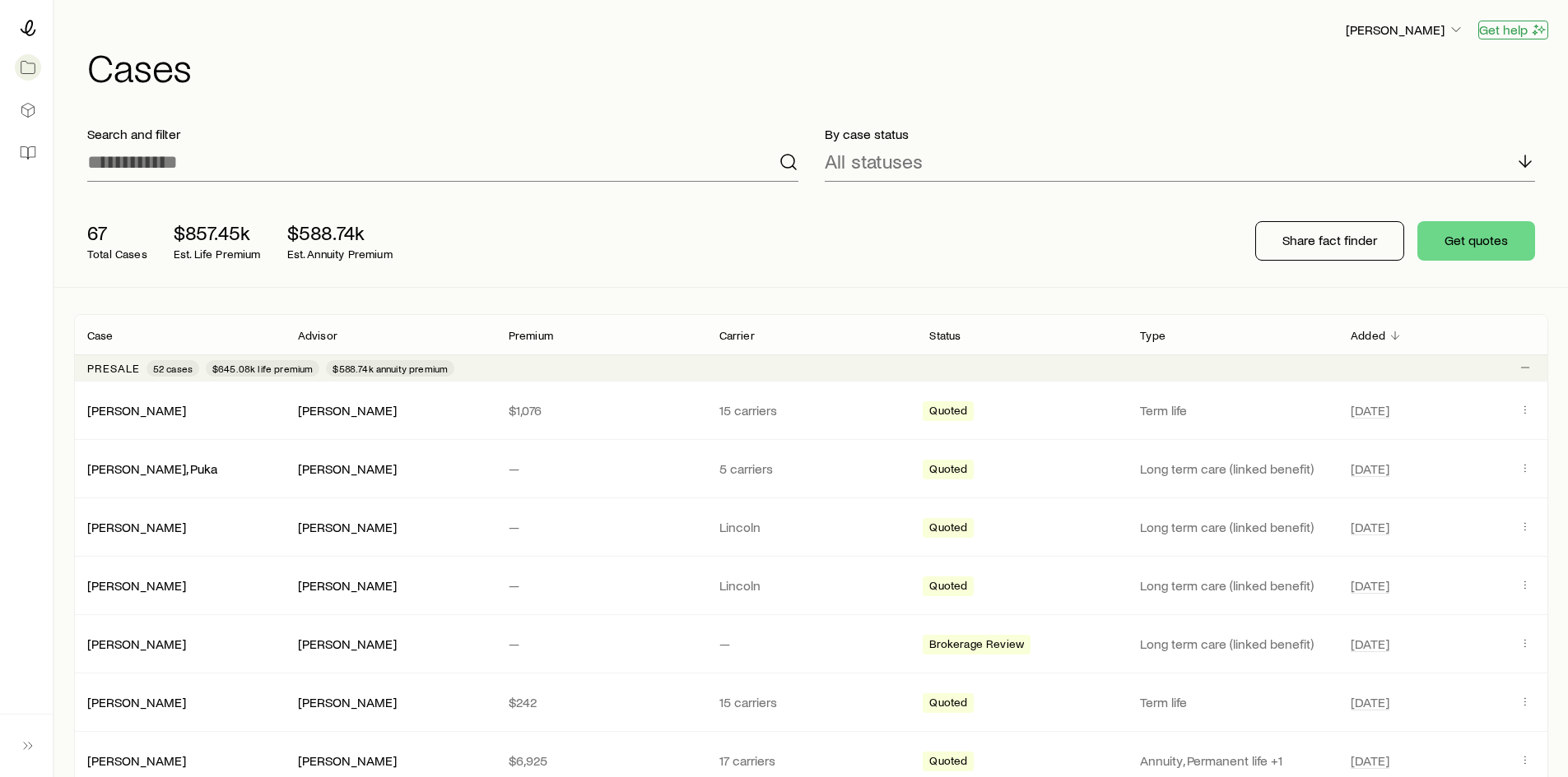
click at [1500, 38] on button "Get help" at bounding box center [1513, 30] width 70 height 19
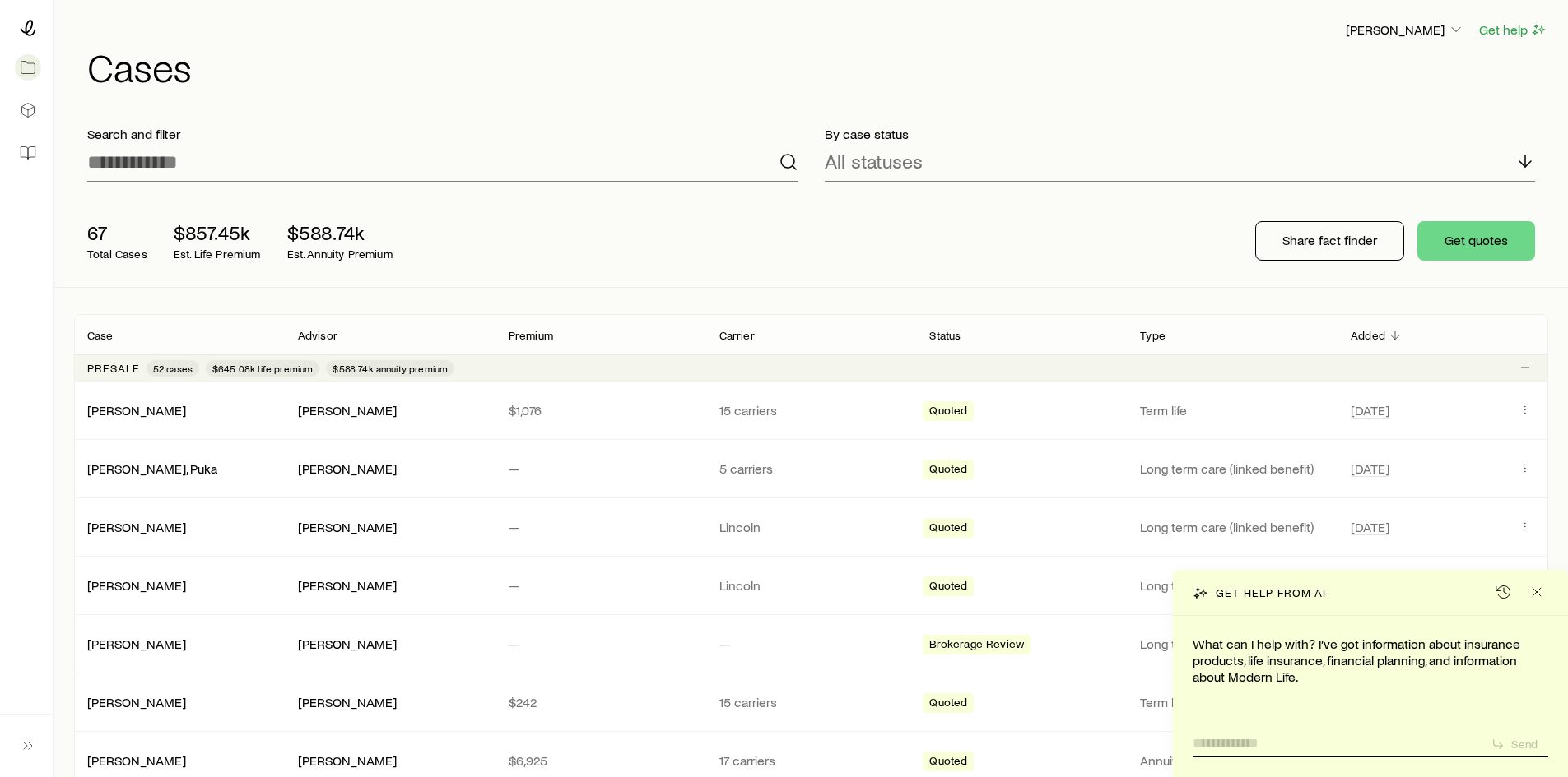
click at [1338, 740] on textarea at bounding box center [1335, 739] width 284 height 26
type textarea "*"
type textarea "**********"
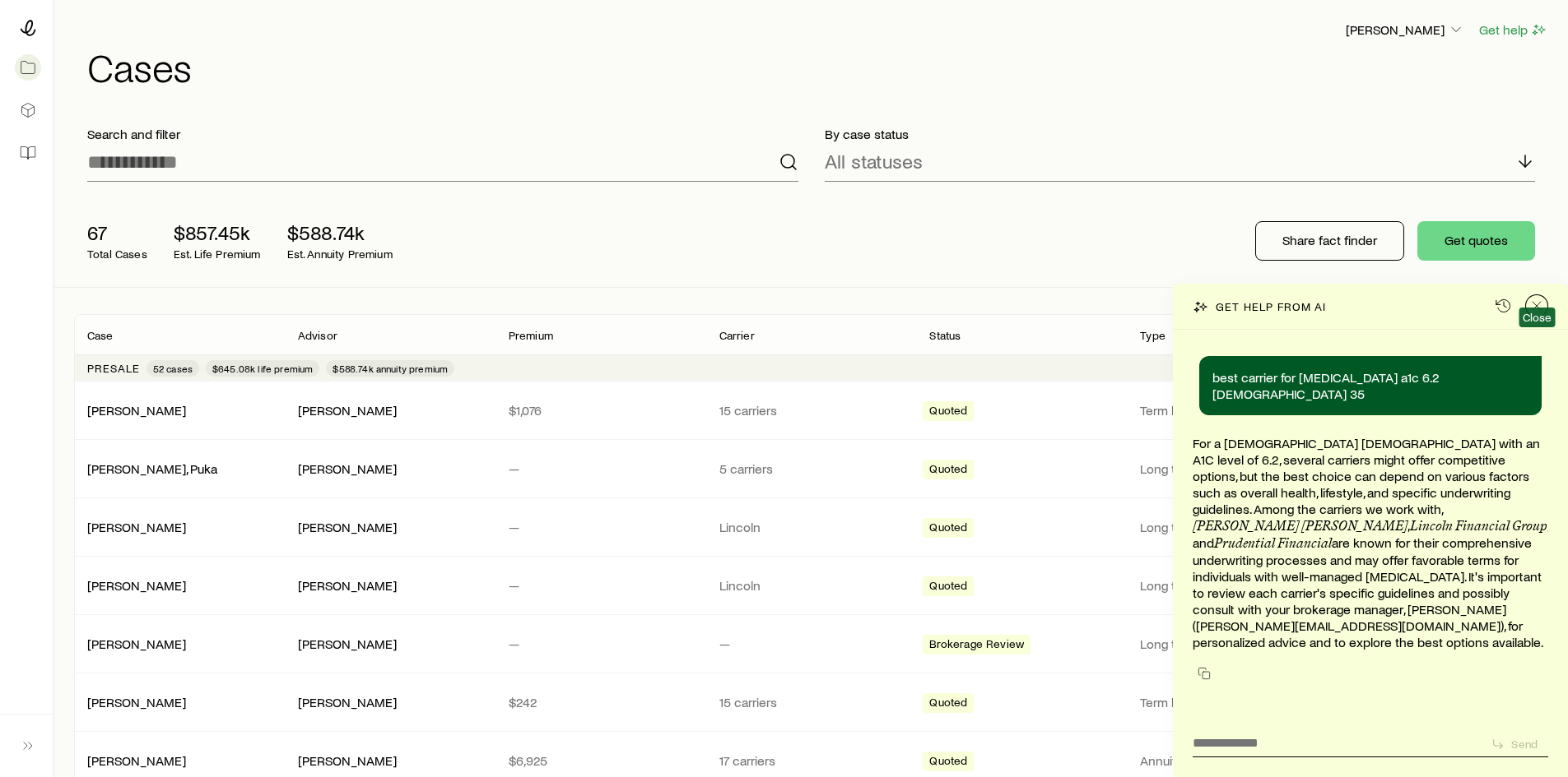
click at [1547, 317] on button "Close" at bounding box center [1537, 306] width 23 height 23
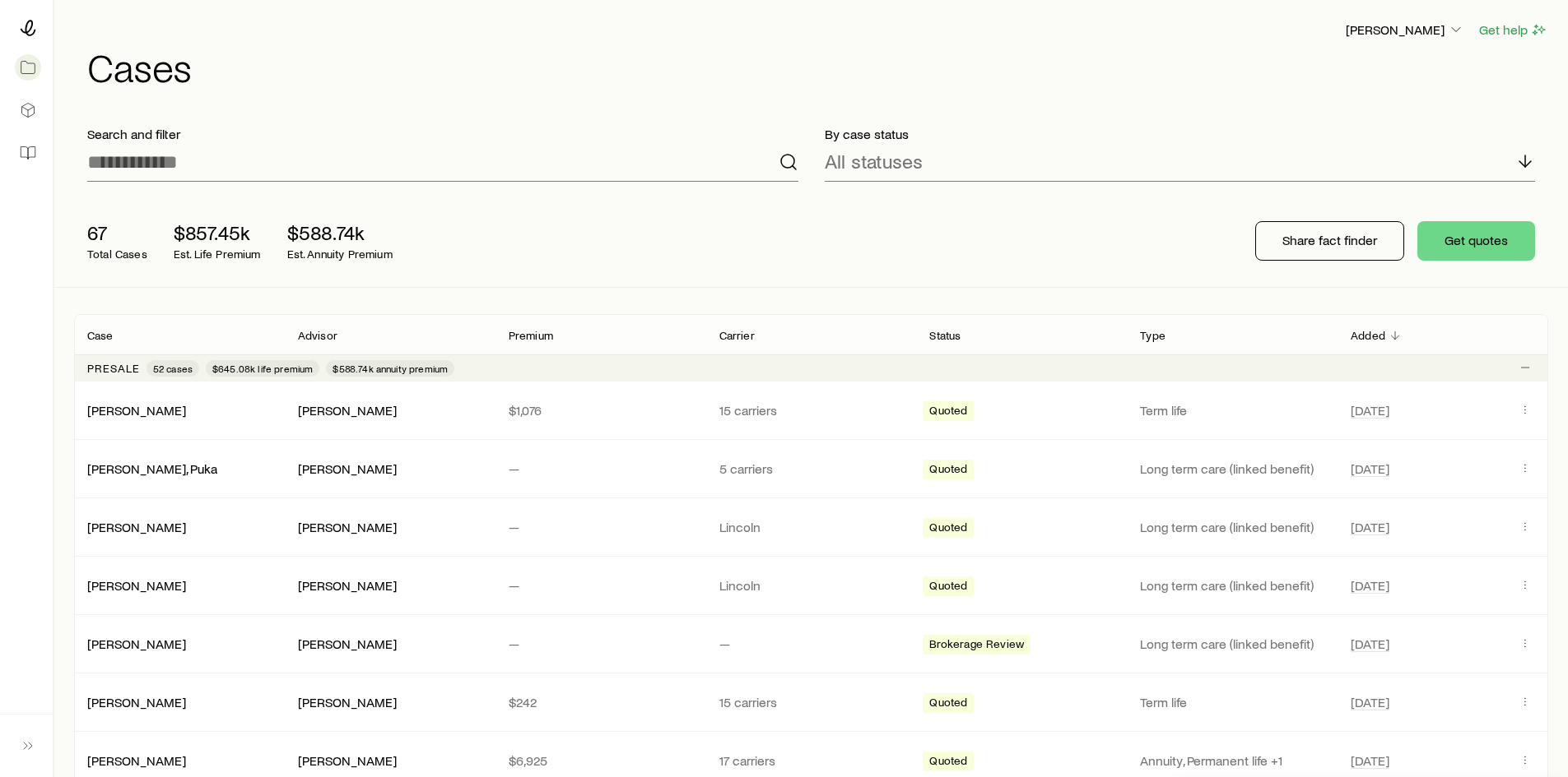
click at [1050, 254] on div "67 Total Cases $857.45k Est. Life Premium $588.74k Est. Annuity Premium Share f…" at bounding box center [811, 241] width 1474 height 92
click at [921, 221] on div "67 Total Cases $857.45k Est. Life Premium $588.74k Est. Annuity Premium Share f…" at bounding box center [811, 241] width 1474 height 92
click at [707, 76] on h1 "Cases" at bounding box center [817, 66] width 1461 height 39
